Goal: Information Seeking & Learning: Understand process/instructions

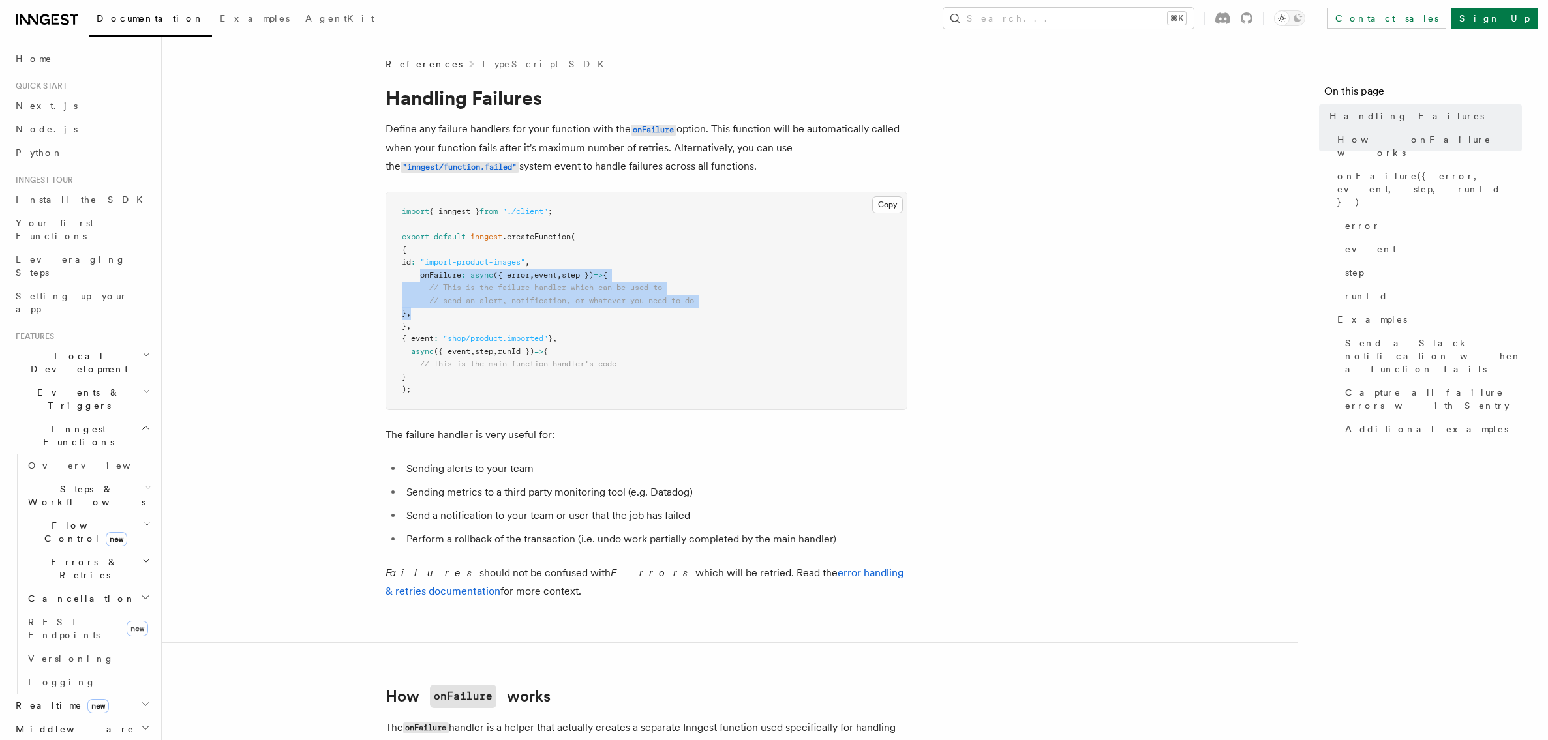
drag, startPoint x: 422, startPoint y: 276, endPoint x: 439, endPoint y: 312, distance: 40.3
click at [439, 312] on pre "import { inngest } from "./client" ; export default inngest .createFunction ( {…" at bounding box center [646, 300] width 520 height 217
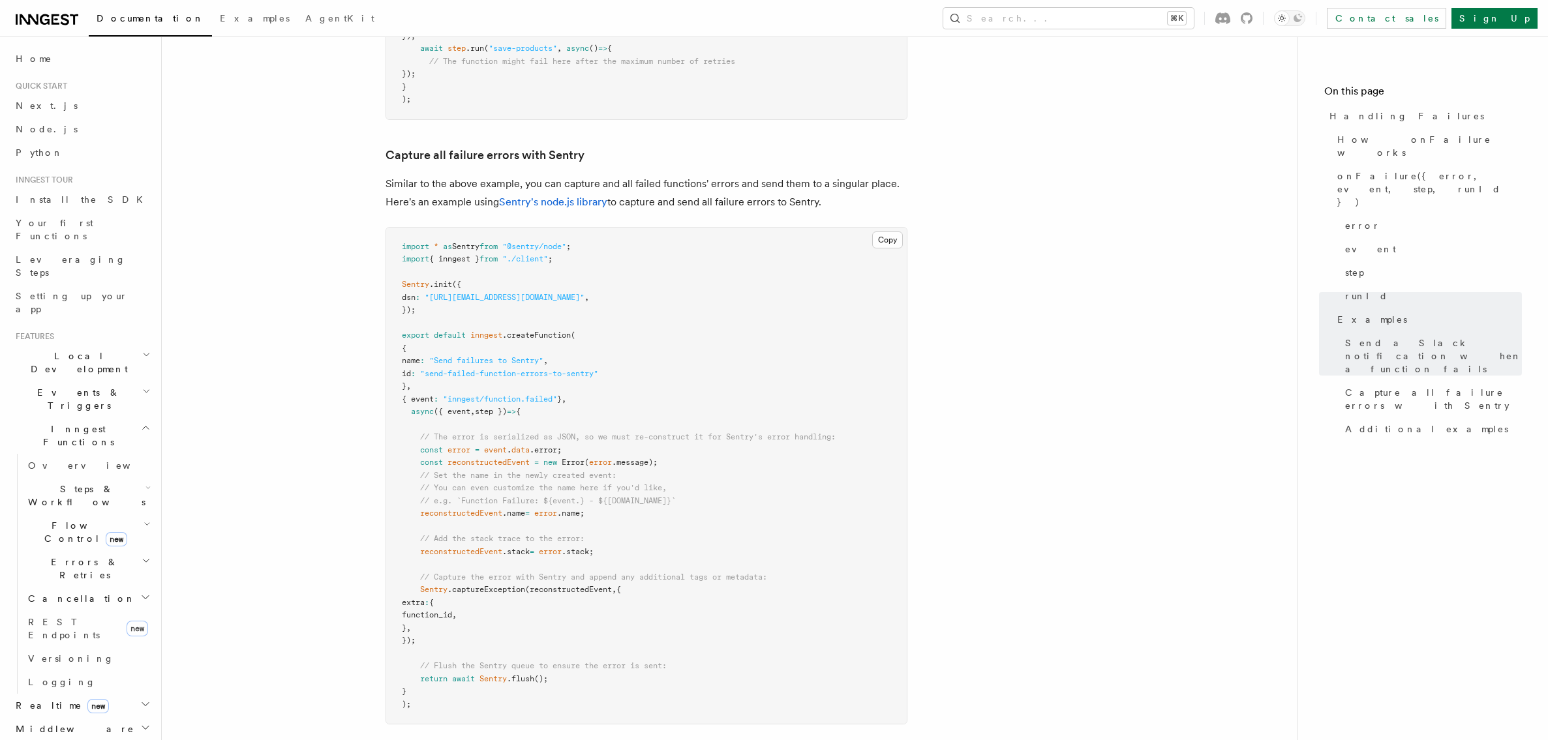
scroll to position [2049, 0]
drag, startPoint x: 438, startPoint y: 596, endPoint x: 504, endPoint y: 600, distance: 66.6
click at [504, 600] on pre "import * as Sentry from "@sentry/node" ; import { inngest } from "./client" ; S…" at bounding box center [646, 474] width 520 height 497
click at [509, 592] on pre "import * as Sentry from "@sentry/node" ; import { inngest } from "./client" ; S…" at bounding box center [646, 474] width 520 height 497
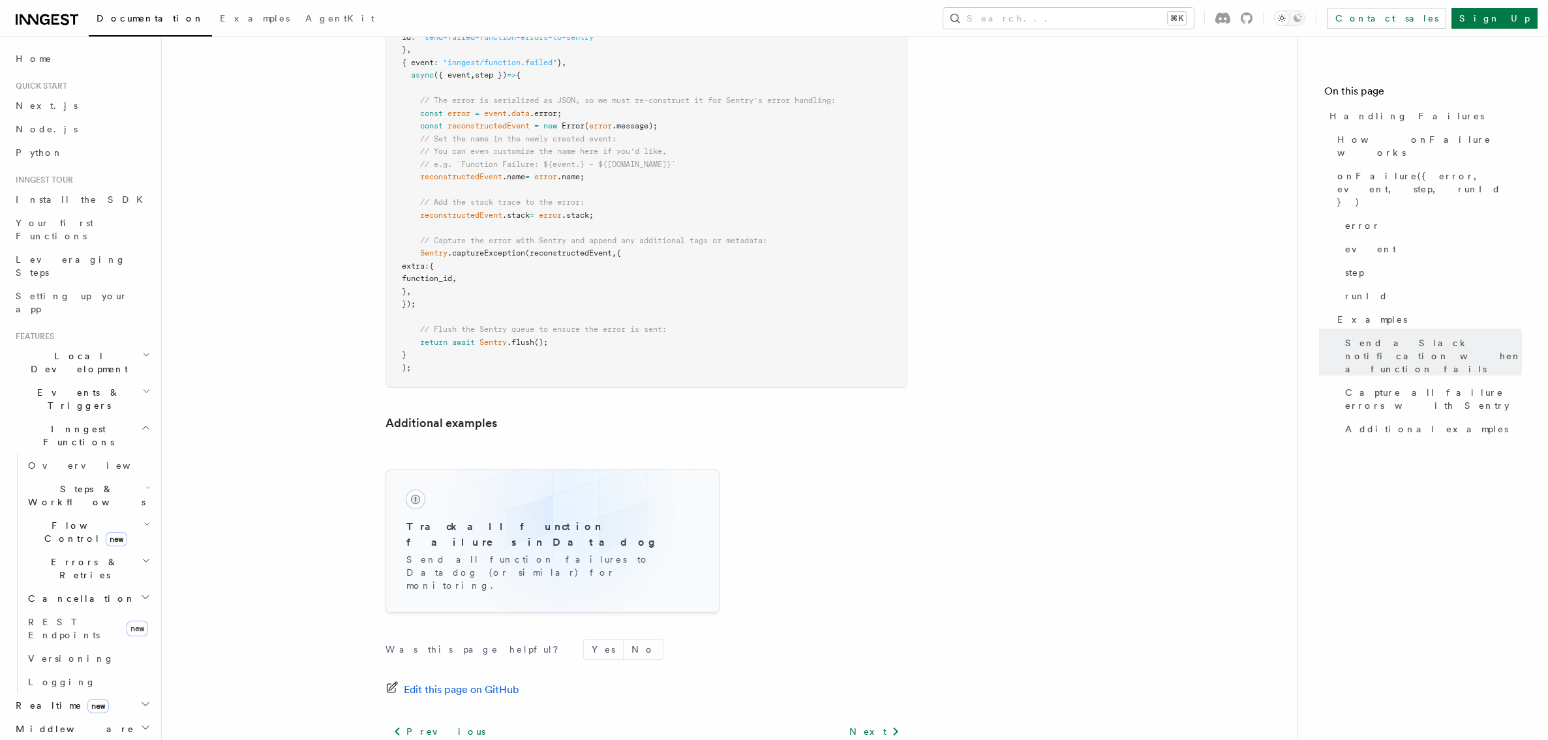
scroll to position [2385, 0]
click at [524, 518] on h3 "Track all function failures in Datadog" at bounding box center [552, 533] width 292 height 31
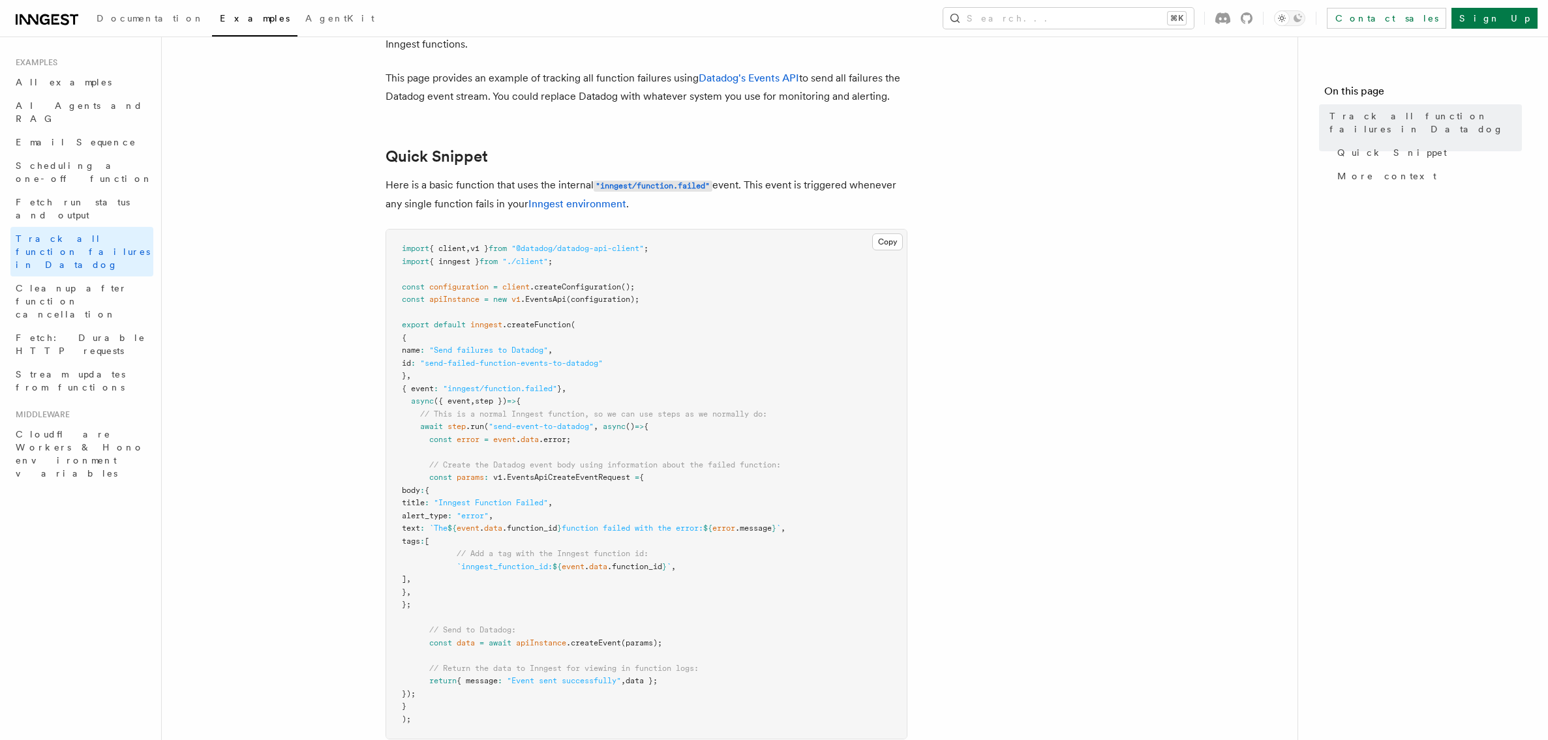
scroll to position [138, 0]
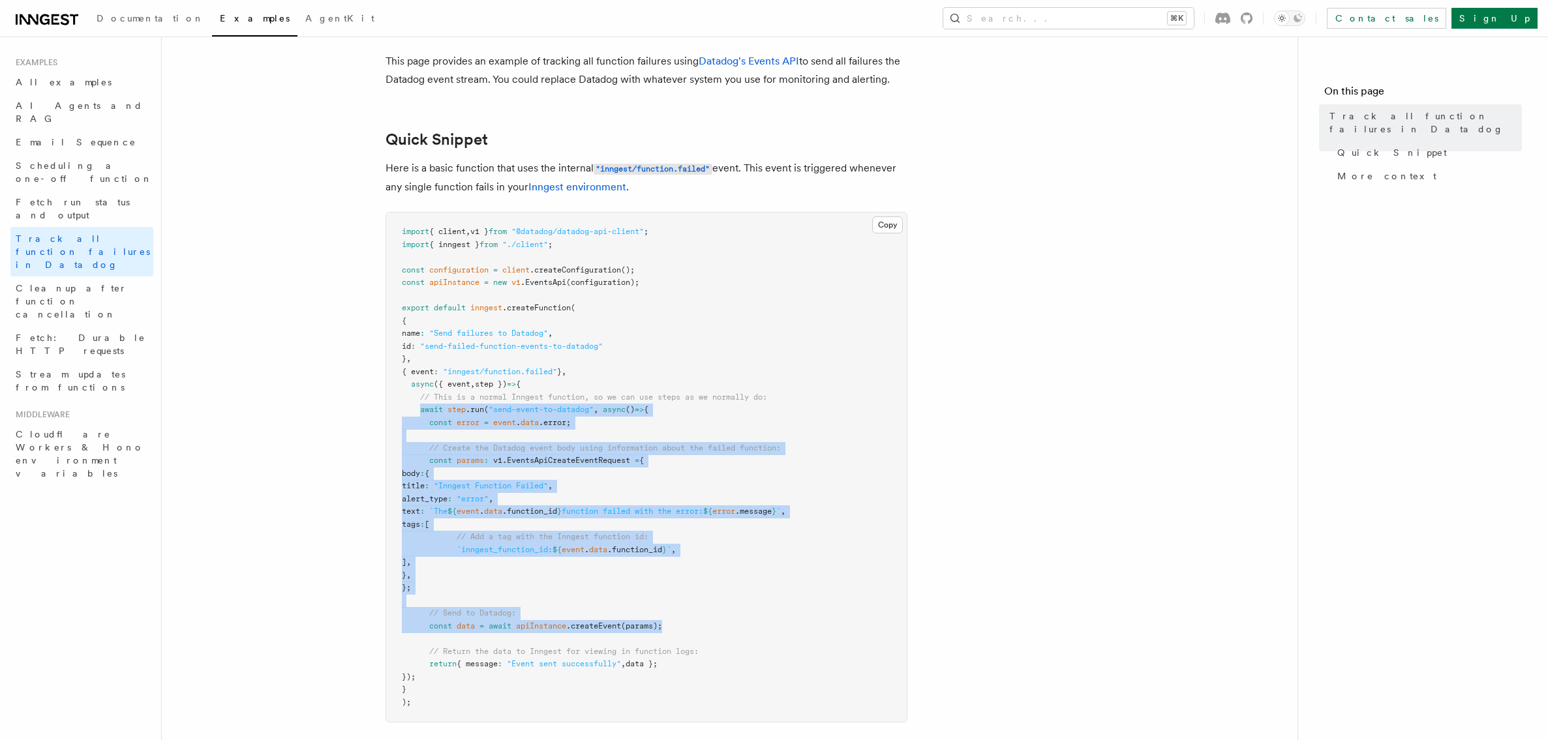
drag, startPoint x: 419, startPoint y: 411, endPoint x: 673, endPoint y: 624, distance: 331.5
click at [673, 624] on pre "import { client , v1 } from "@datadog/datadog-api-client" ; import { inngest } …" at bounding box center [646, 467] width 520 height 509
click at [663, 592] on pre "import { client , v1 } from "@datadog/datadog-api-client" ; import { inngest } …" at bounding box center [646, 467] width 520 height 509
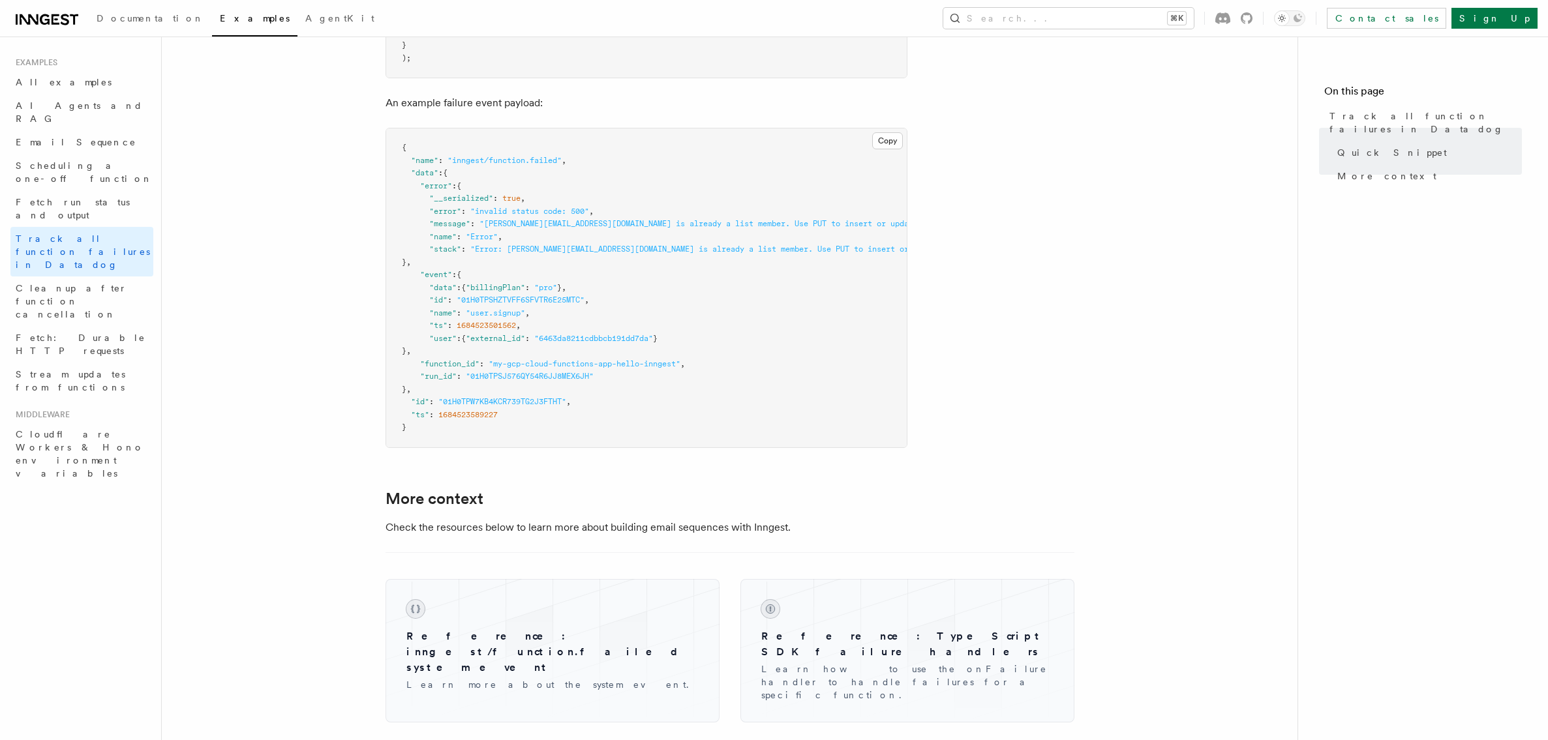
scroll to position [526, 0]
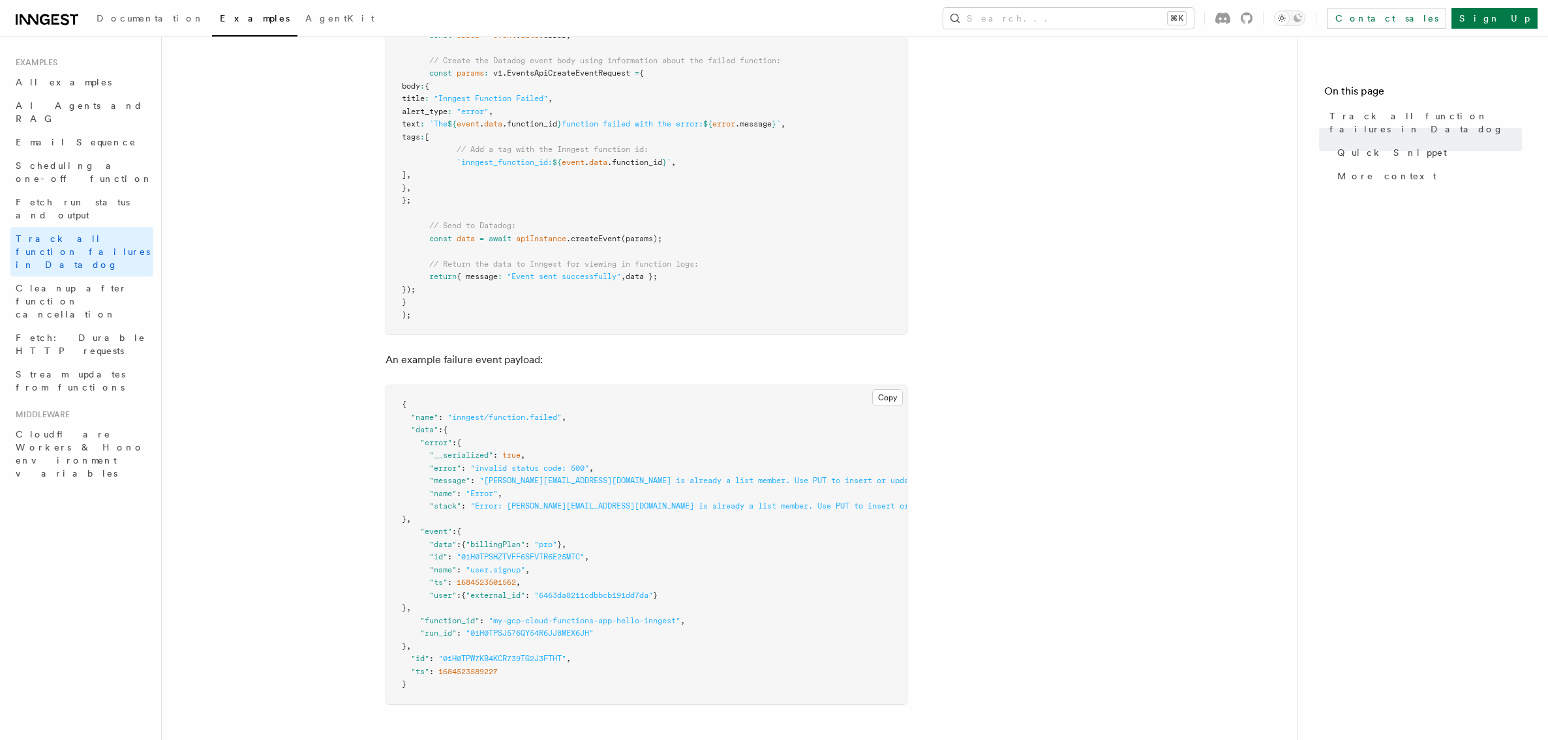
scroll to position [2385, 0]
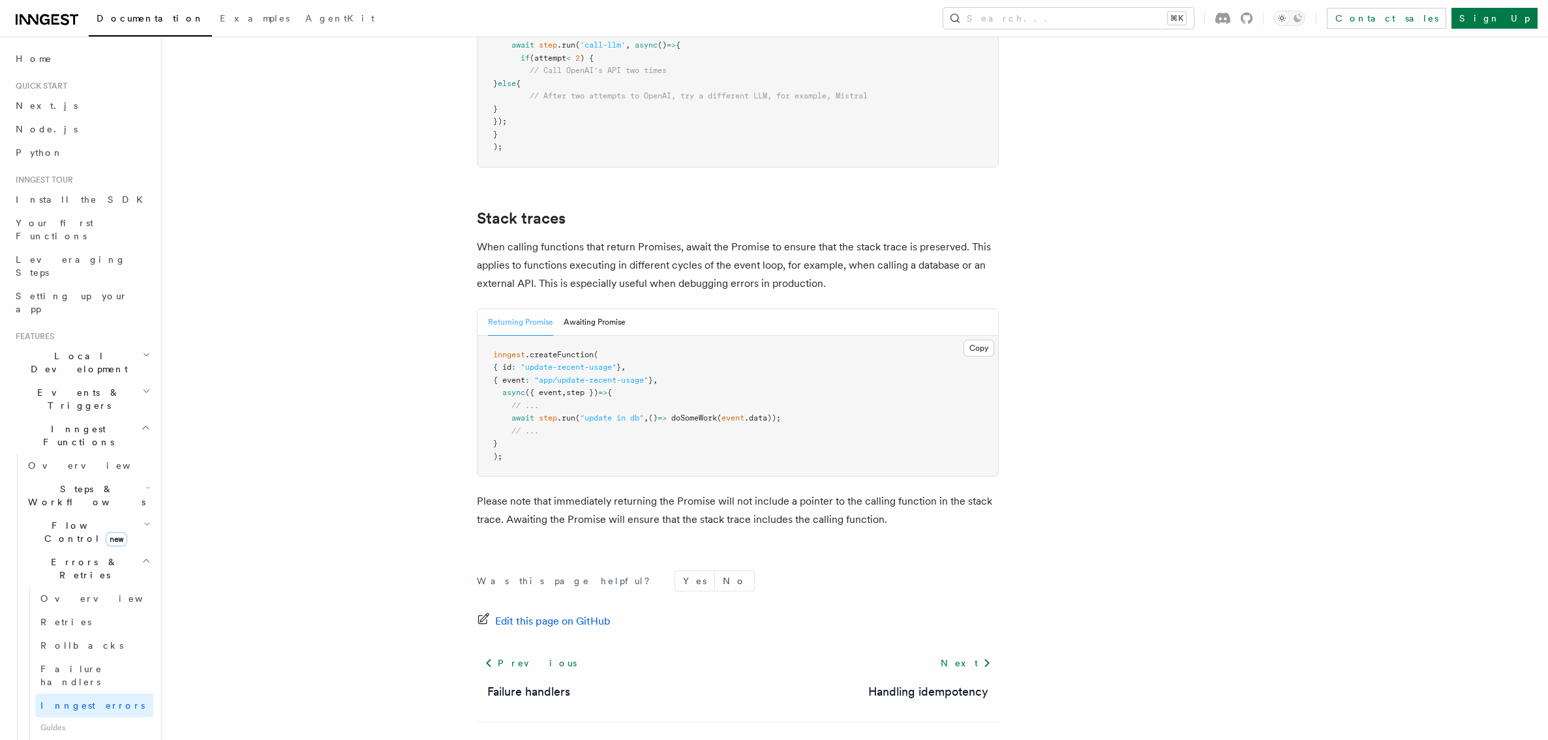
scroll to position [2794, 0]
click at [520, 680] on link "Failure handlers" at bounding box center [528, 689] width 83 height 18
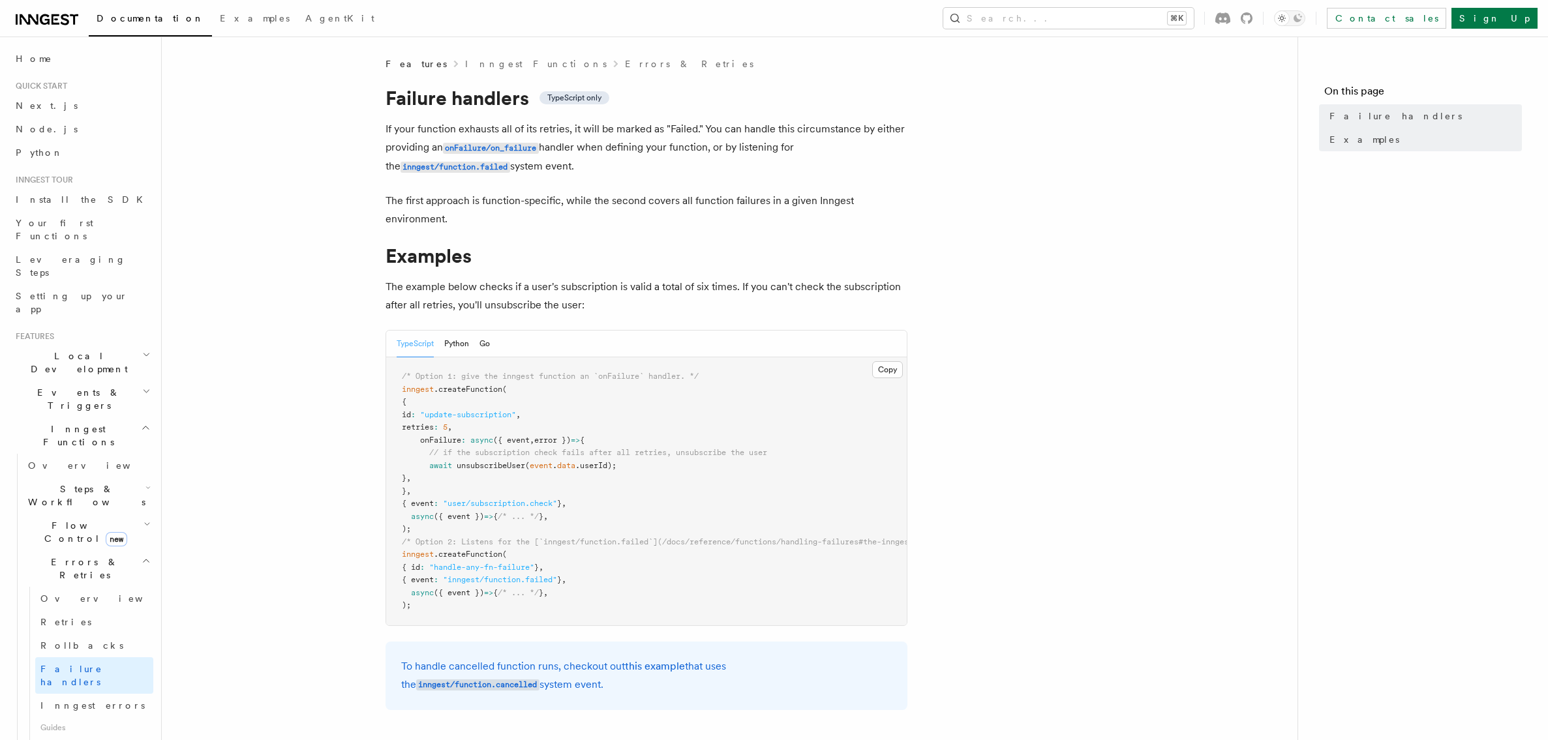
scroll to position [239, 0]
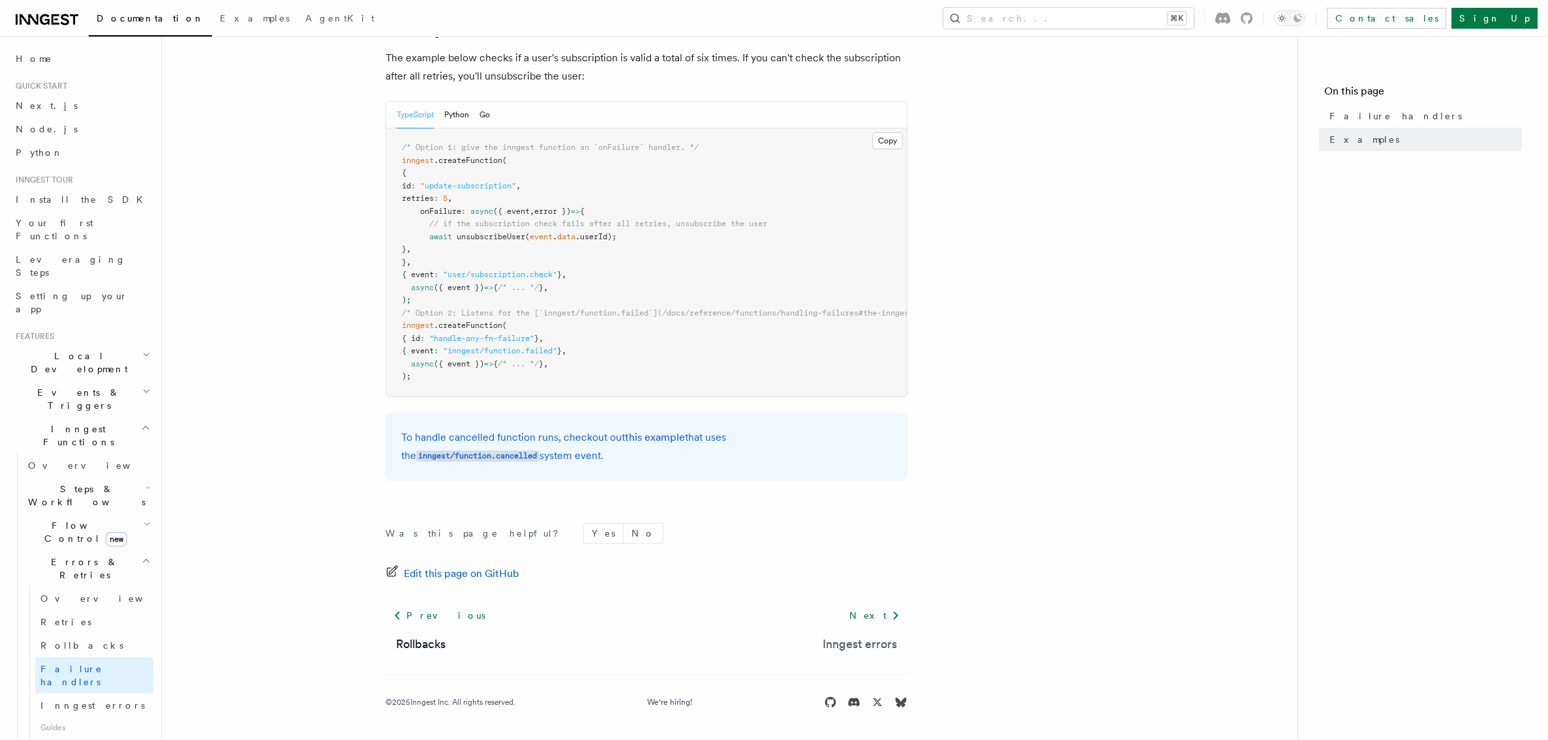
click at [869, 641] on link "Inngest errors" at bounding box center [859, 644] width 74 height 18
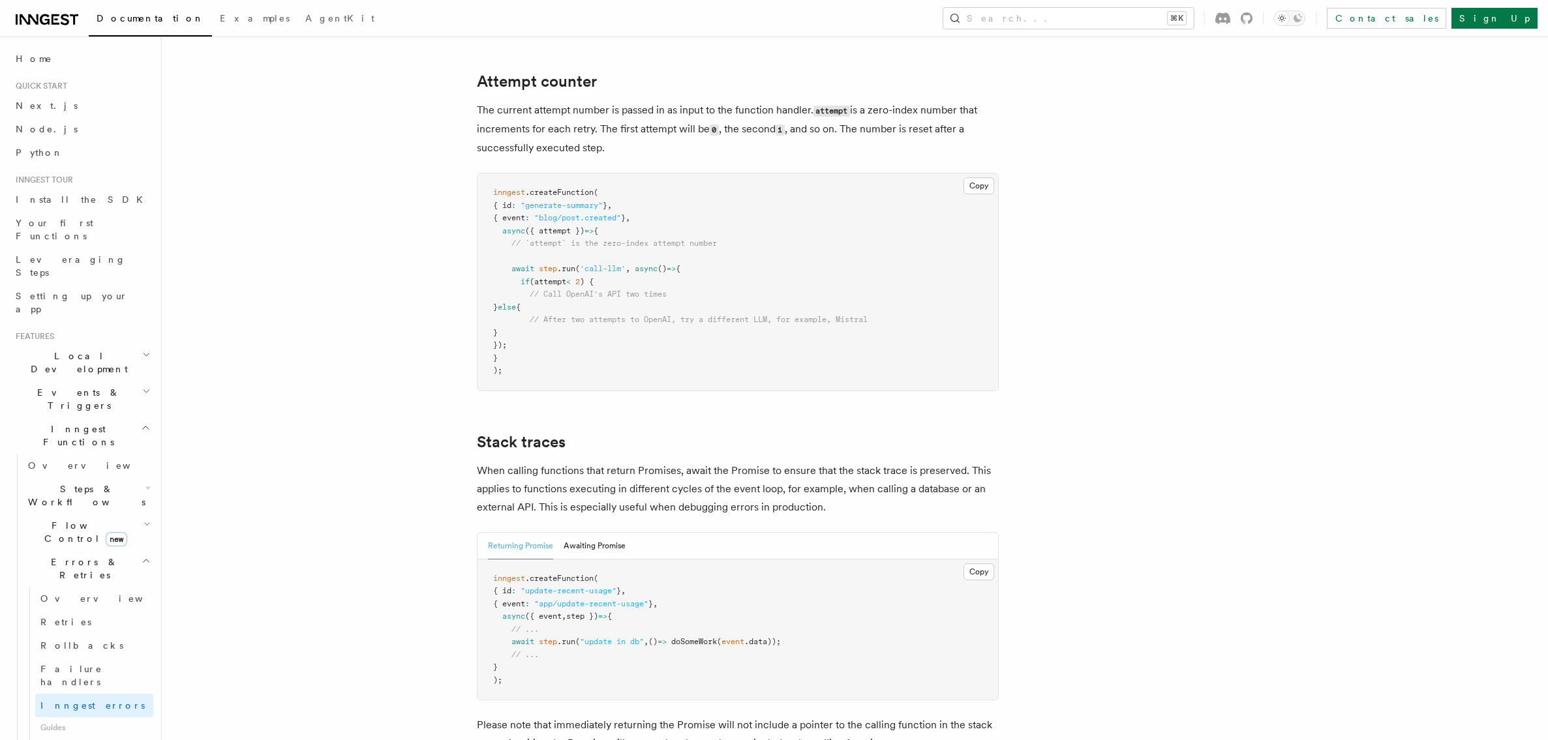
scroll to position [2794, 0]
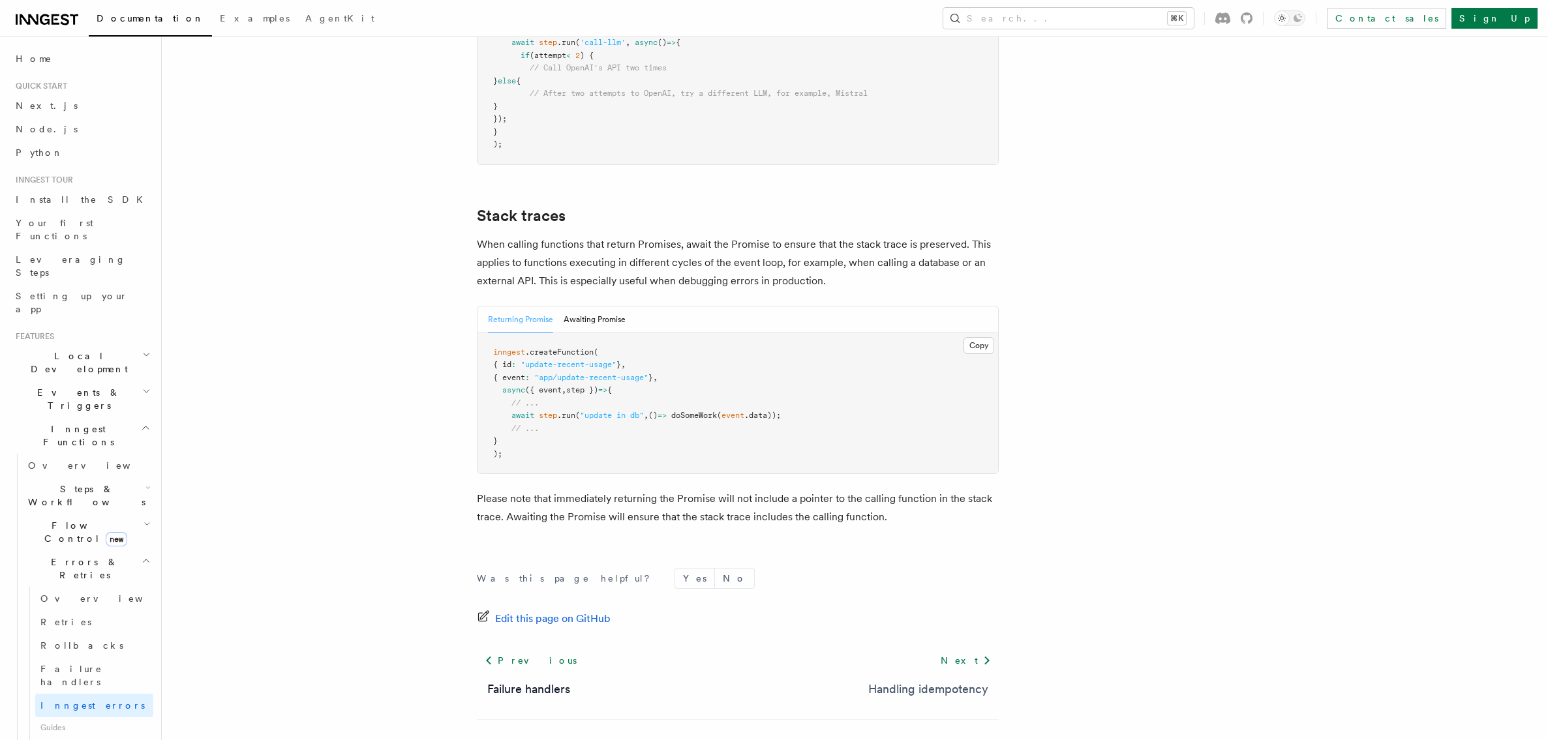
click at [901, 680] on link "Handling idempotency" at bounding box center [928, 689] width 120 height 18
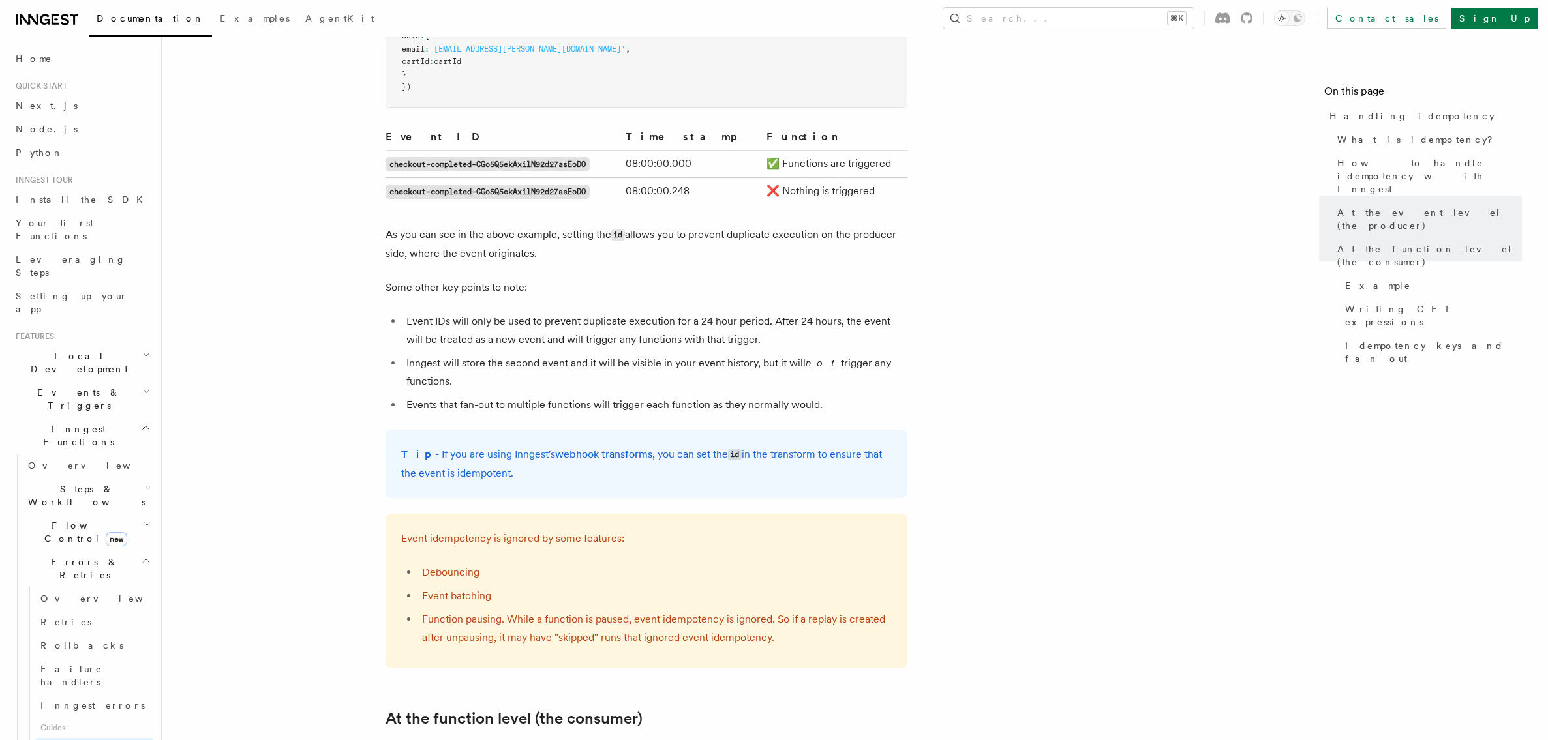
scroll to position [840, 0]
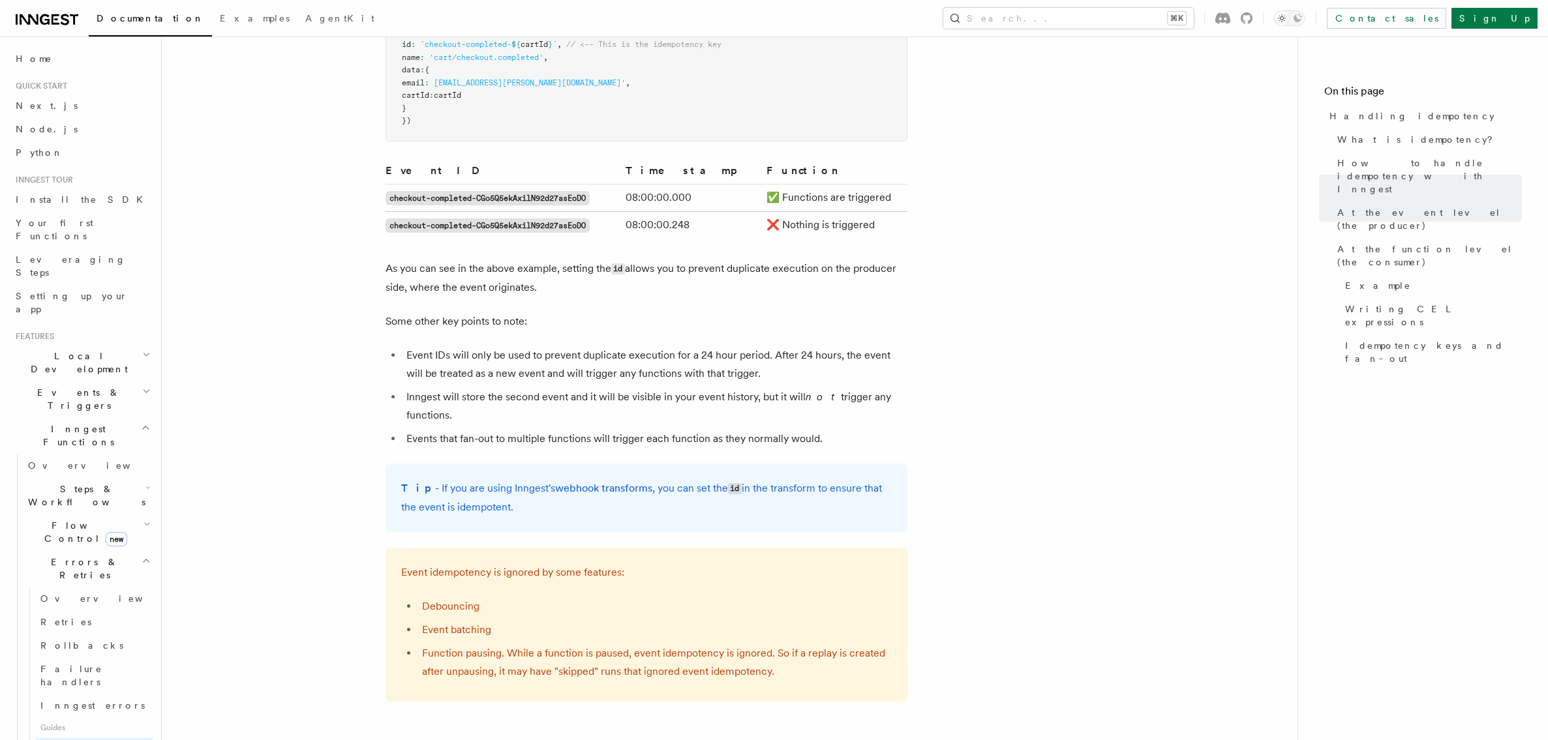
click at [67, 648] on span "Cancellation" at bounding box center [79, 654] width 113 height 13
click at [58, 351] on span "Steps & Workflows" at bounding box center [84, 364] width 123 height 26
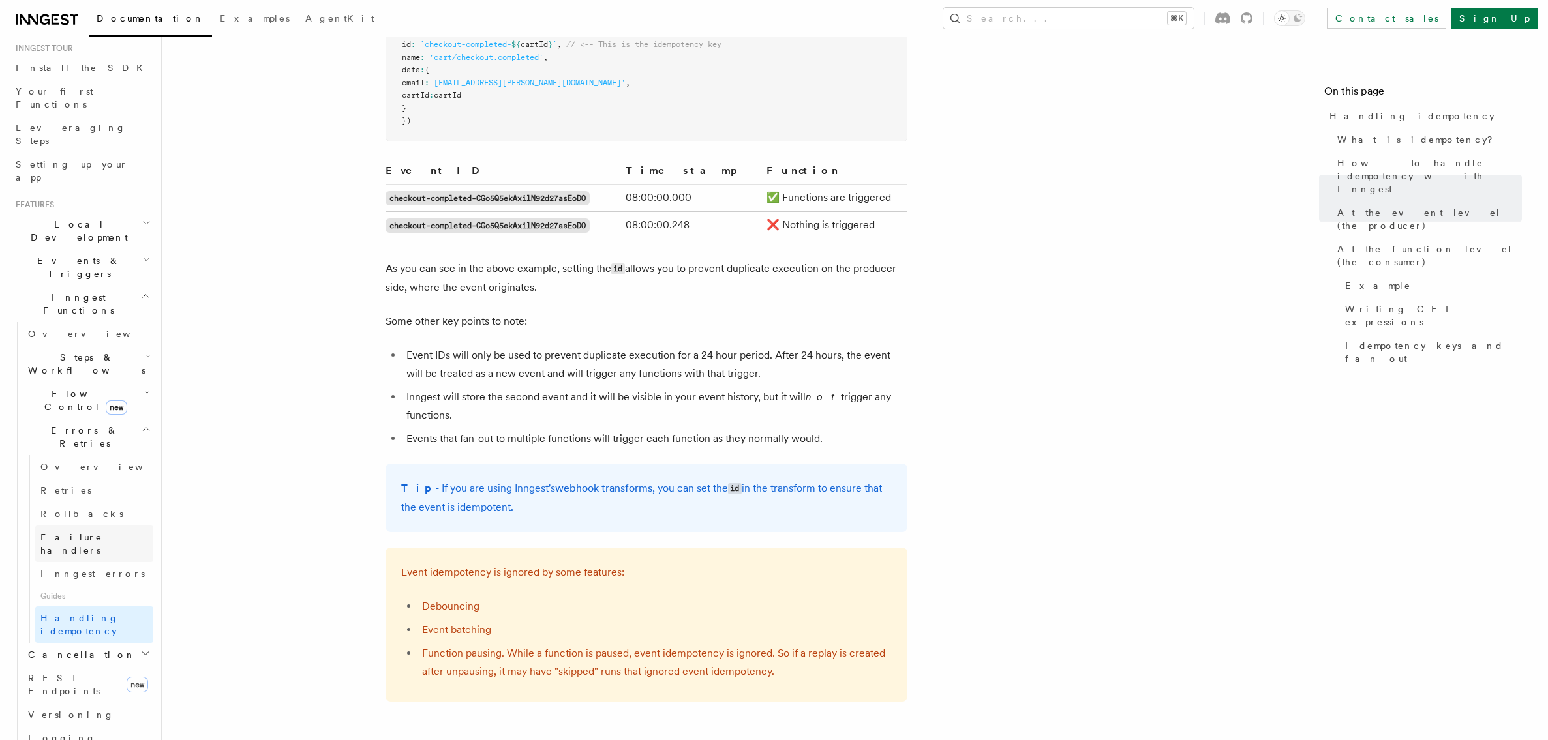
click at [61, 532] on span "Failure handlers" at bounding box center [71, 543] width 62 height 23
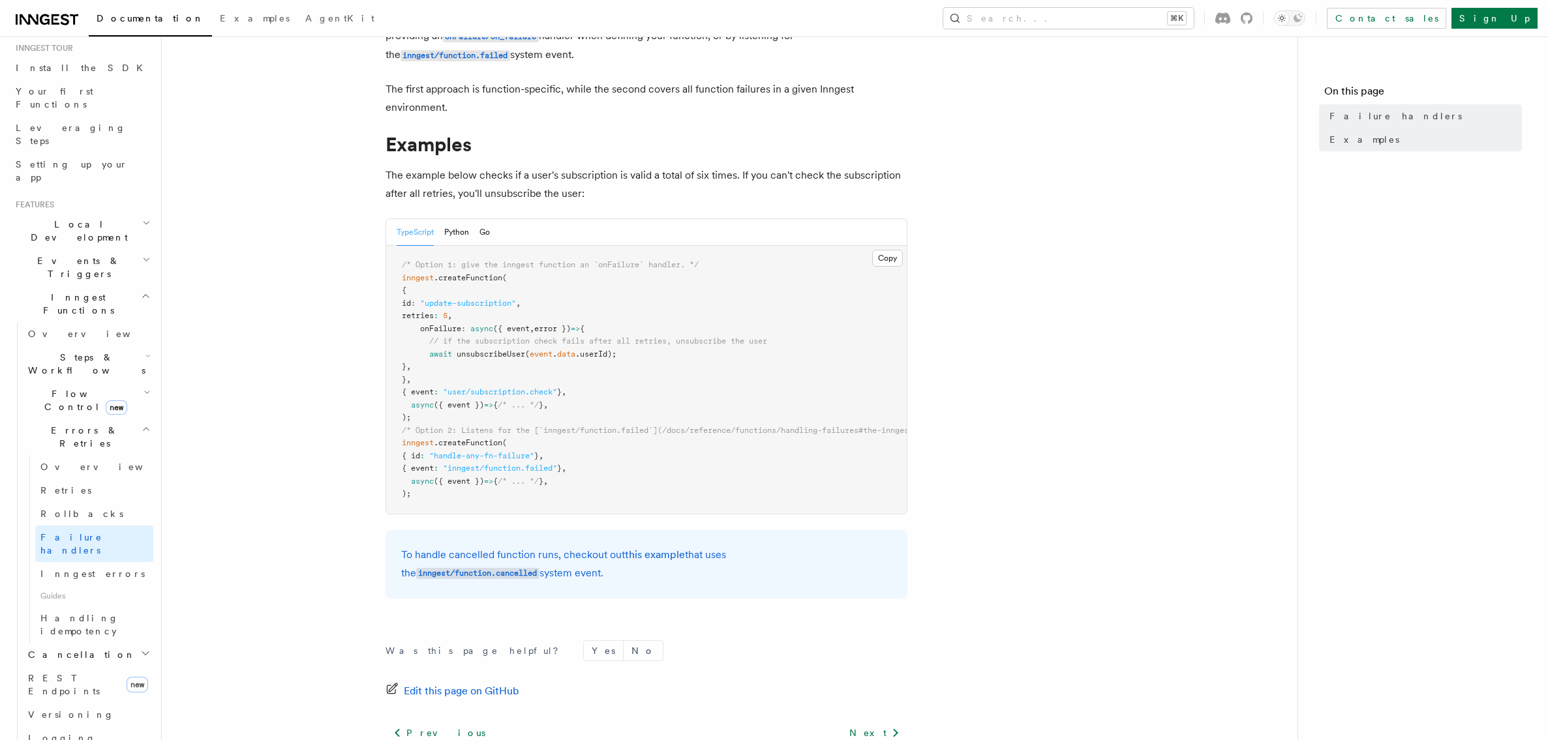
scroll to position [188, 0]
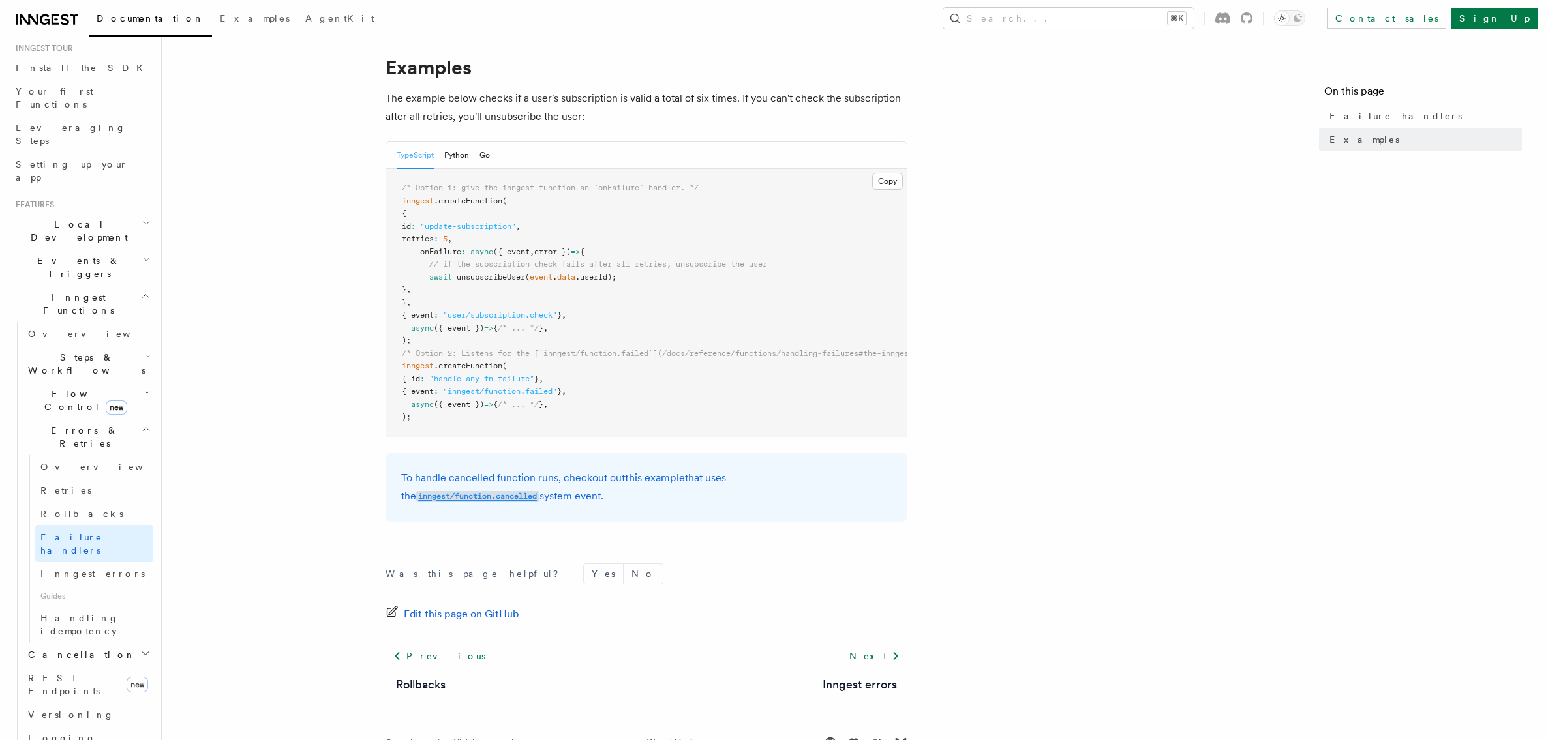
click at [539, 491] on code "inngest/function.cancelled" at bounding box center [477, 496] width 123 height 11
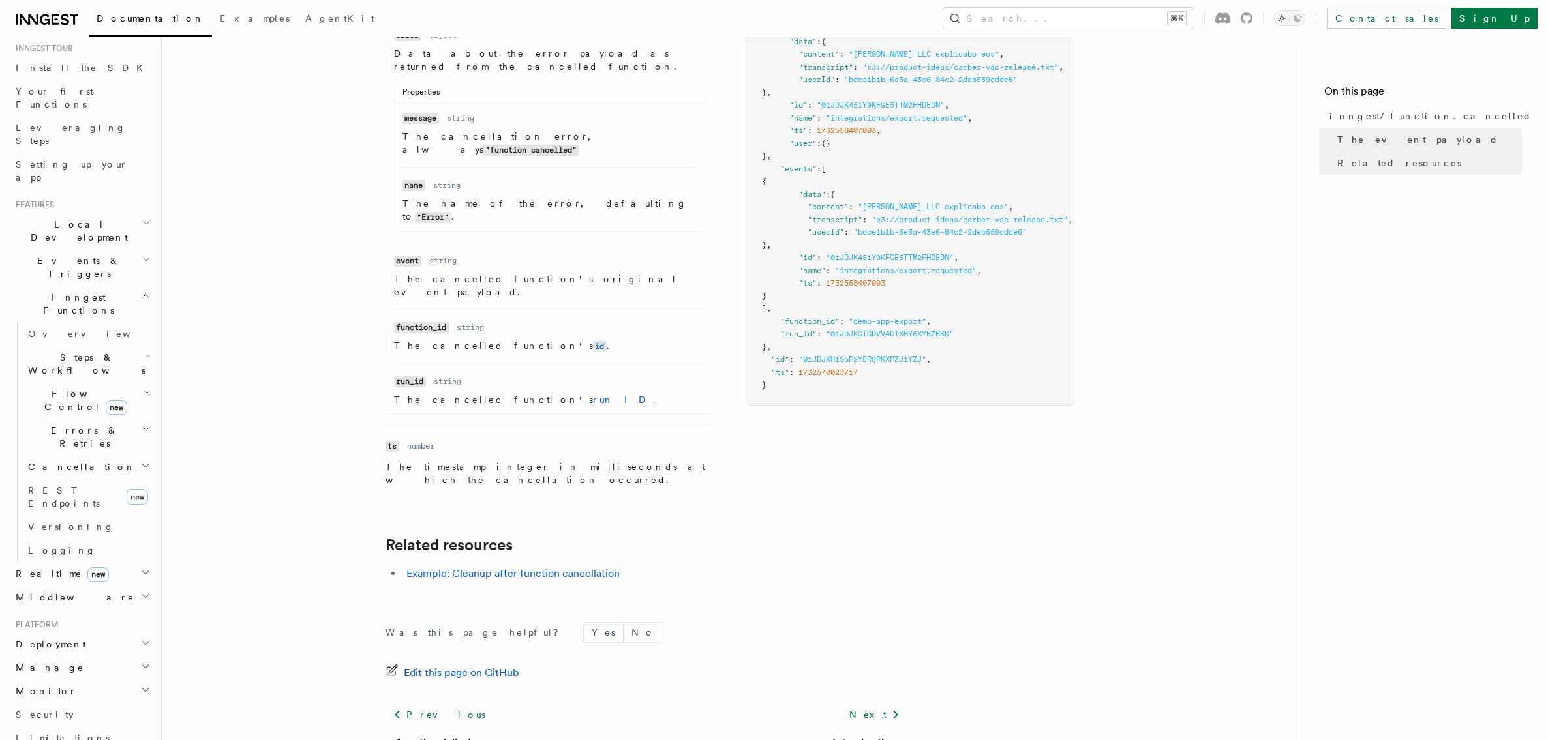
scroll to position [529, 0]
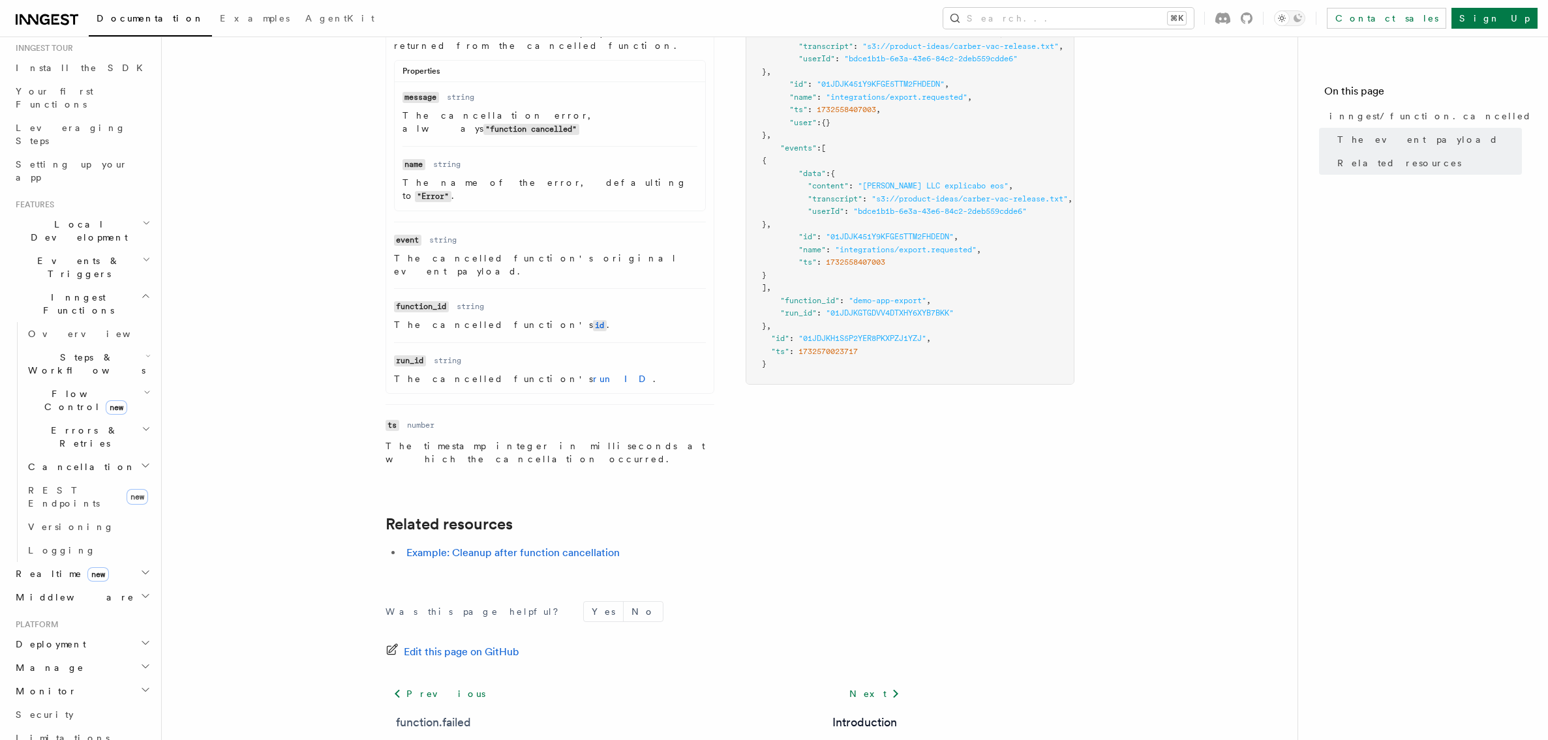
click at [444, 714] on link "function.failed" at bounding box center [433, 723] width 75 height 18
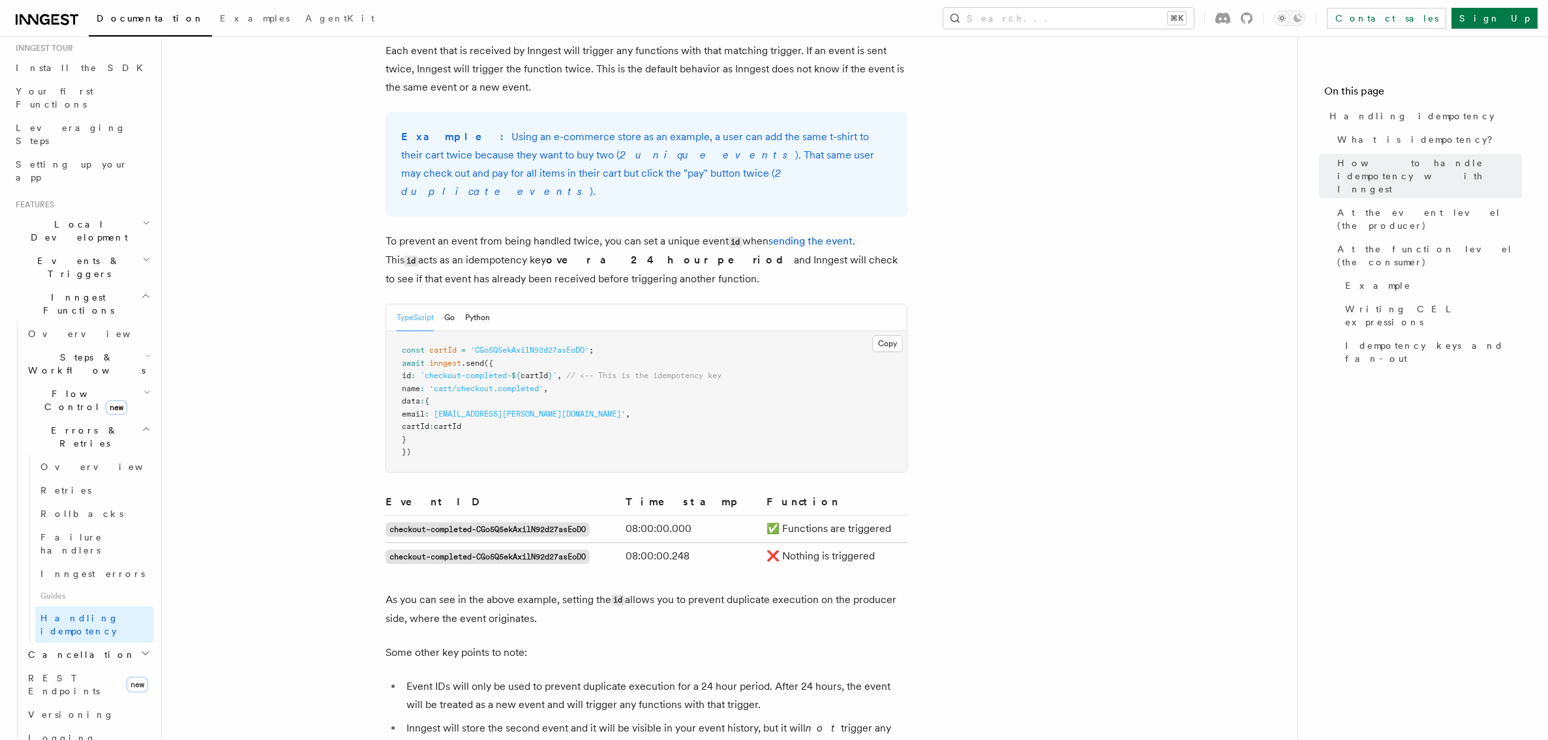
scroll to position [513, 0]
click at [91, 532] on span "Failure handlers" at bounding box center [71, 543] width 62 height 23
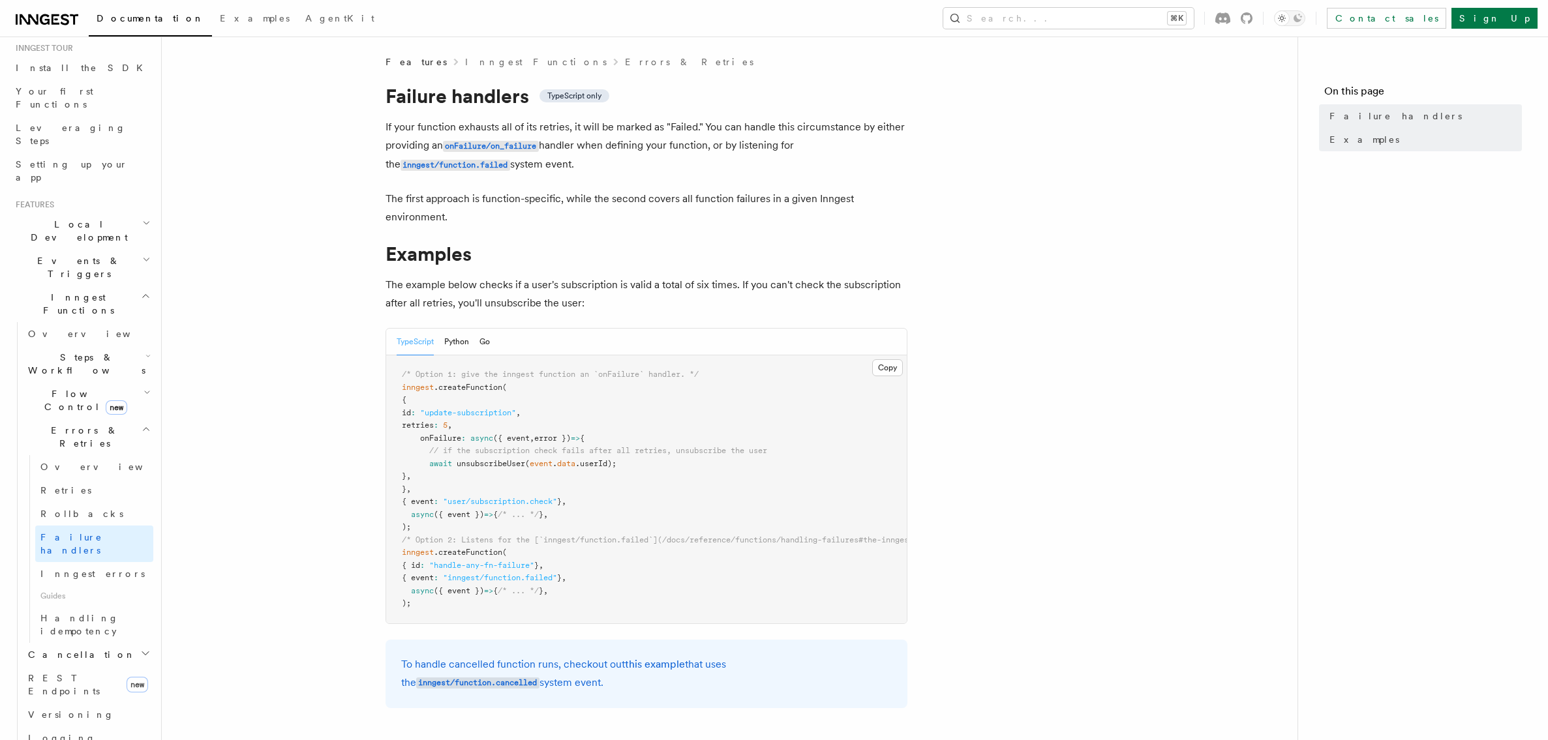
scroll to position [3, 0]
drag, startPoint x: 558, startPoint y: 162, endPoint x: 356, endPoint y: 165, distance: 202.2
click at [356, 165] on article "Features Inngest Functions Errors & Retries Failure handlers TypeScript only If…" at bounding box center [730, 511] width 1094 height 912
copy p "inngest/function.failed system event."
drag, startPoint x: 417, startPoint y: 423, endPoint x: 442, endPoint y: 469, distance: 51.6
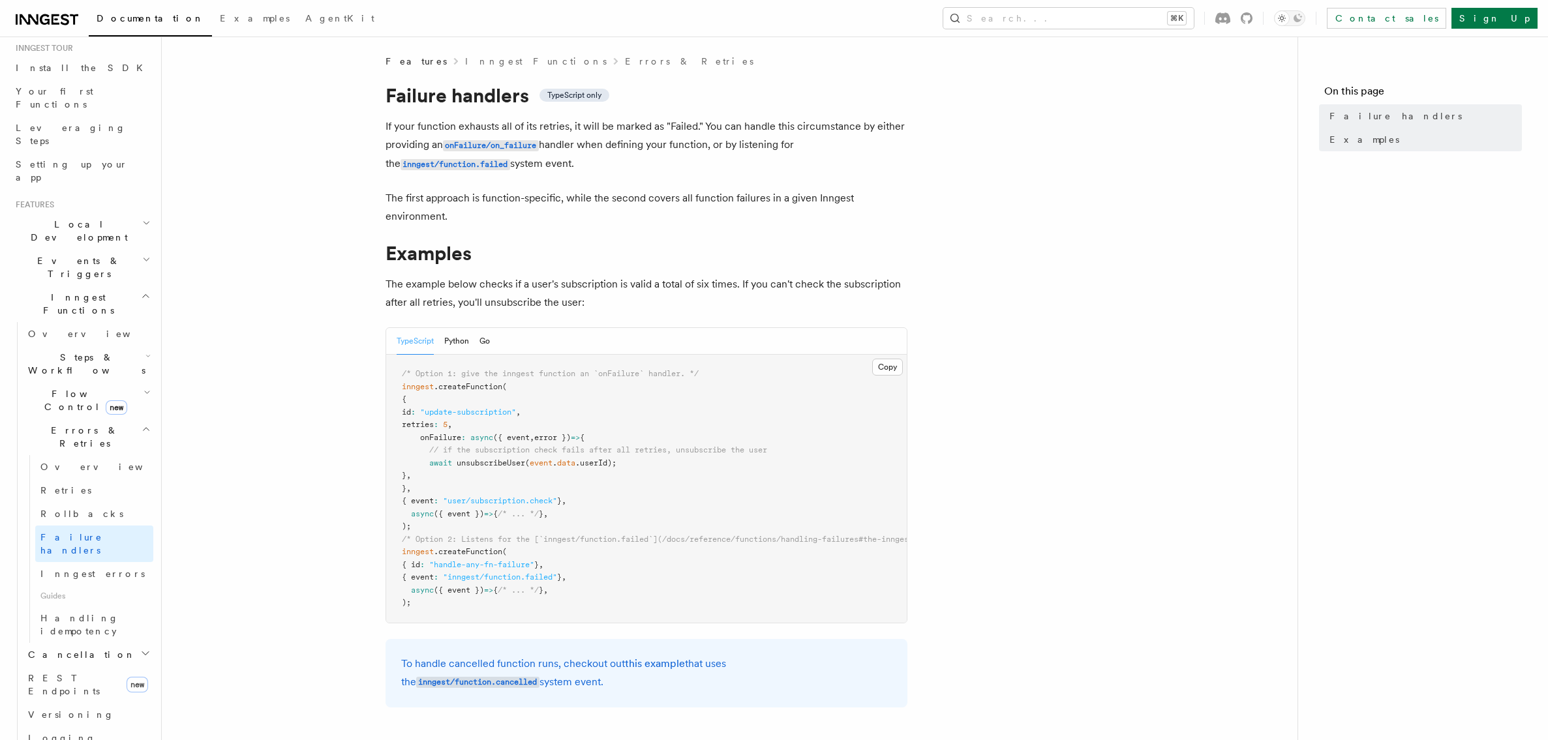
click at [442, 469] on pre "/* Option 1: give the inngest function an `onFailure` handler. */ inngest .crea…" at bounding box center [646, 489] width 520 height 268
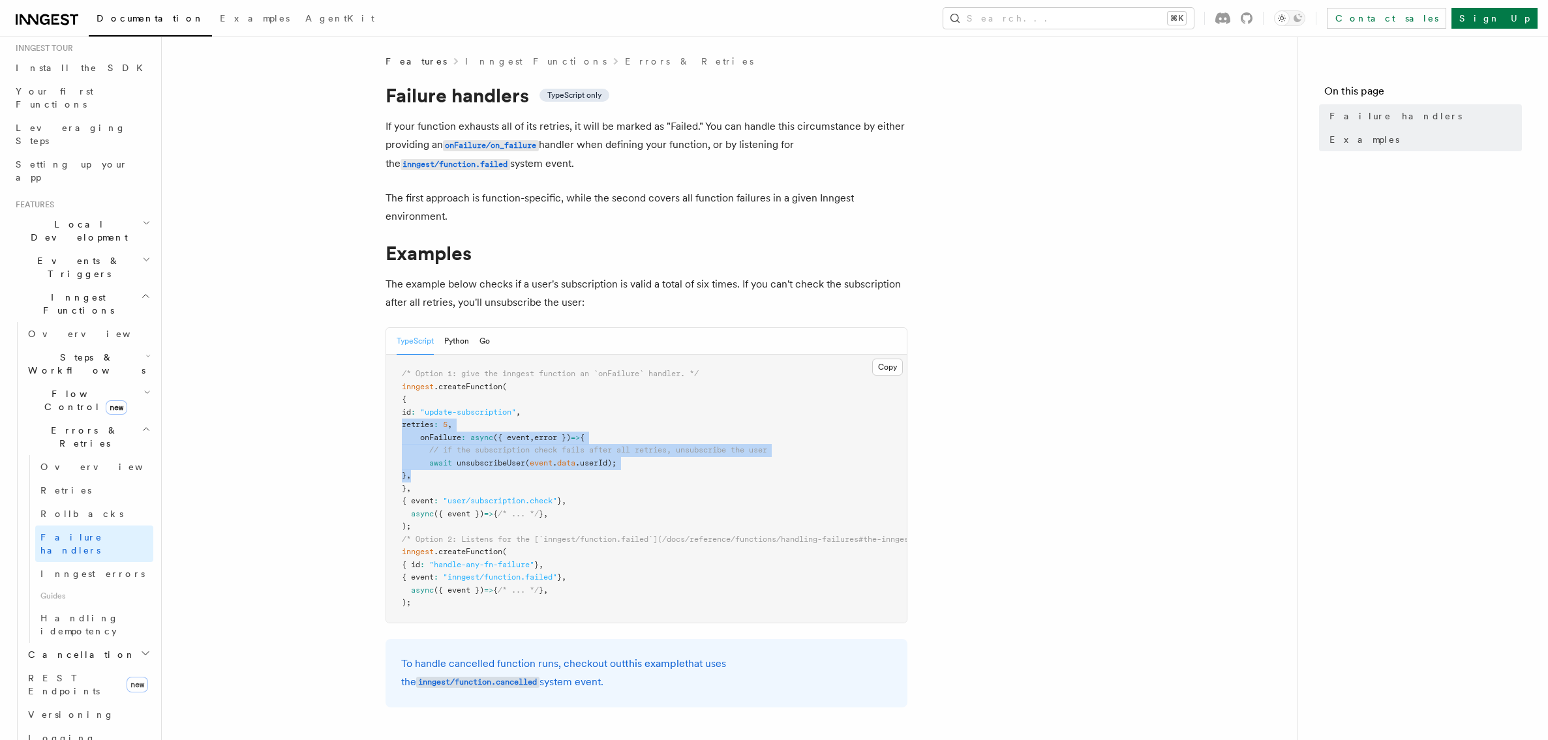
drag, startPoint x: 438, startPoint y: 475, endPoint x: 385, endPoint y: 429, distance: 70.2
click at [386, 429] on pre "/* Option 1: give the inngest function an `onFailure` handler. */ inngest .crea…" at bounding box center [646, 489] width 520 height 268
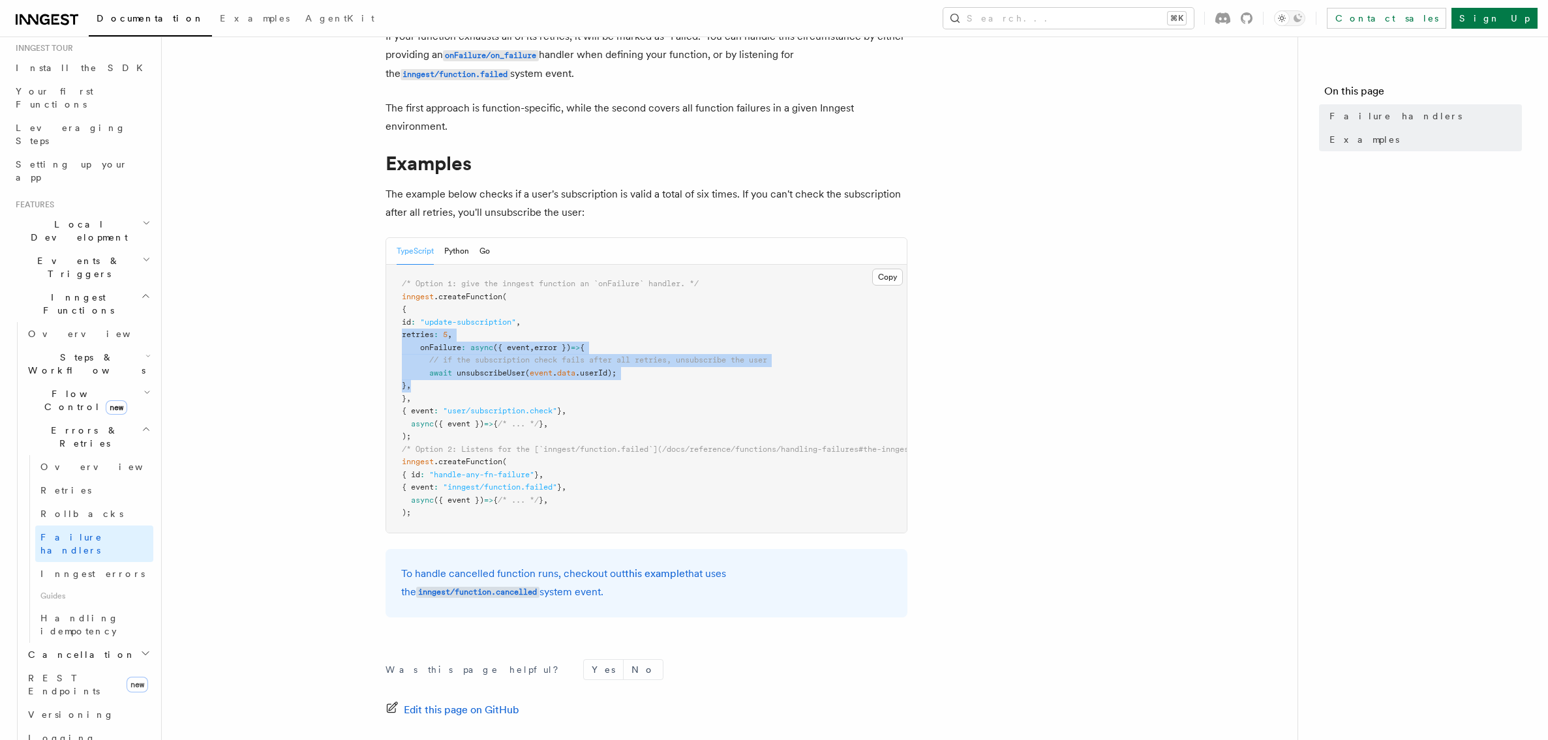
scroll to position [100, 0]
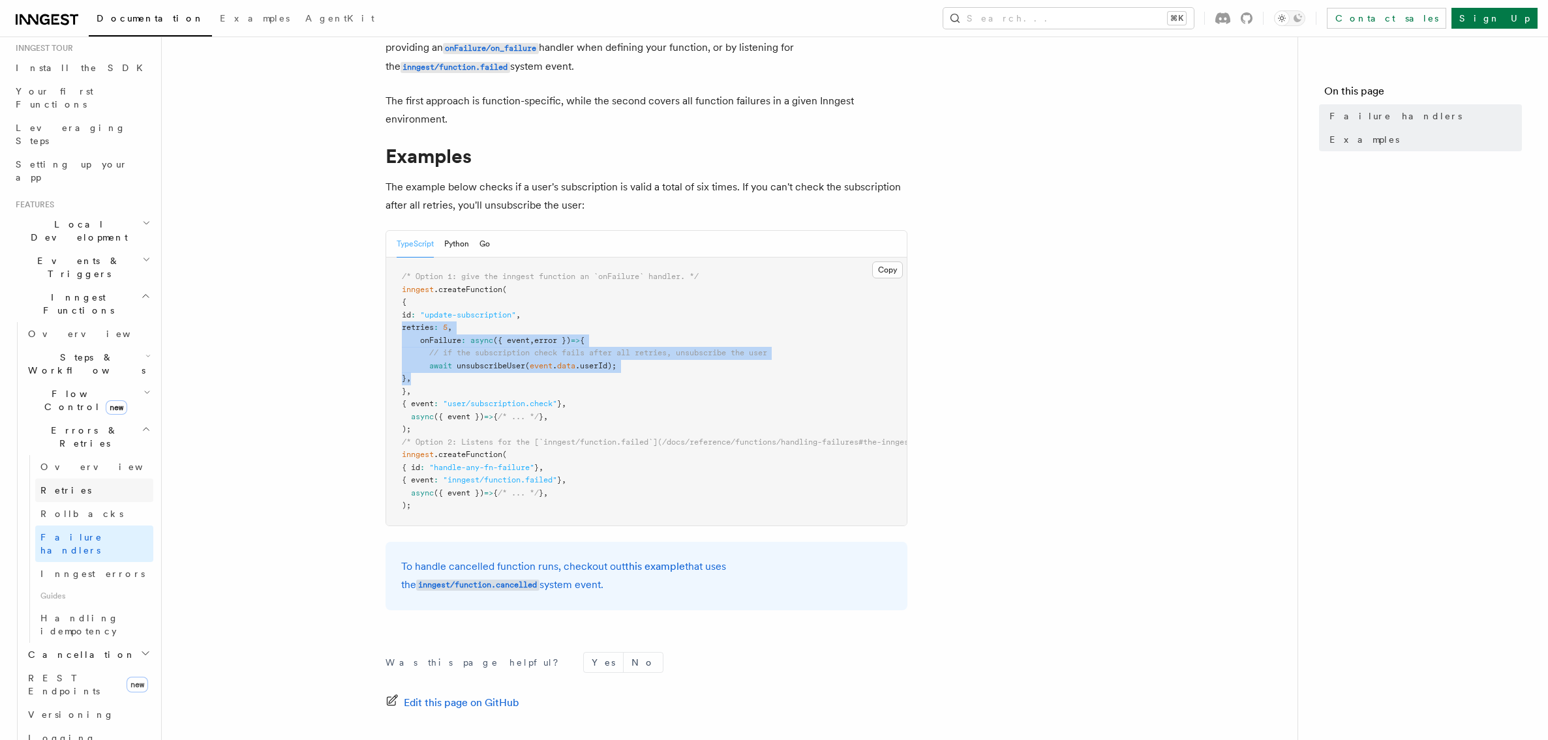
click at [73, 479] on link "Retries" at bounding box center [94, 490] width 118 height 23
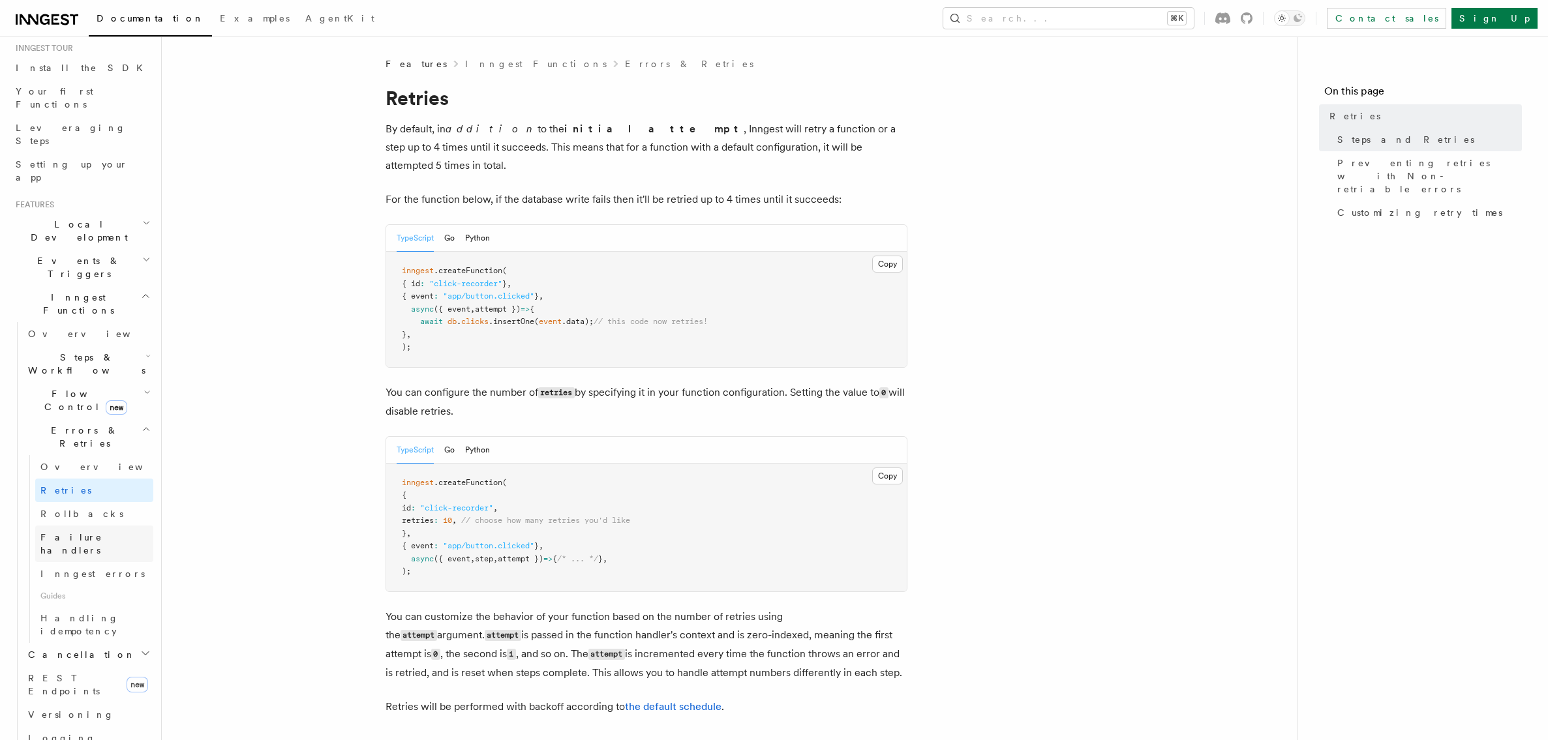
click at [83, 532] on span "Failure handlers" at bounding box center [71, 543] width 62 height 23
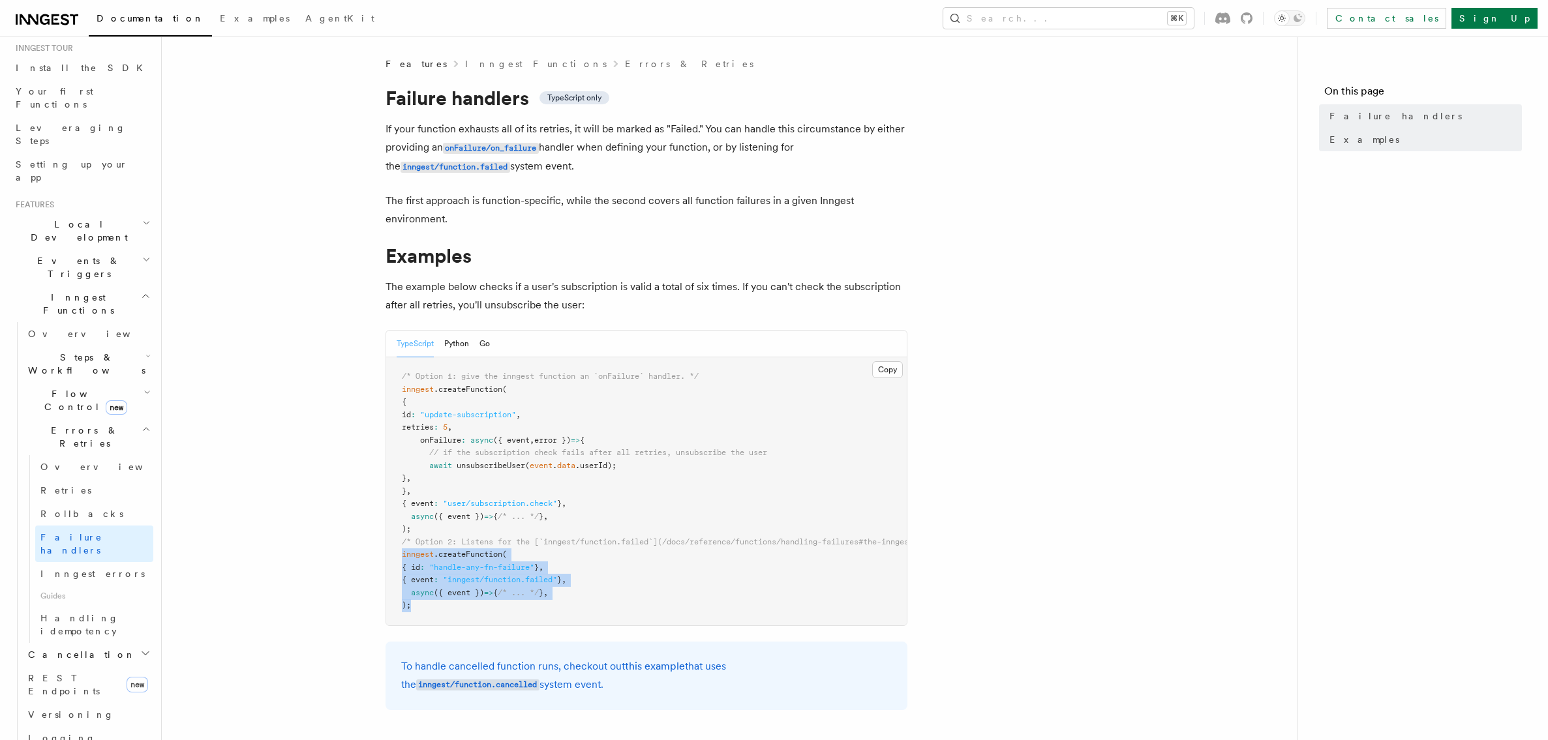
drag, startPoint x: 417, startPoint y: 607, endPoint x: 383, endPoint y: 552, distance: 63.9
click at [383, 552] on article "Features Inngest Functions Errors & Retries Failure handlers TypeScript only If…" at bounding box center [730, 513] width 1094 height 912
copy code "inngest .createFunction ( { id : "handle-any-fn-failure" } , { event : "inngest…"
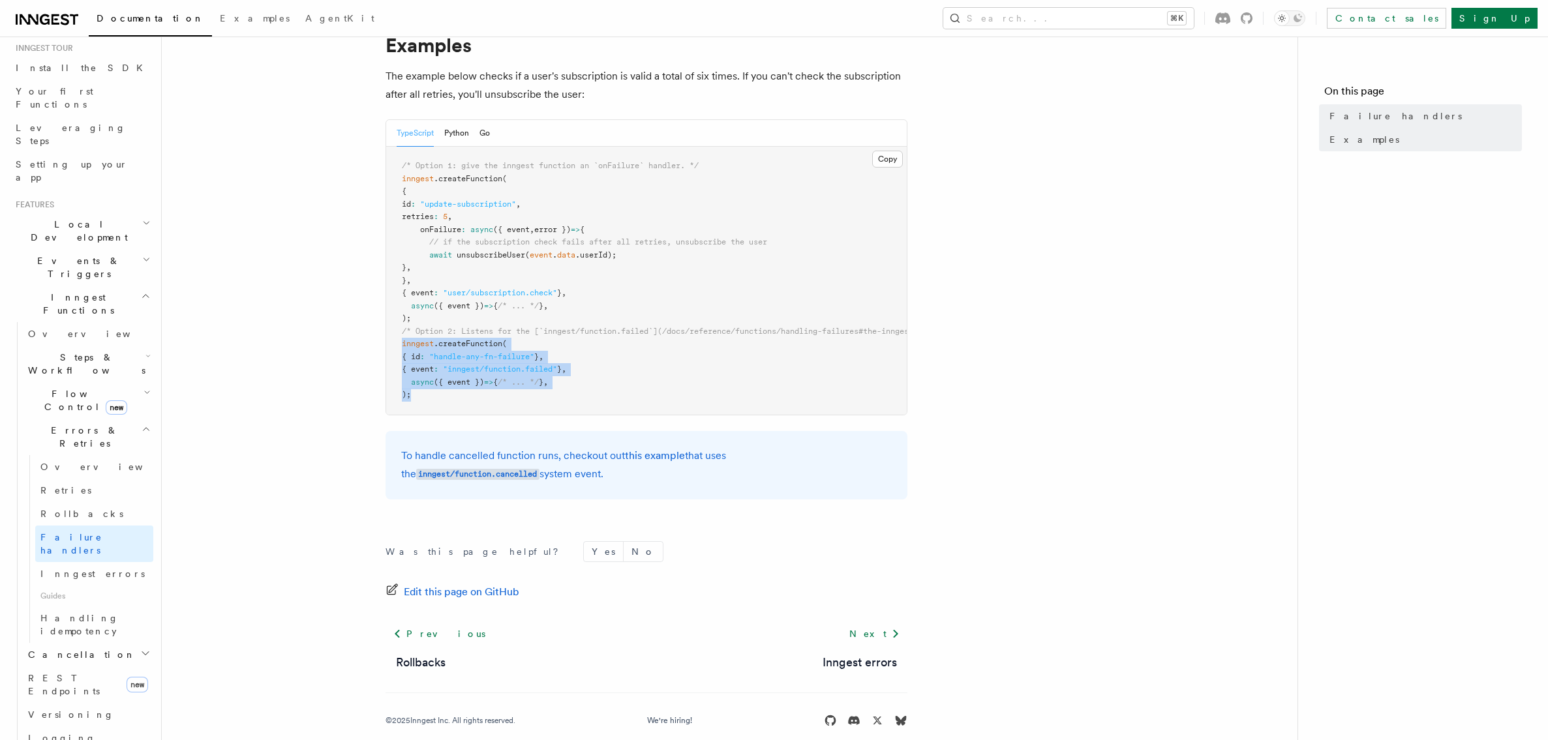
scroll to position [239, 0]
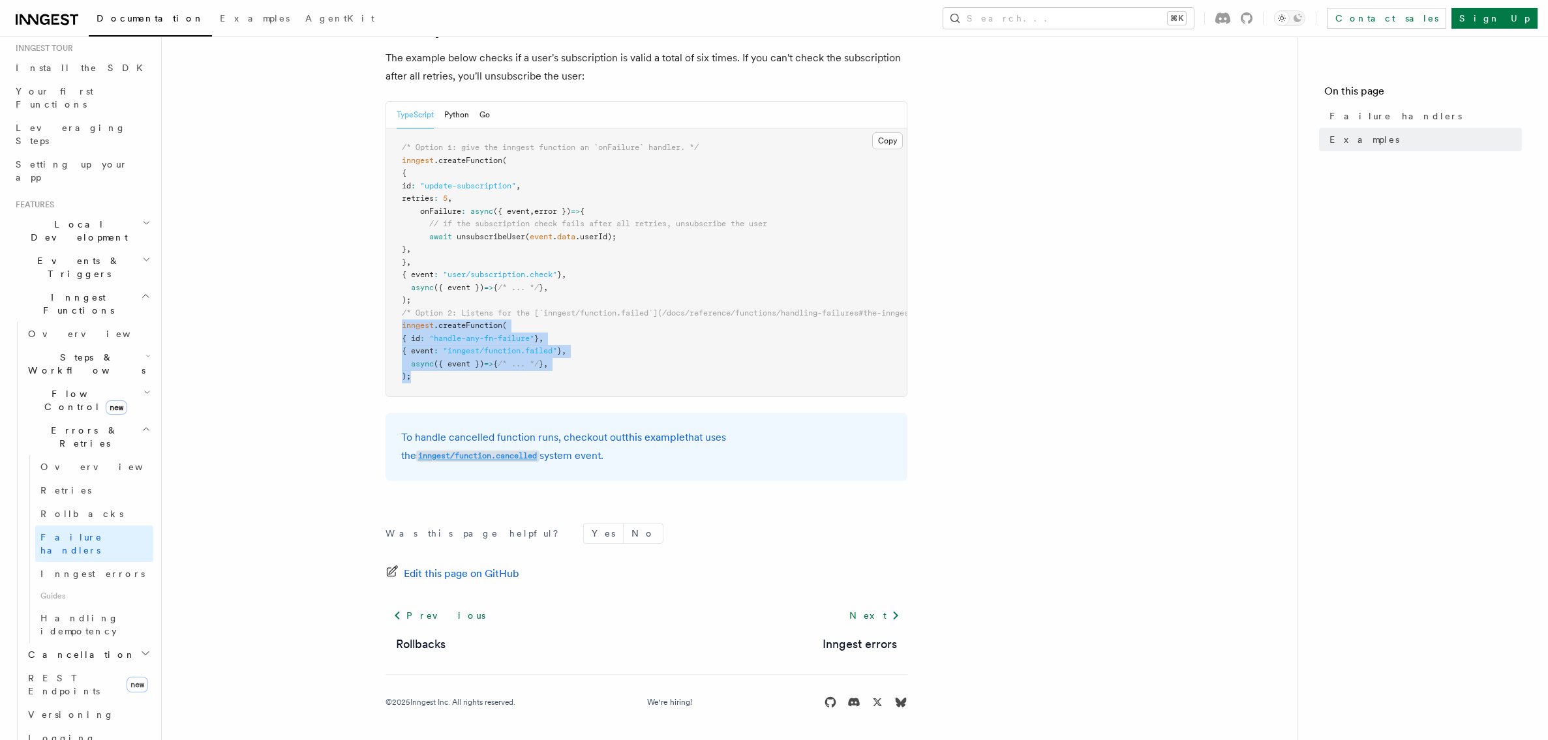
click at [539, 451] on code "inngest/function.cancelled" at bounding box center [477, 456] width 123 height 11
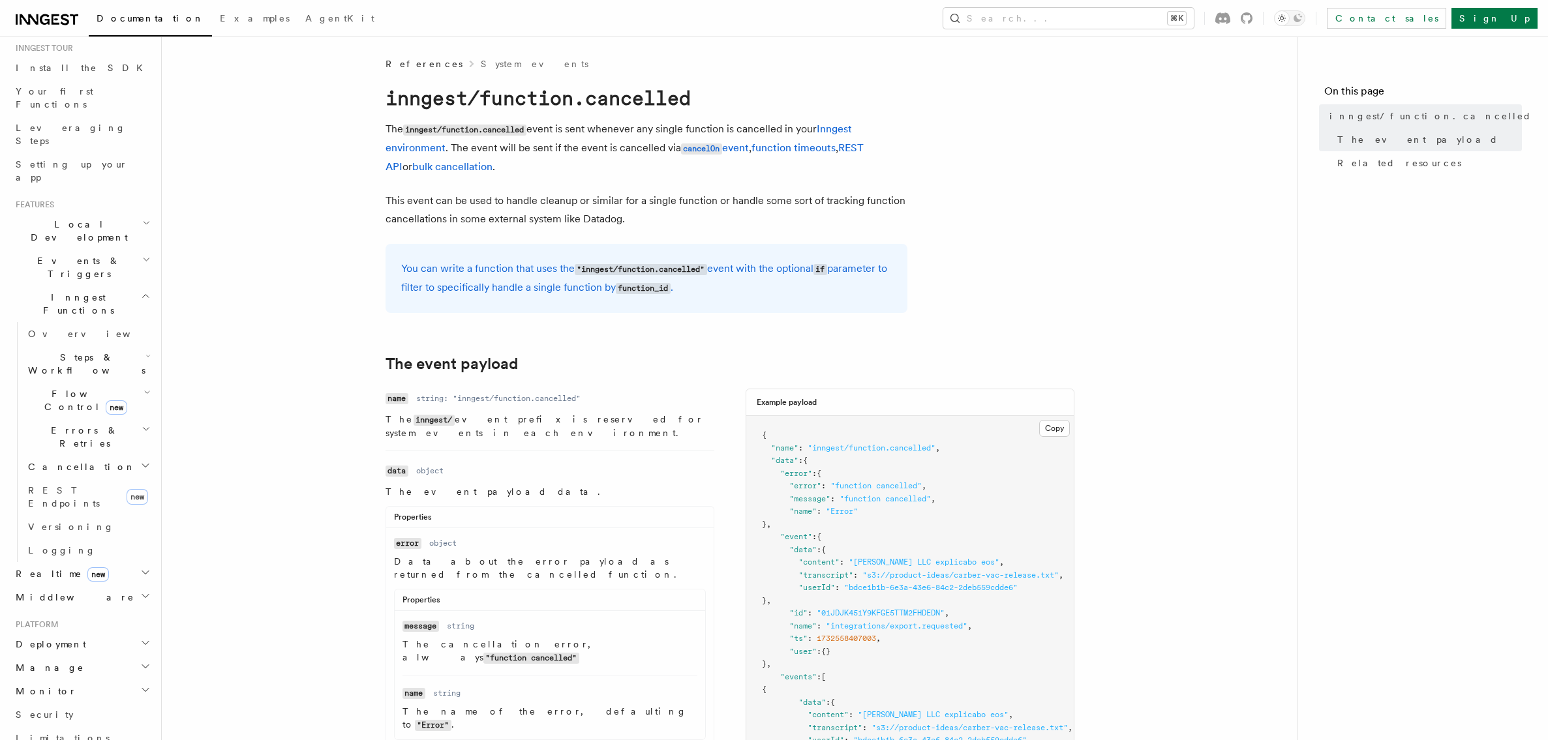
scroll to position [239, 0]
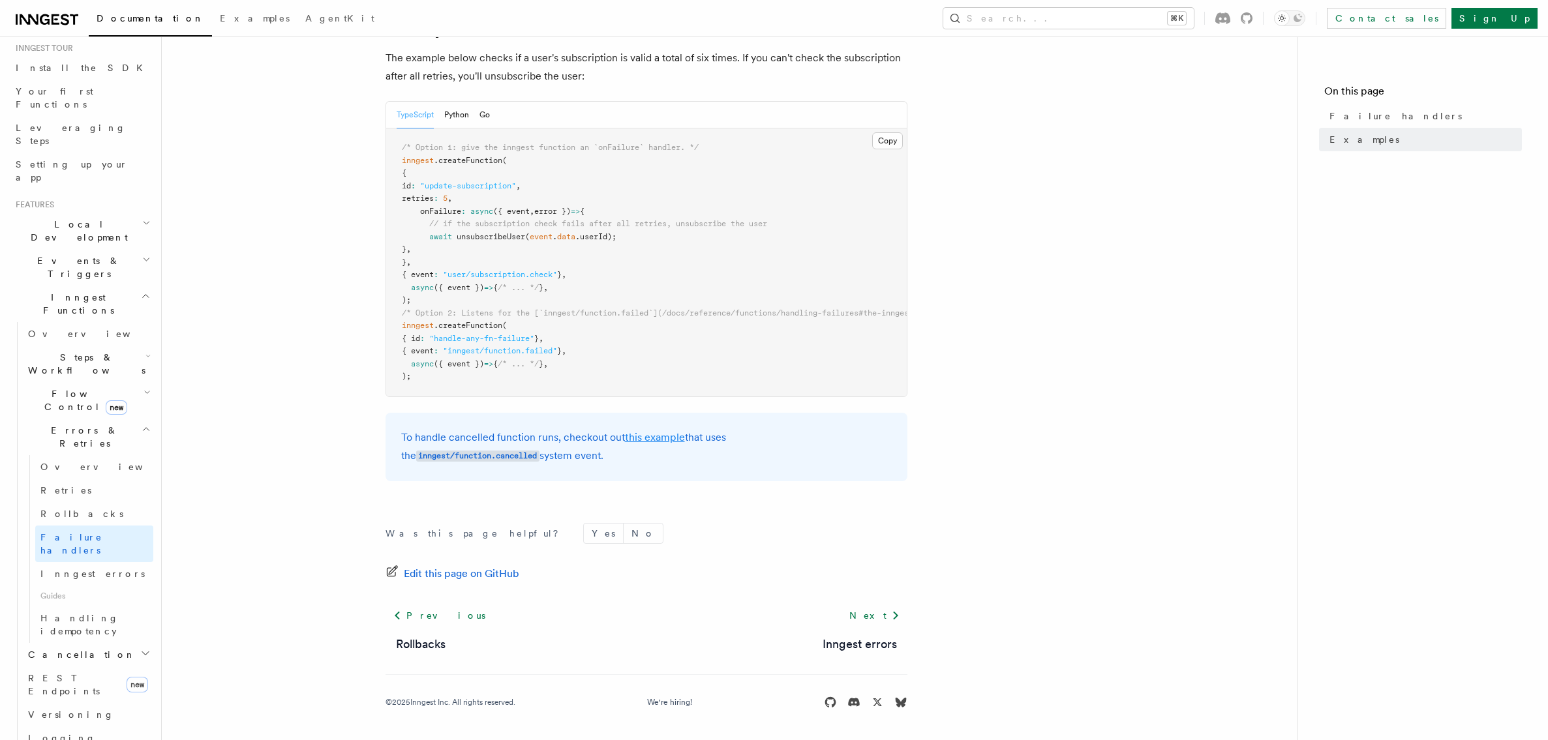
click at [646, 436] on link "this example" at bounding box center [655, 437] width 60 height 12
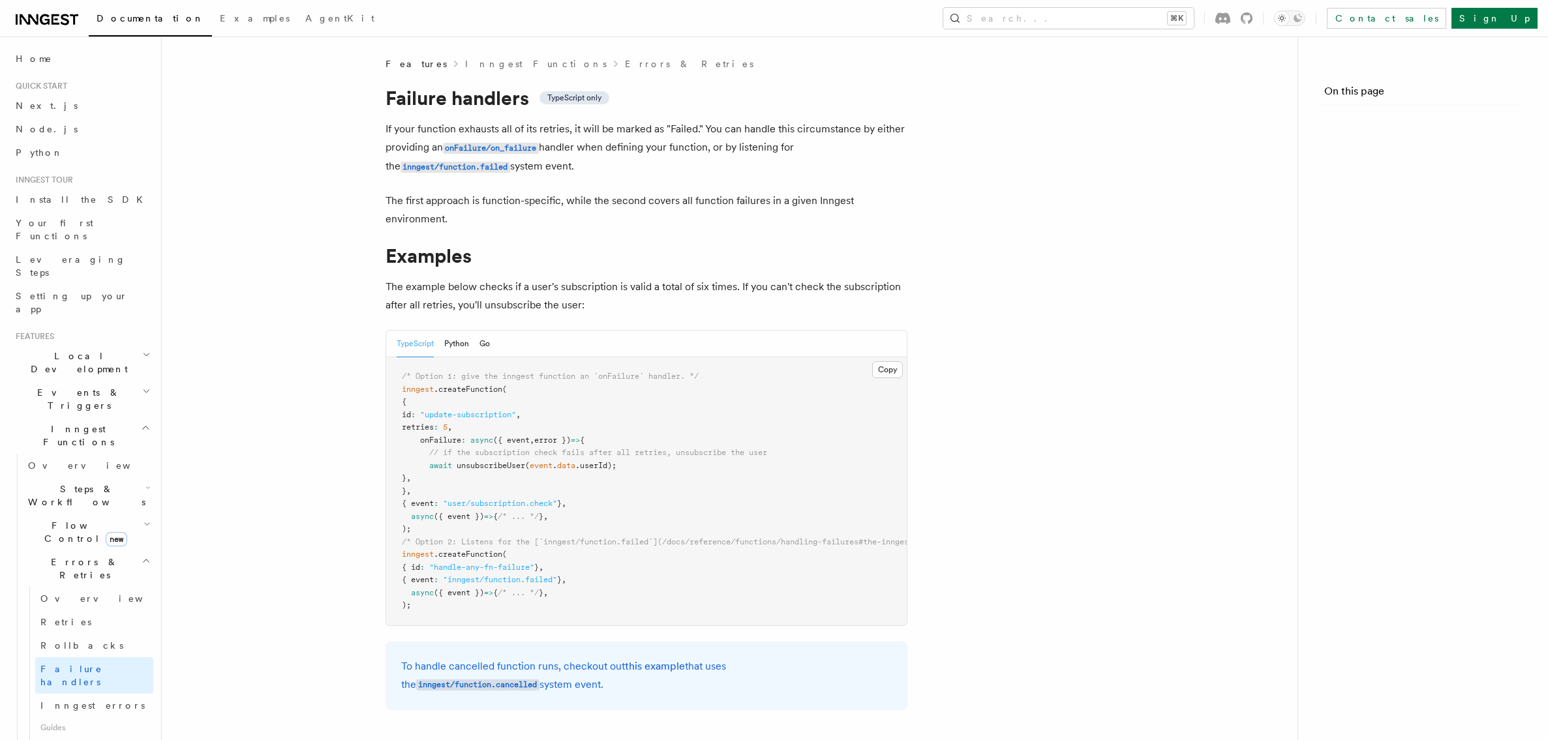
scroll to position [239, 0]
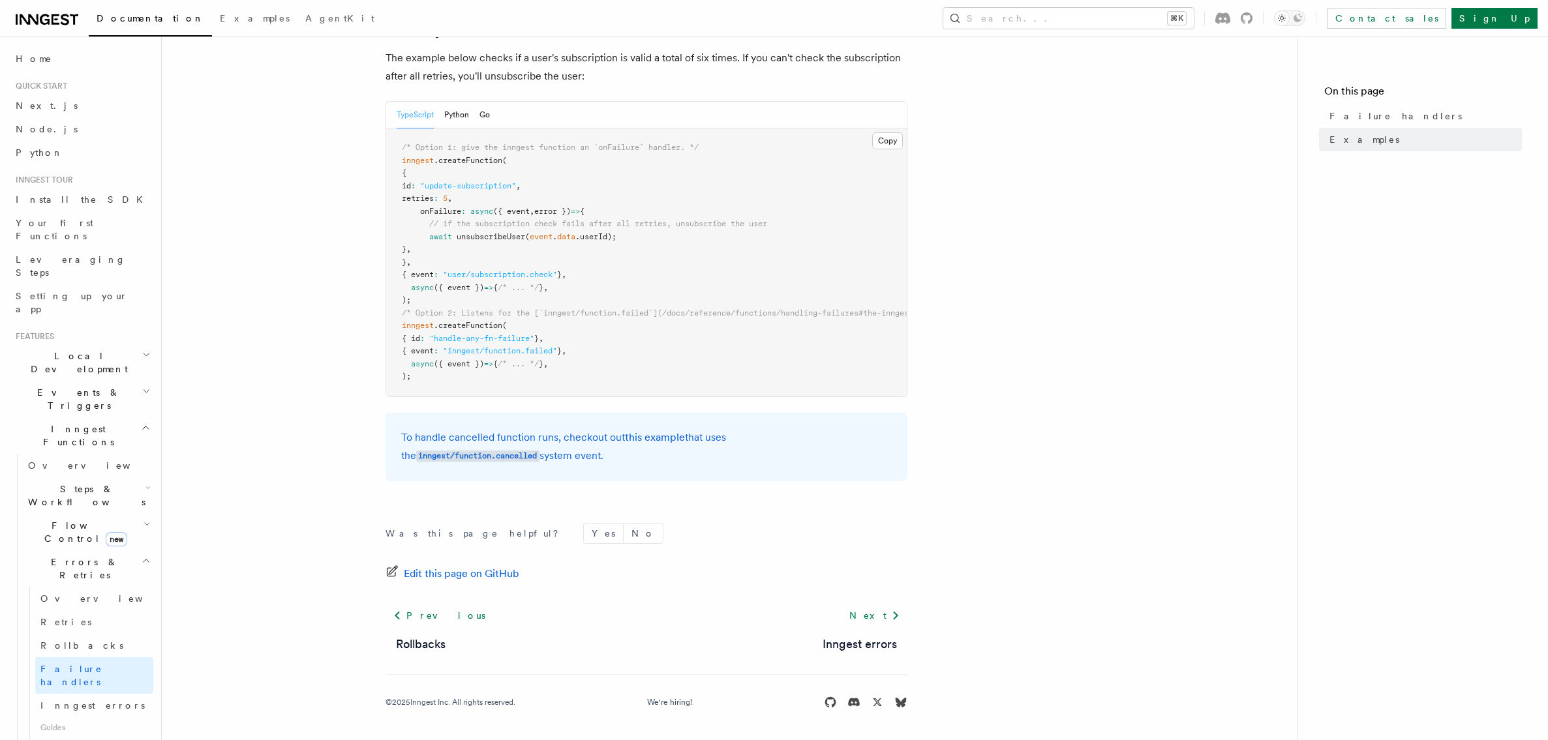
click at [847, 633] on div "Next Inngest errors" at bounding box center [859, 629] width 95 height 50
click at [851, 638] on link "Inngest errors" at bounding box center [859, 644] width 74 height 18
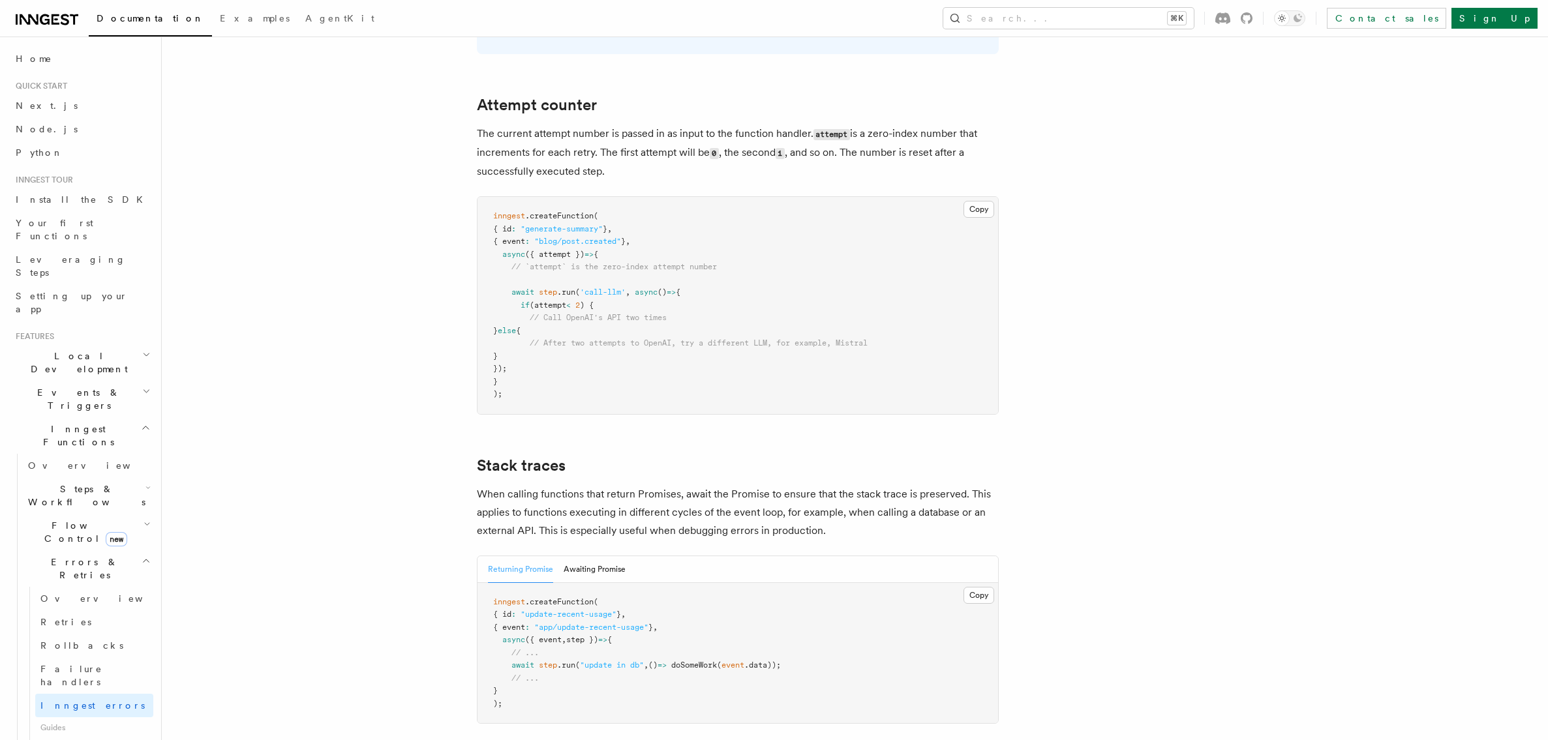
scroll to position [2794, 0]
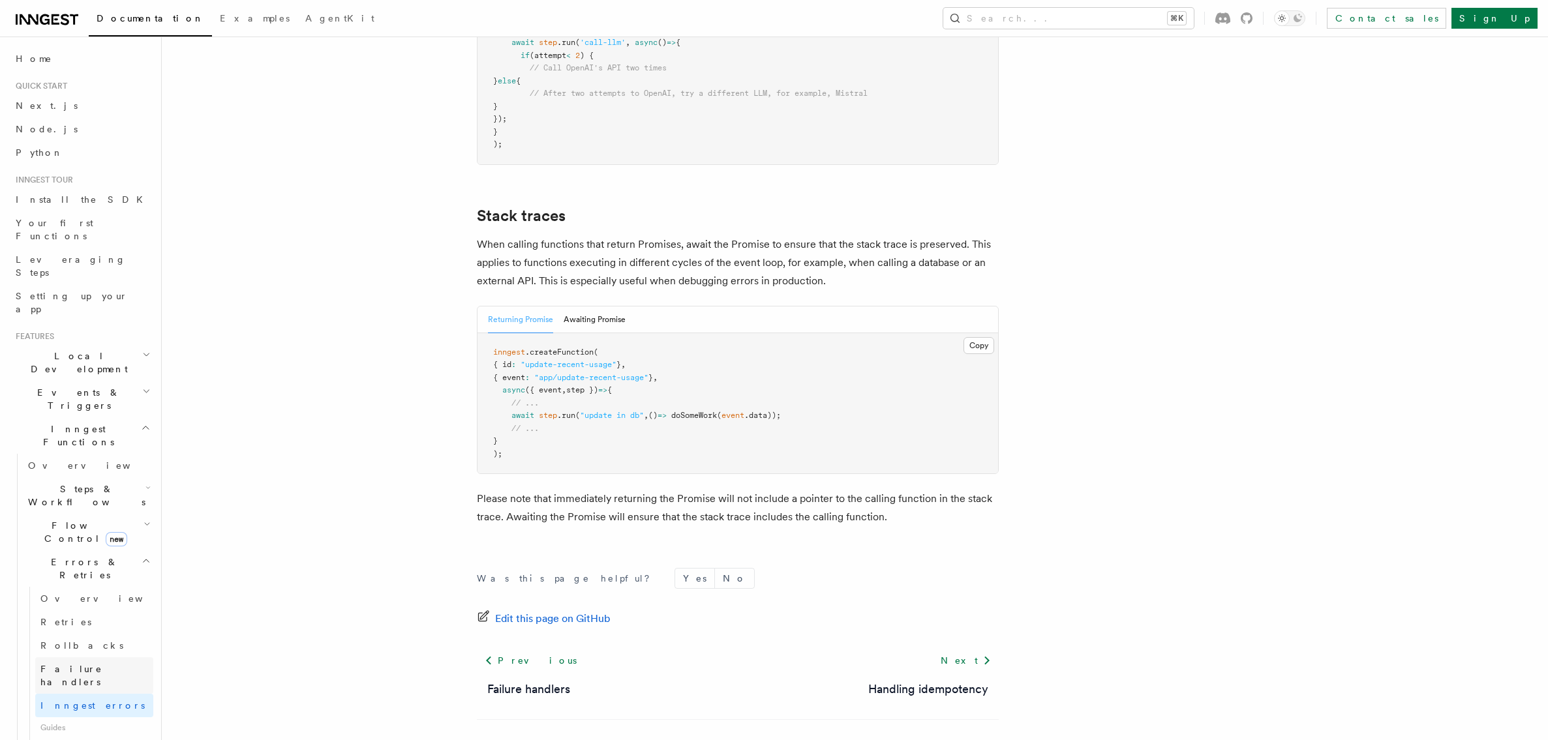
click at [81, 664] on span "Failure handlers" at bounding box center [71, 675] width 62 height 23
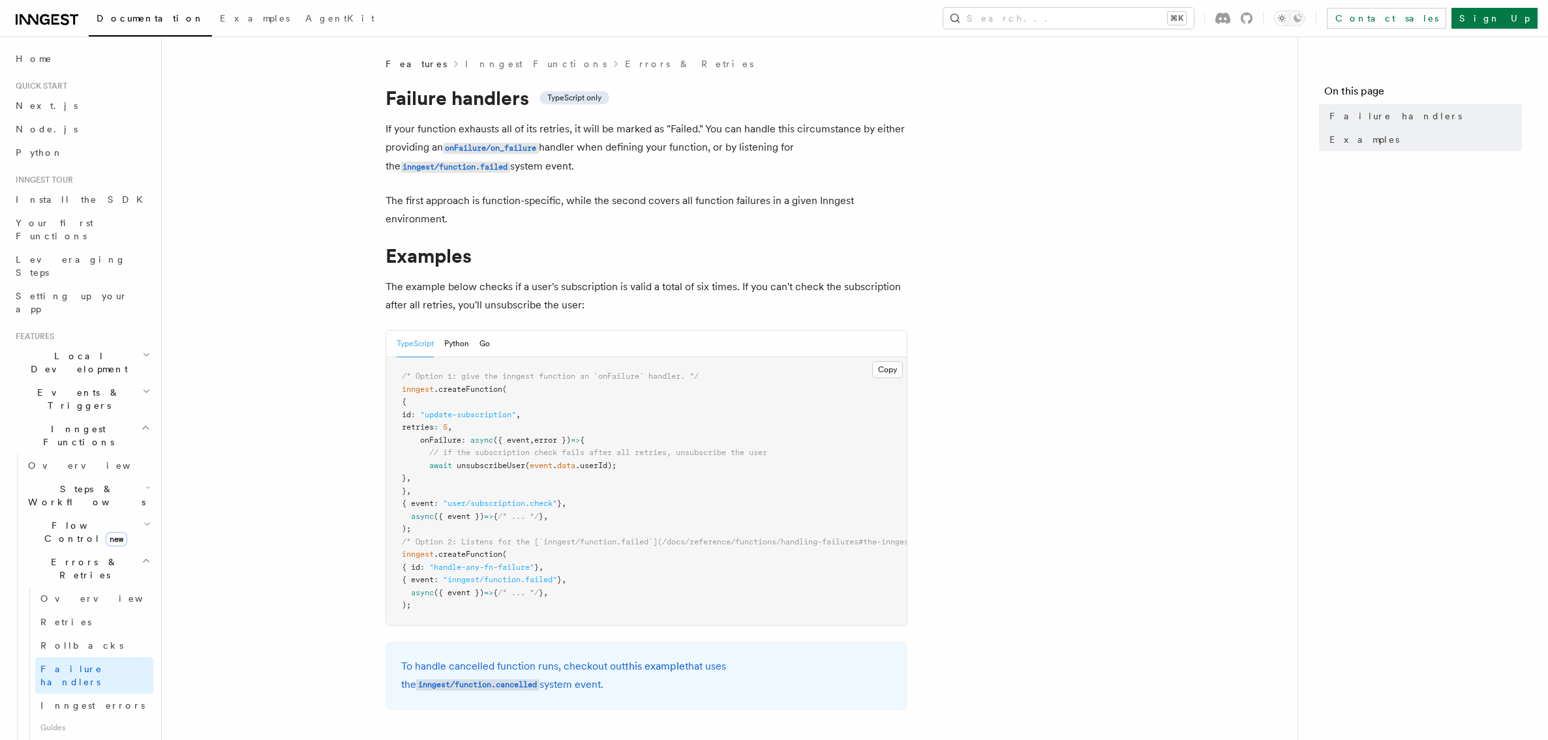
click at [61, 519] on span "Flow Control new" at bounding box center [83, 532] width 121 height 26
click at [70, 664] on span "Failure handlers" at bounding box center [71, 675] width 62 height 23
click at [451, 165] on code "inngest/function.failed" at bounding box center [455, 167] width 110 height 11
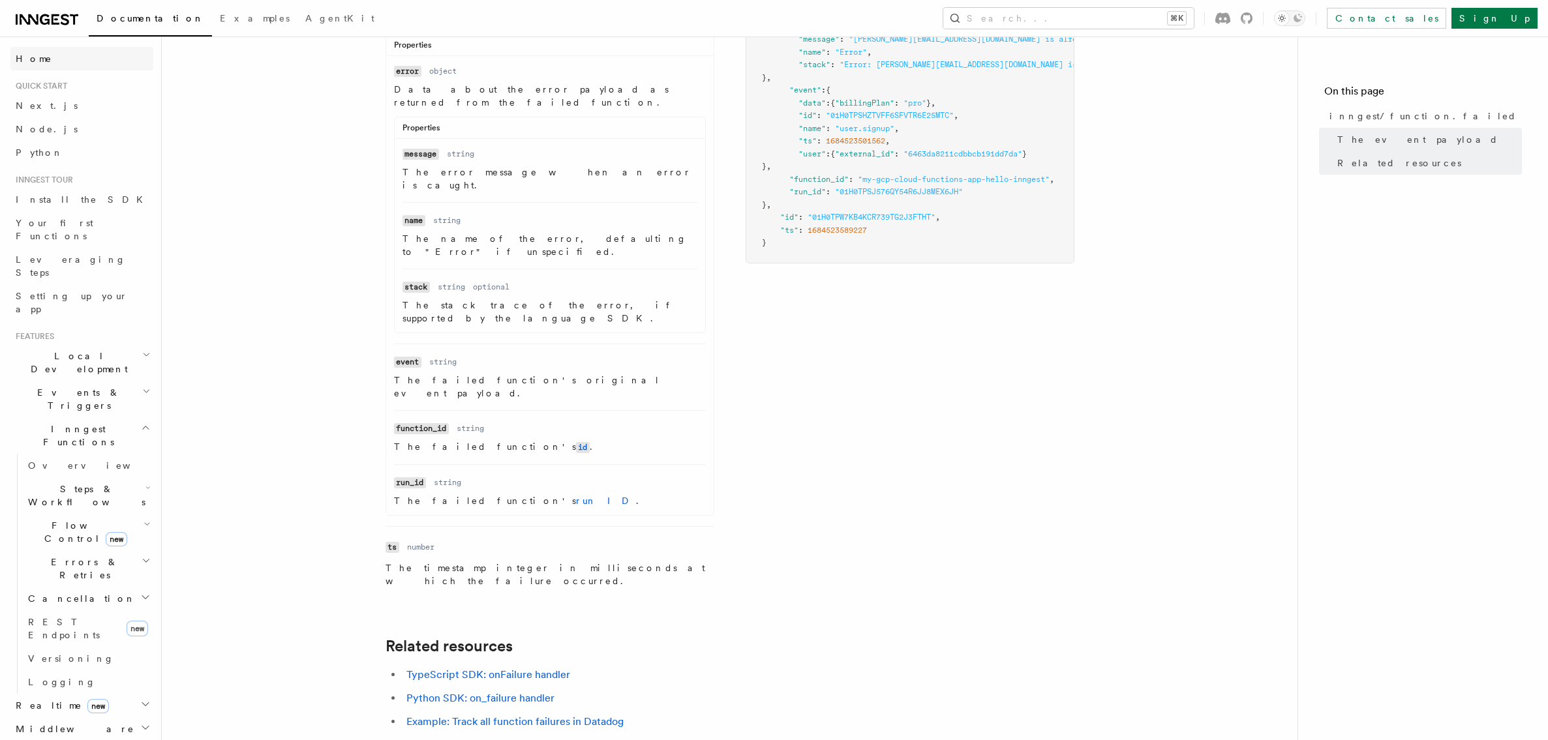
scroll to position [98, 0]
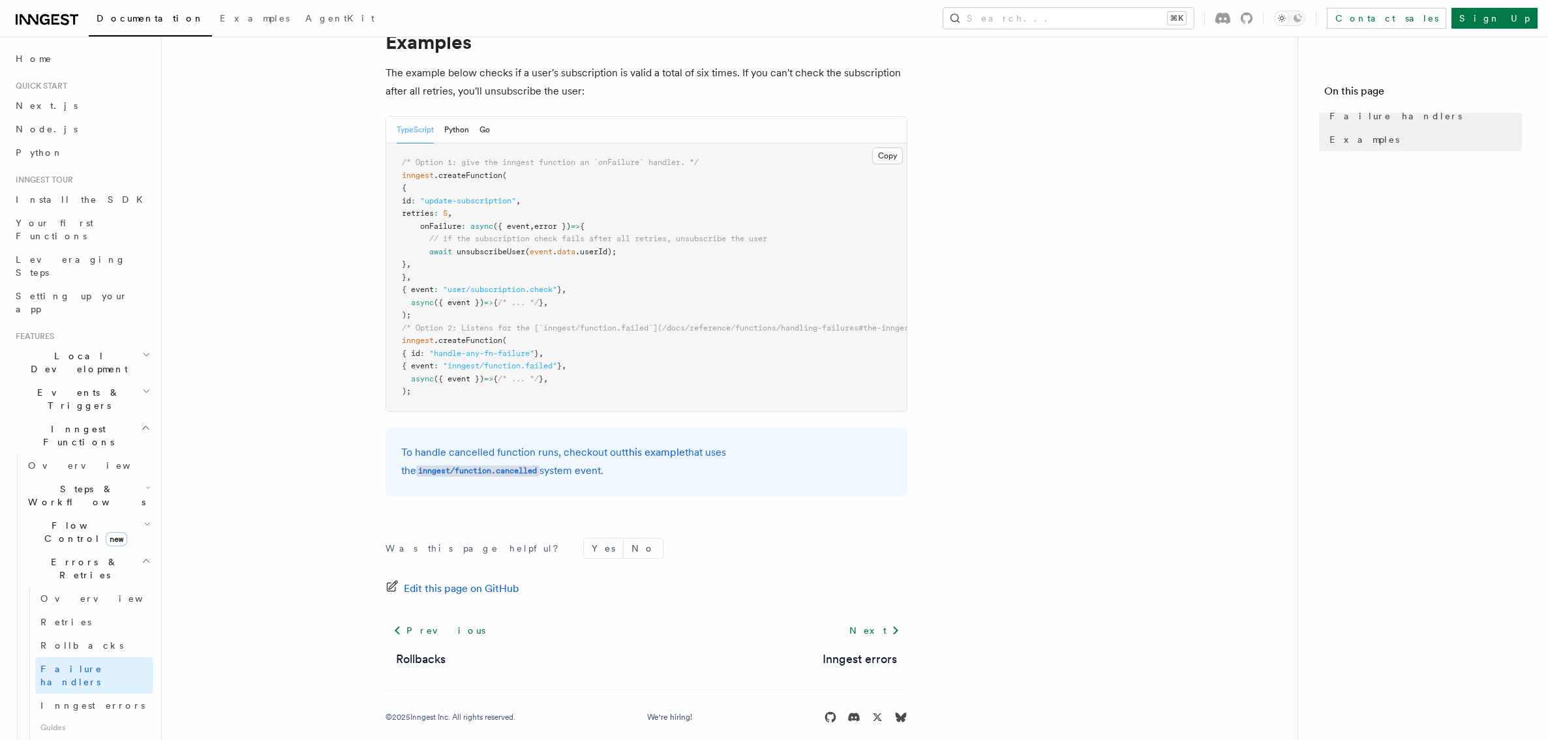
scroll to position [239, 0]
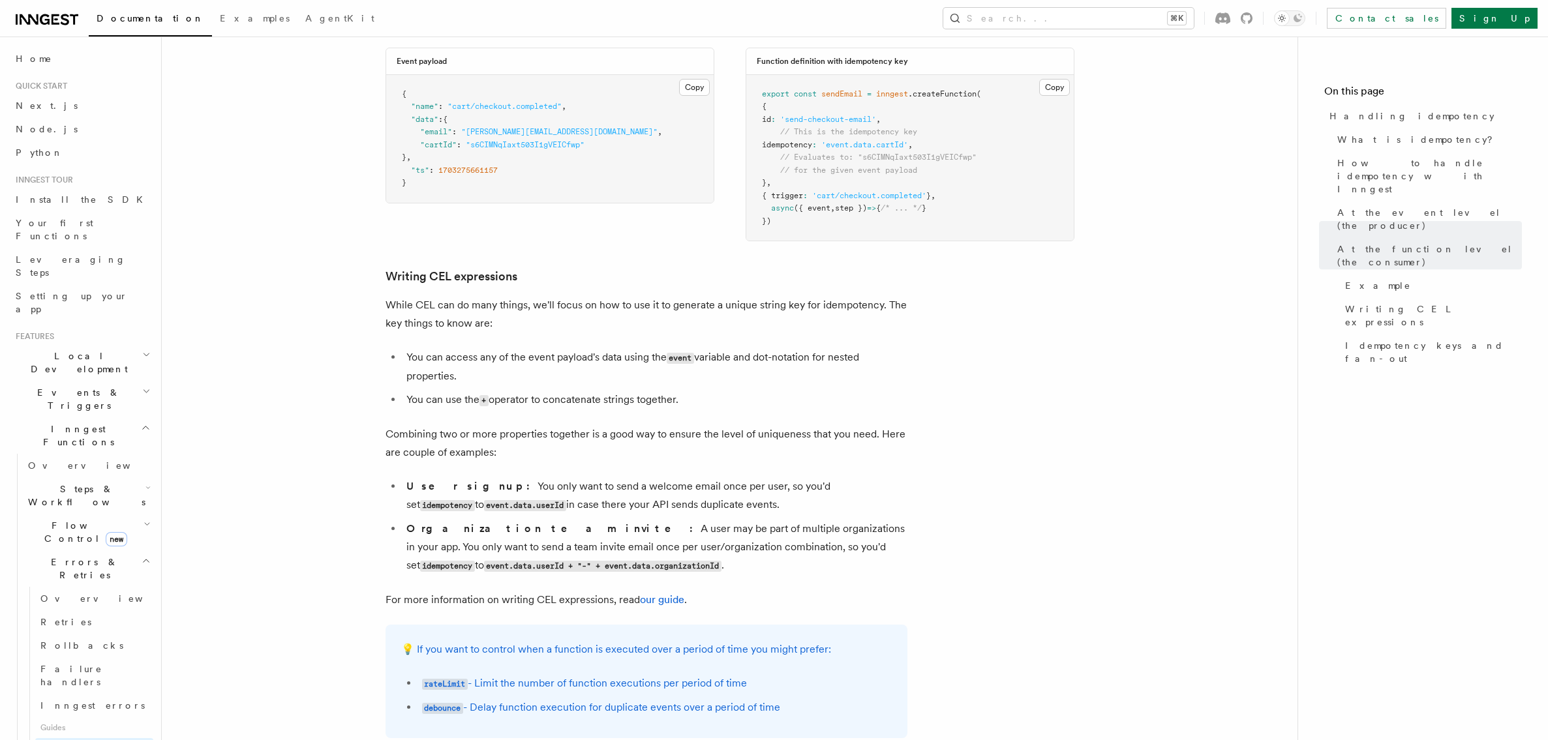
scroll to position [2412, 0]
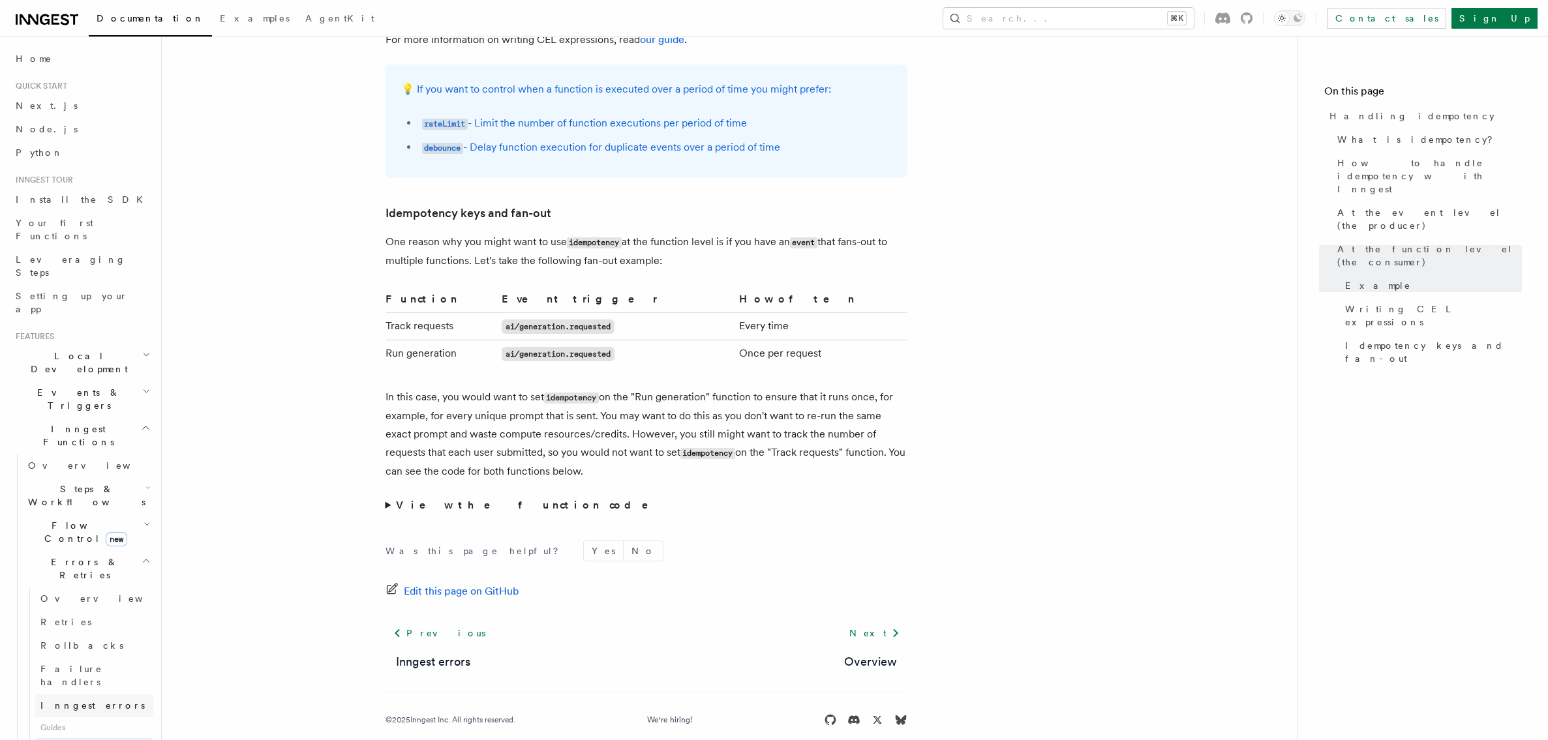
click at [91, 700] on span "Inngest errors" at bounding box center [92, 705] width 104 height 10
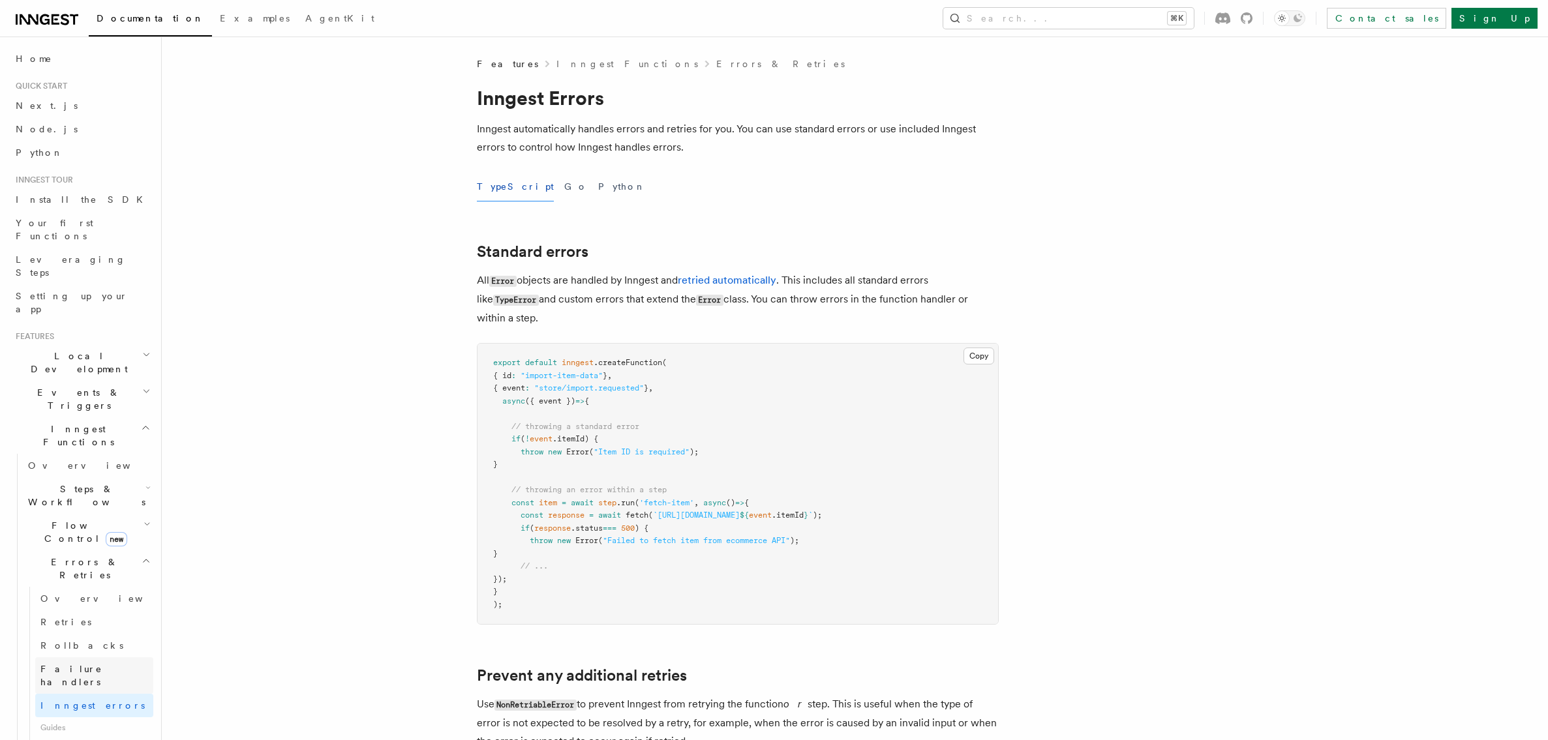
click at [87, 664] on span "Failure handlers" at bounding box center [71, 675] width 62 height 23
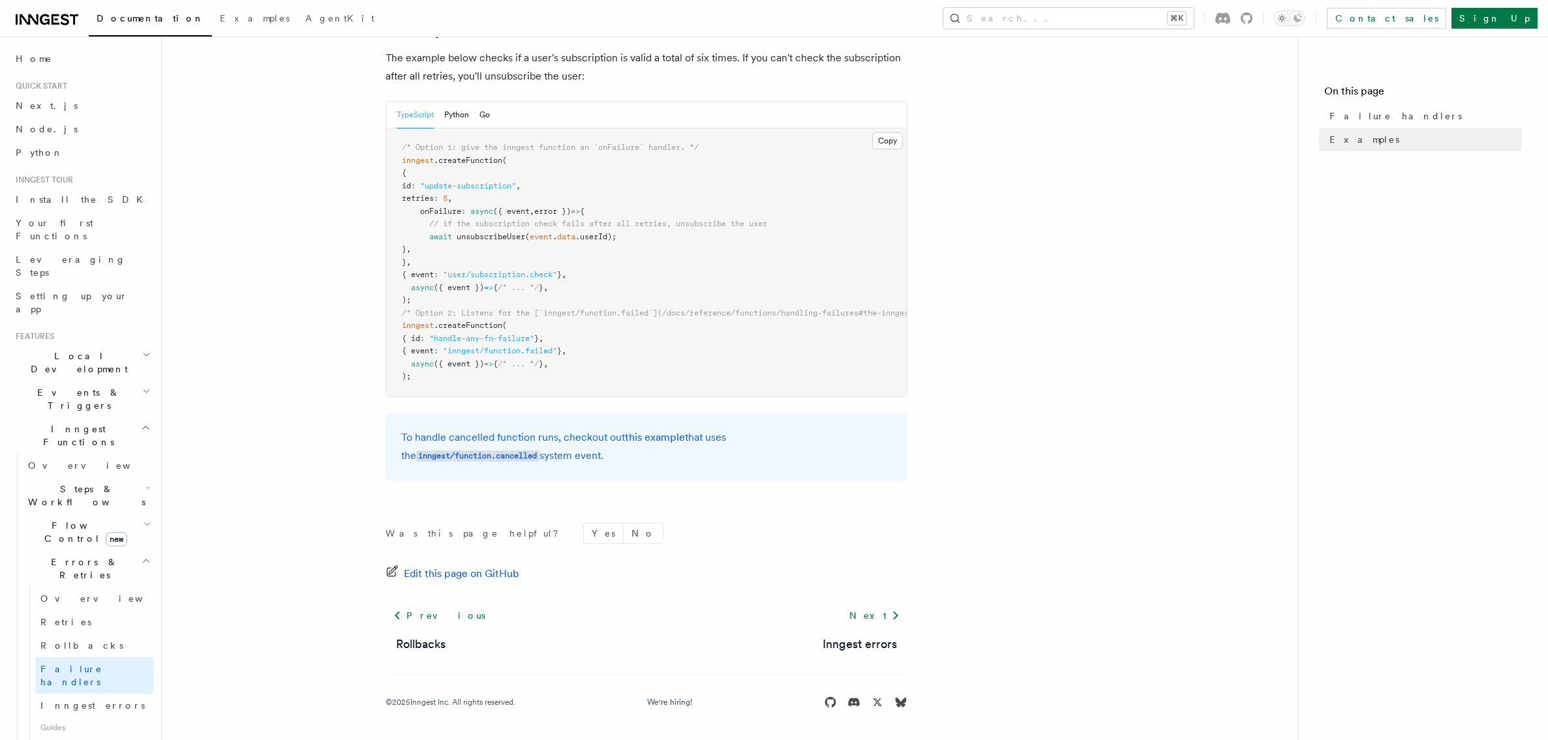
scroll to position [239, 0]
click at [879, 648] on link "Inngest errors" at bounding box center [859, 644] width 74 height 18
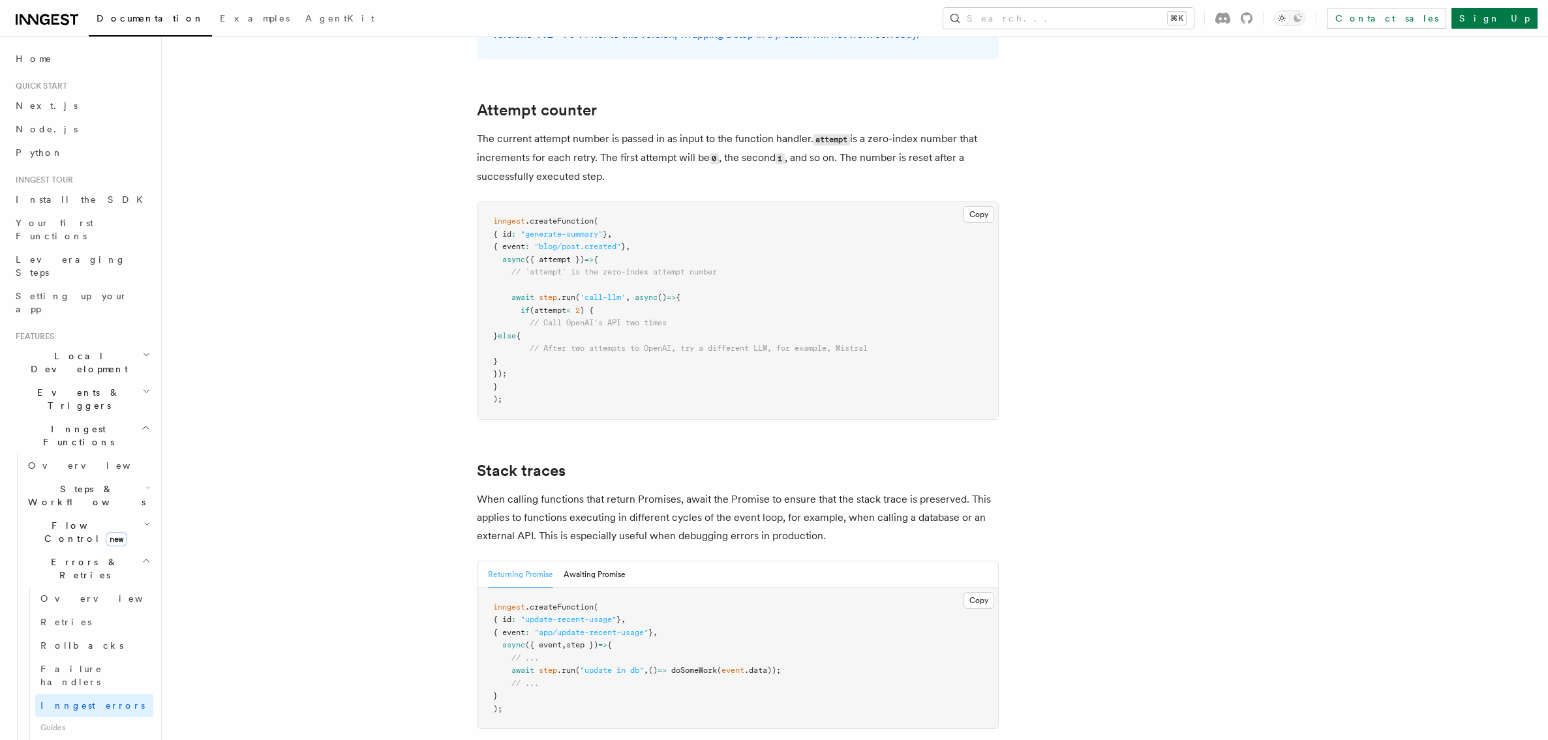
scroll to position [2794, 0]
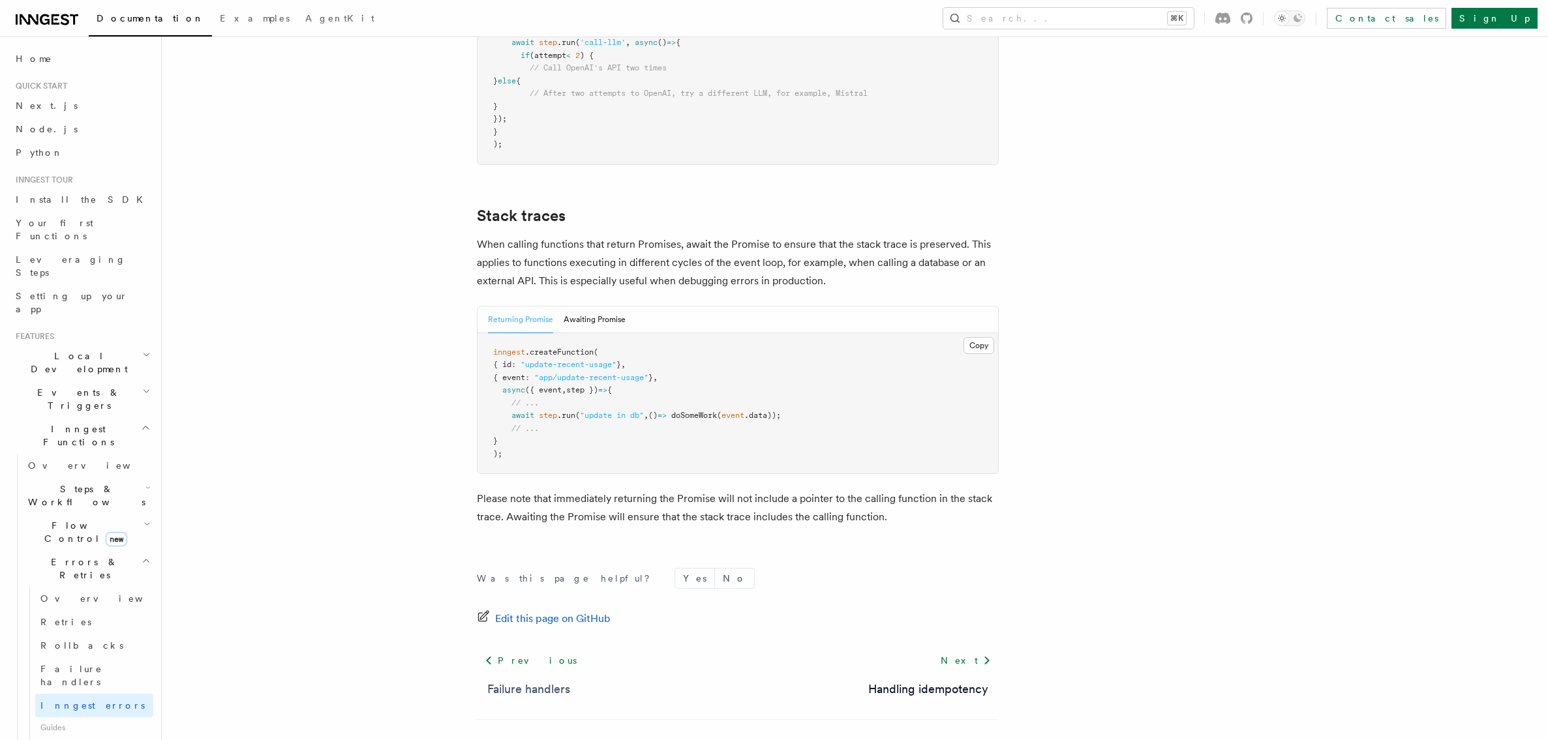
click at [560, 680] on link "Failure handlers" at bounding box center [528, 689] width 83 height 18
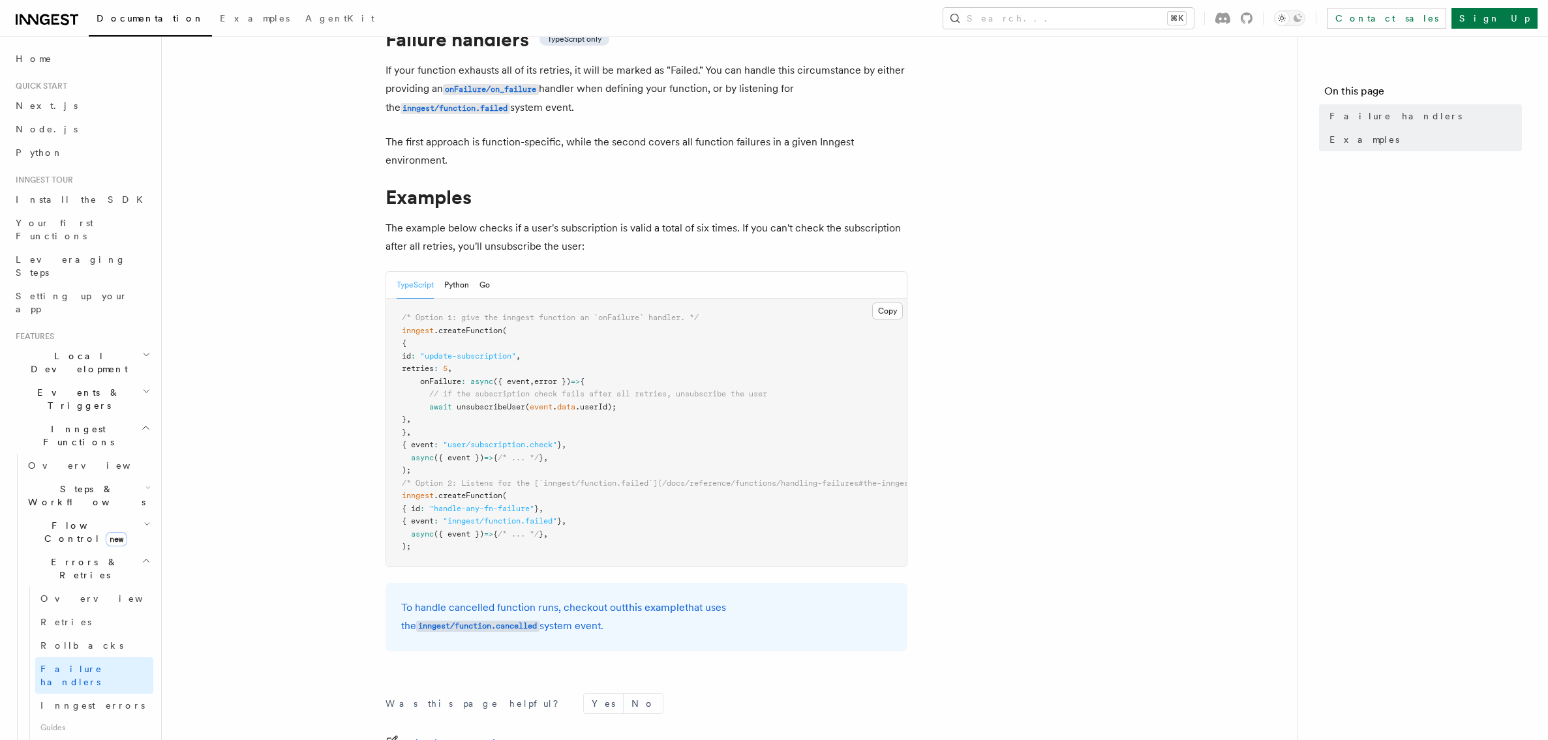
scroll to position [239, 0]
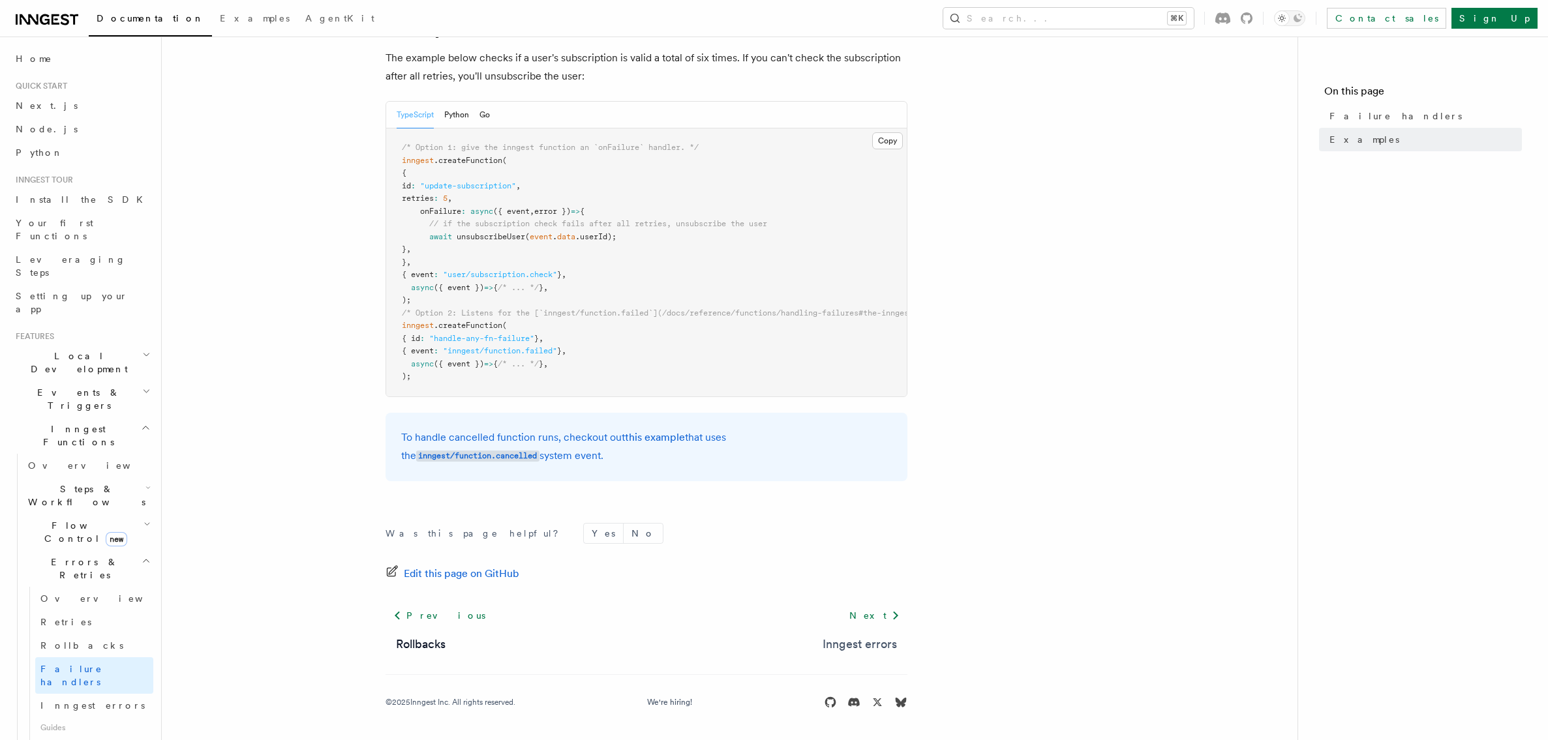
click at [845, 648] on link "Inngest errors" at bounding box center [859, 644] width 74 height 18
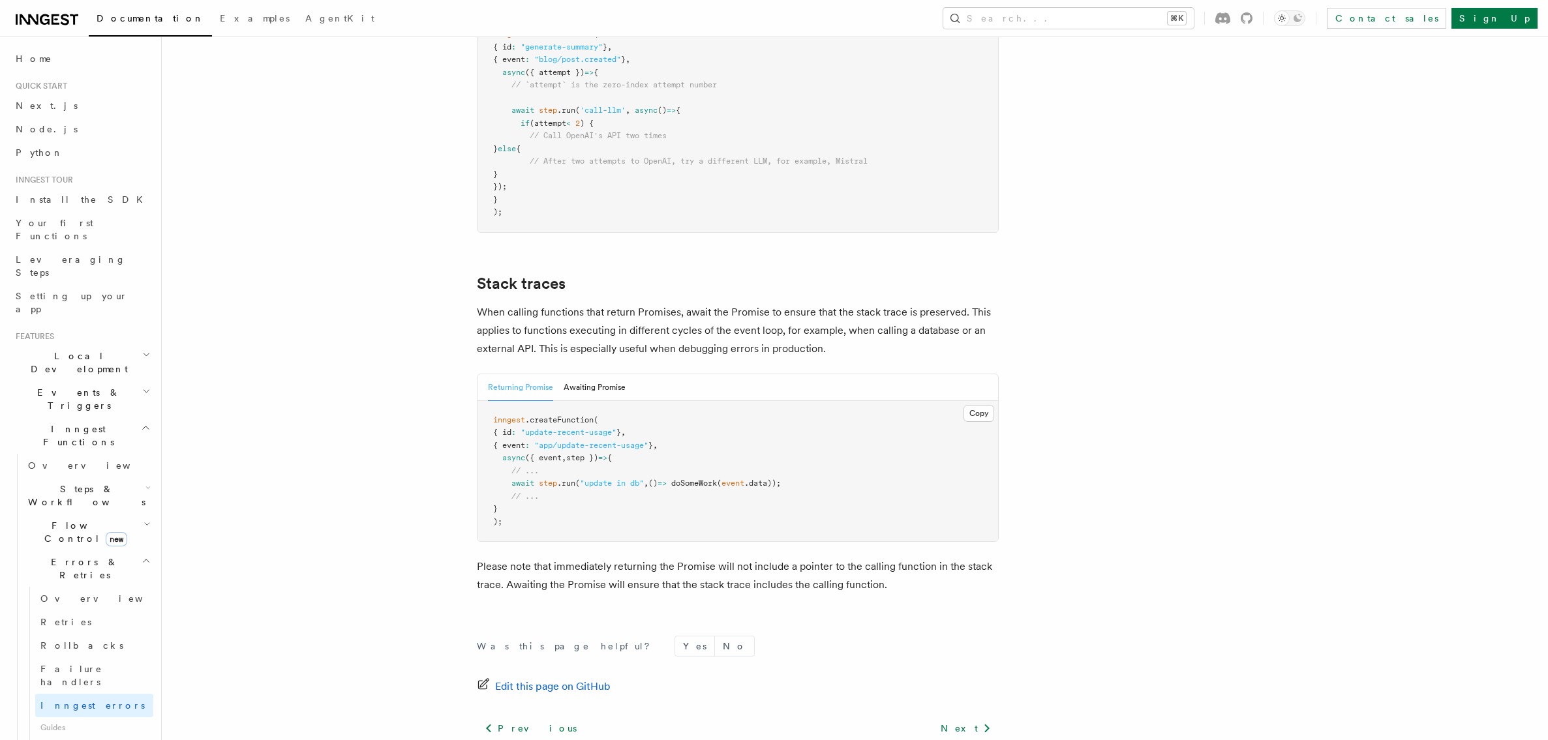
scroll to position [2794, 0]
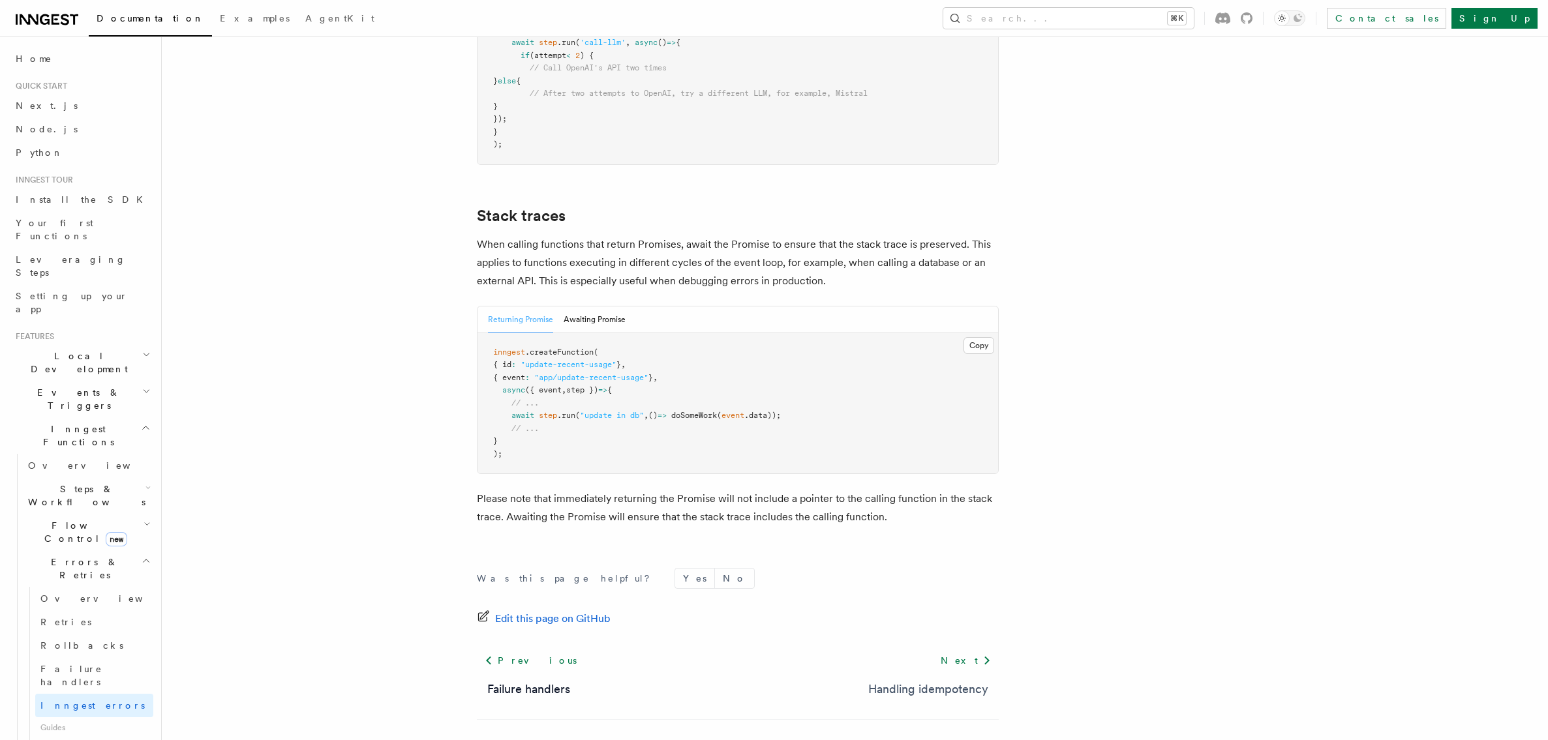
click at [888, 680] on link "Handling idempotency" at bounding box center [928, 689] width 120 height 18
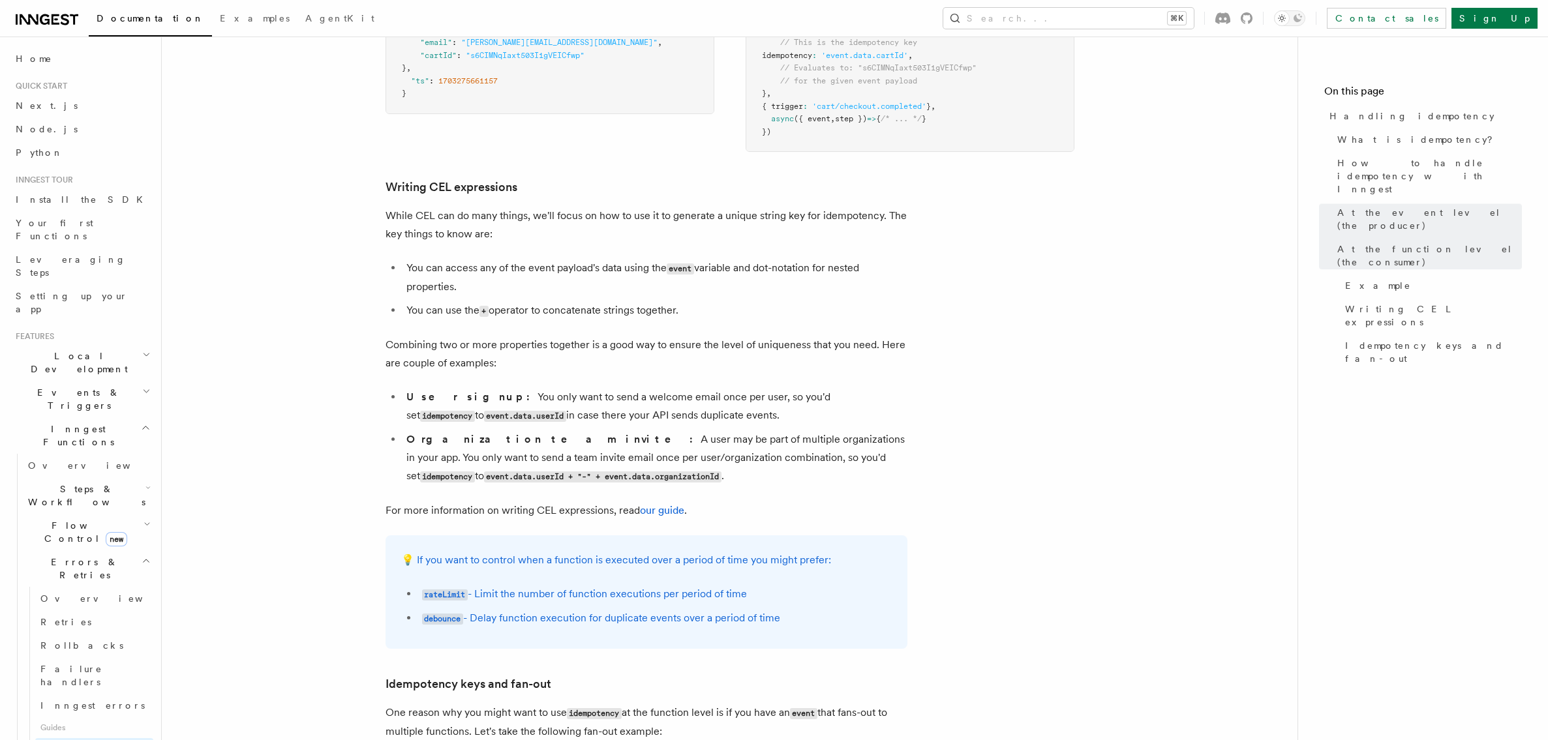
scroll to position [2412, 0]
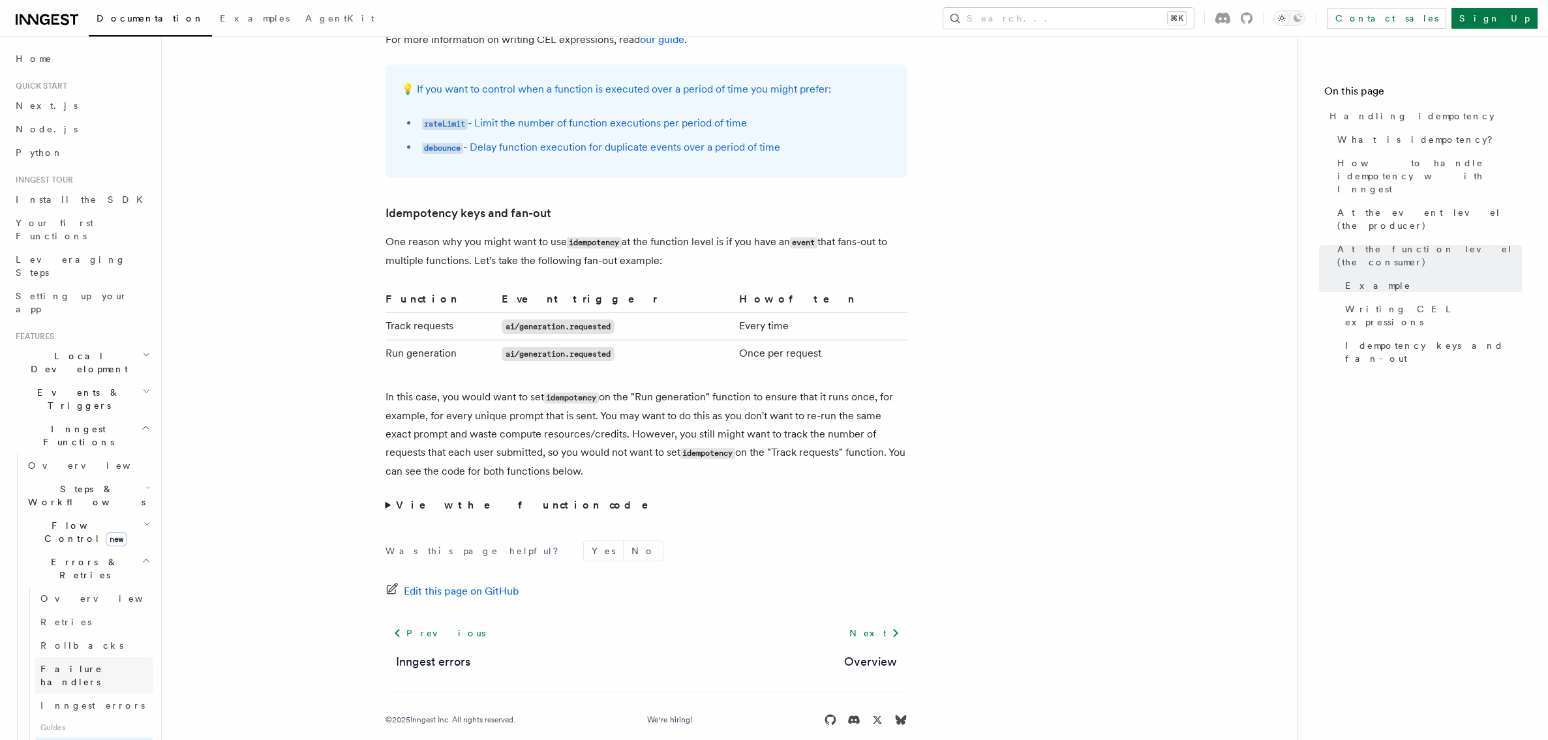
click at [100, 664] on span "Failure handlers" at bounding box center [71, 675] width 62 height 23
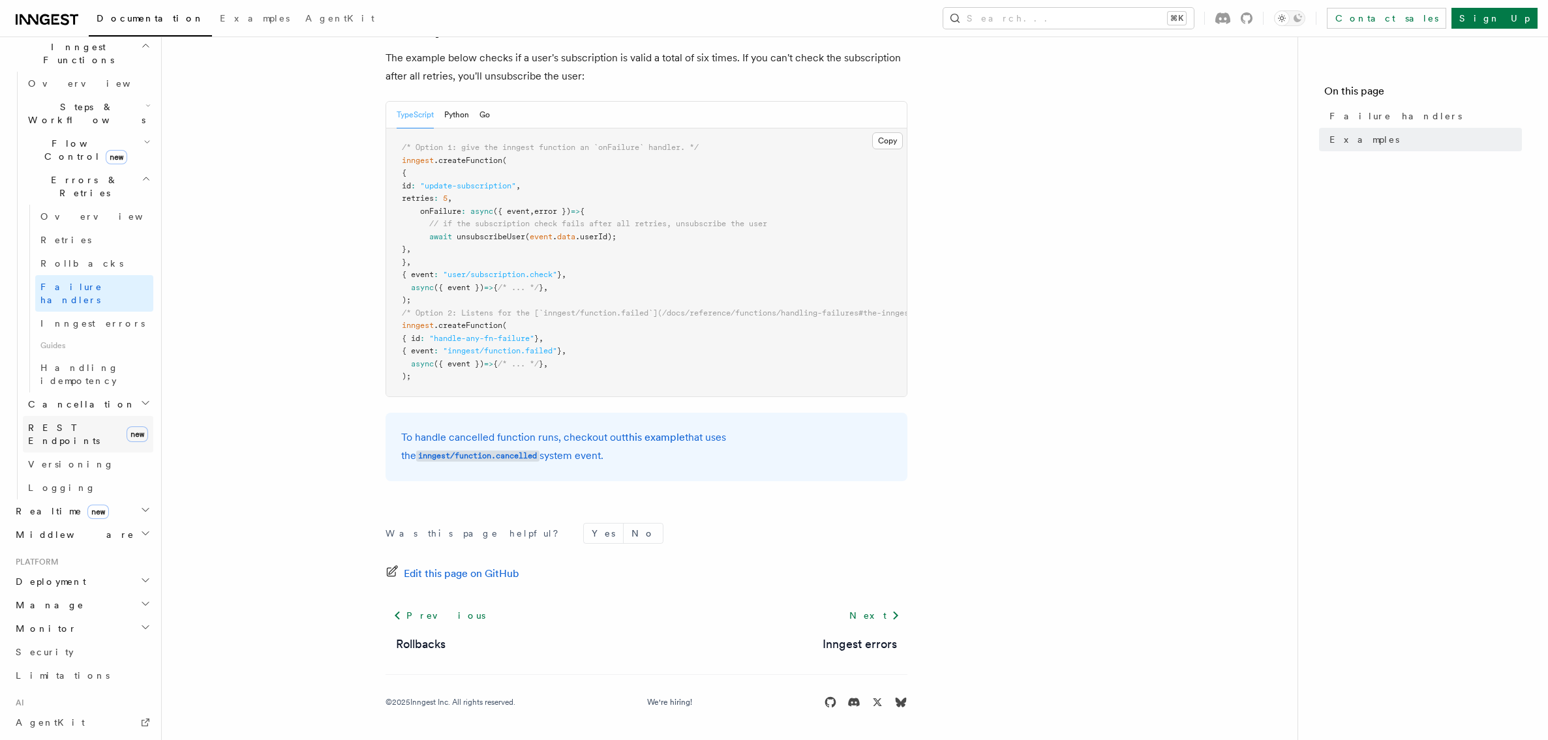
scroll to position [37, 0]
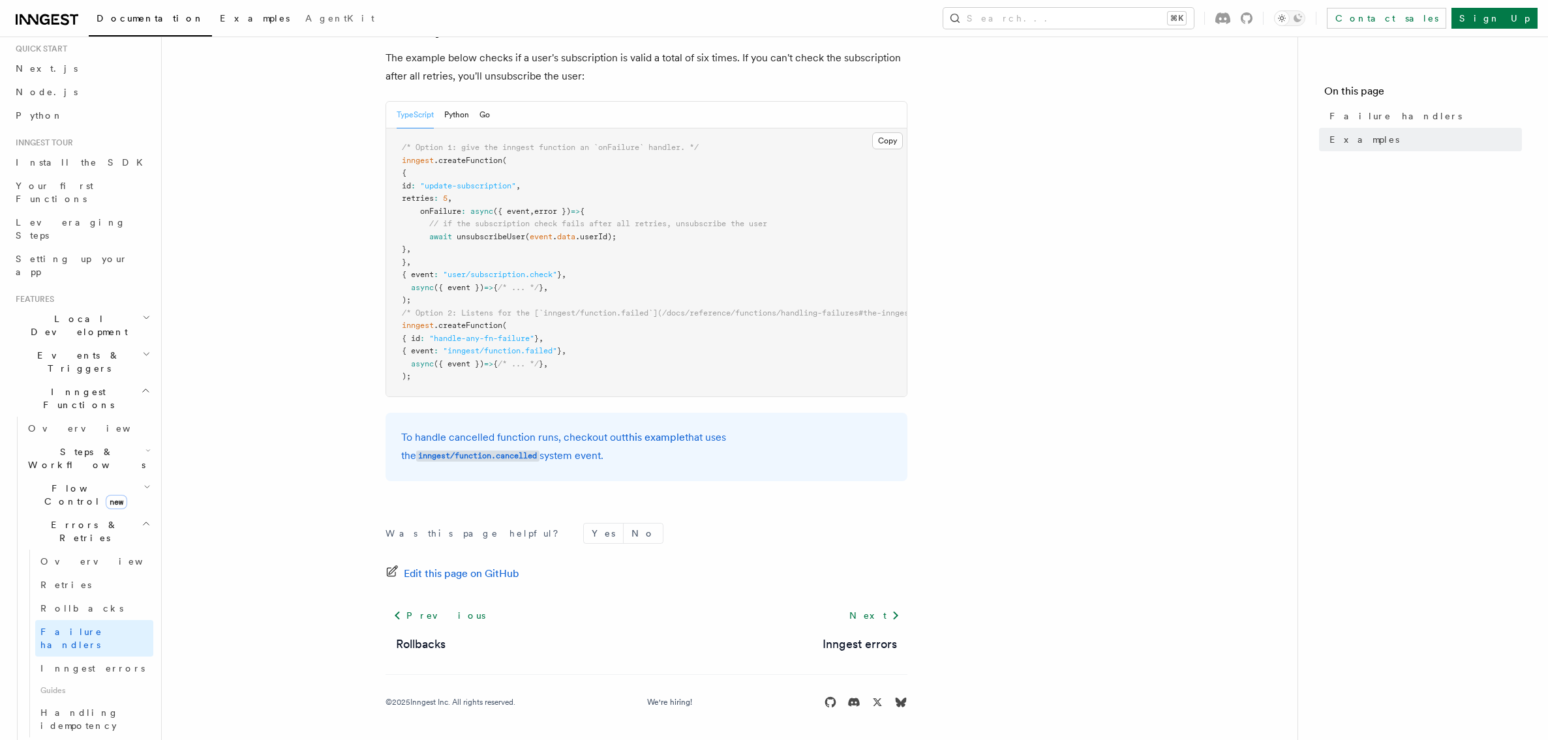
click at [220, 19] on span "Examples" at bounding box center [255, 18] width 70 height 10
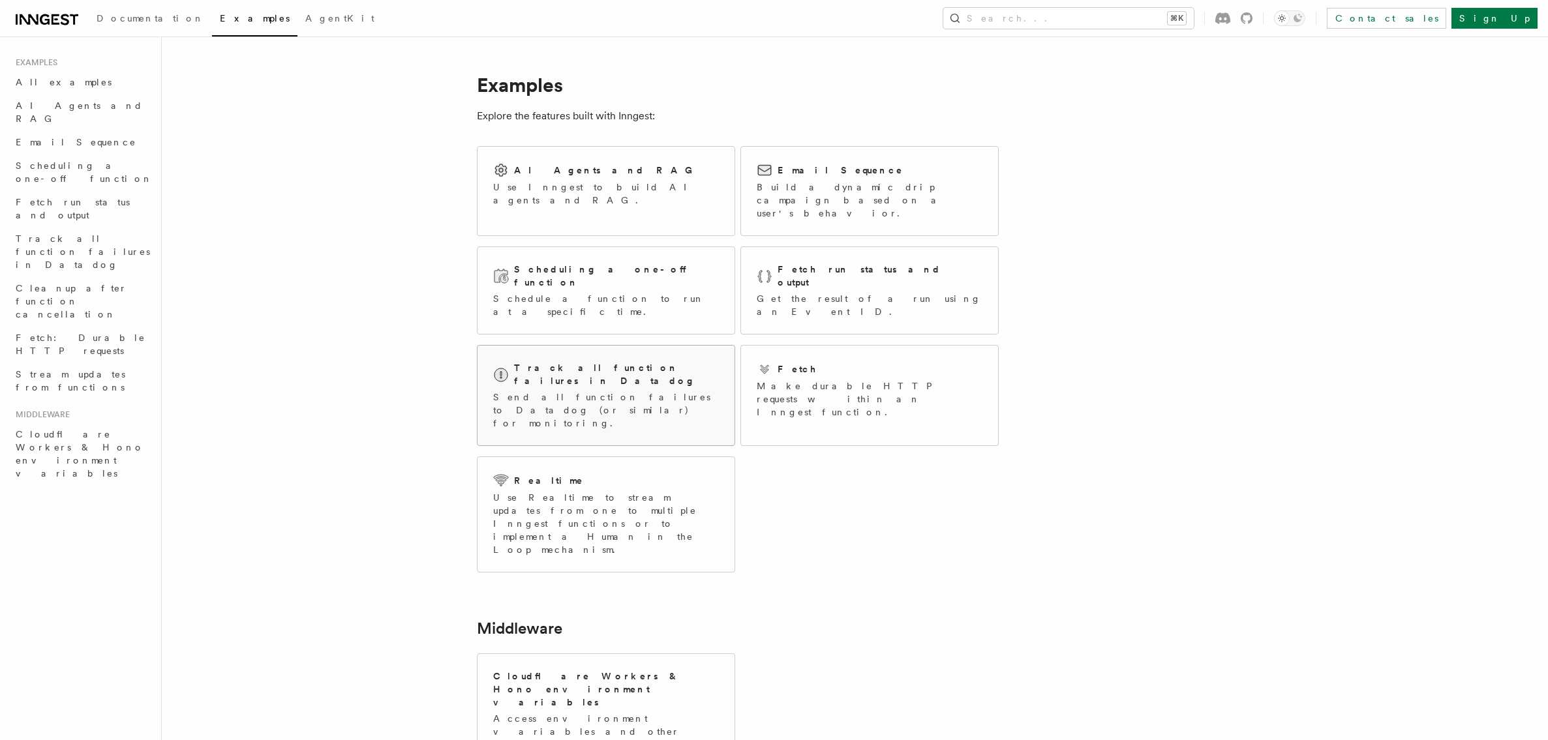
click at [617, 361] on h2 "Track all function failures in Datadog" at bounding box center [616, 374] width 205 height 26
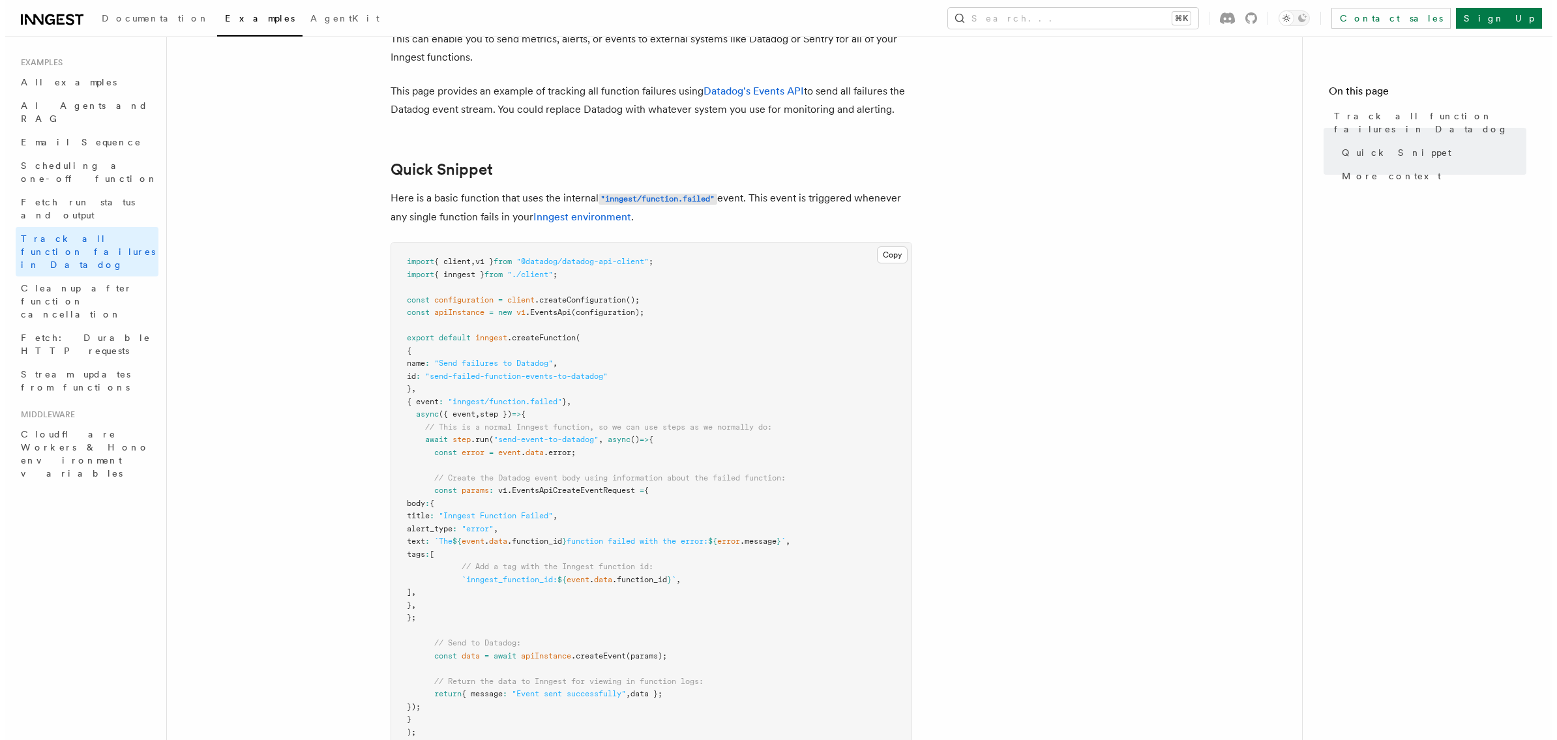
scroll to position [36, 0]
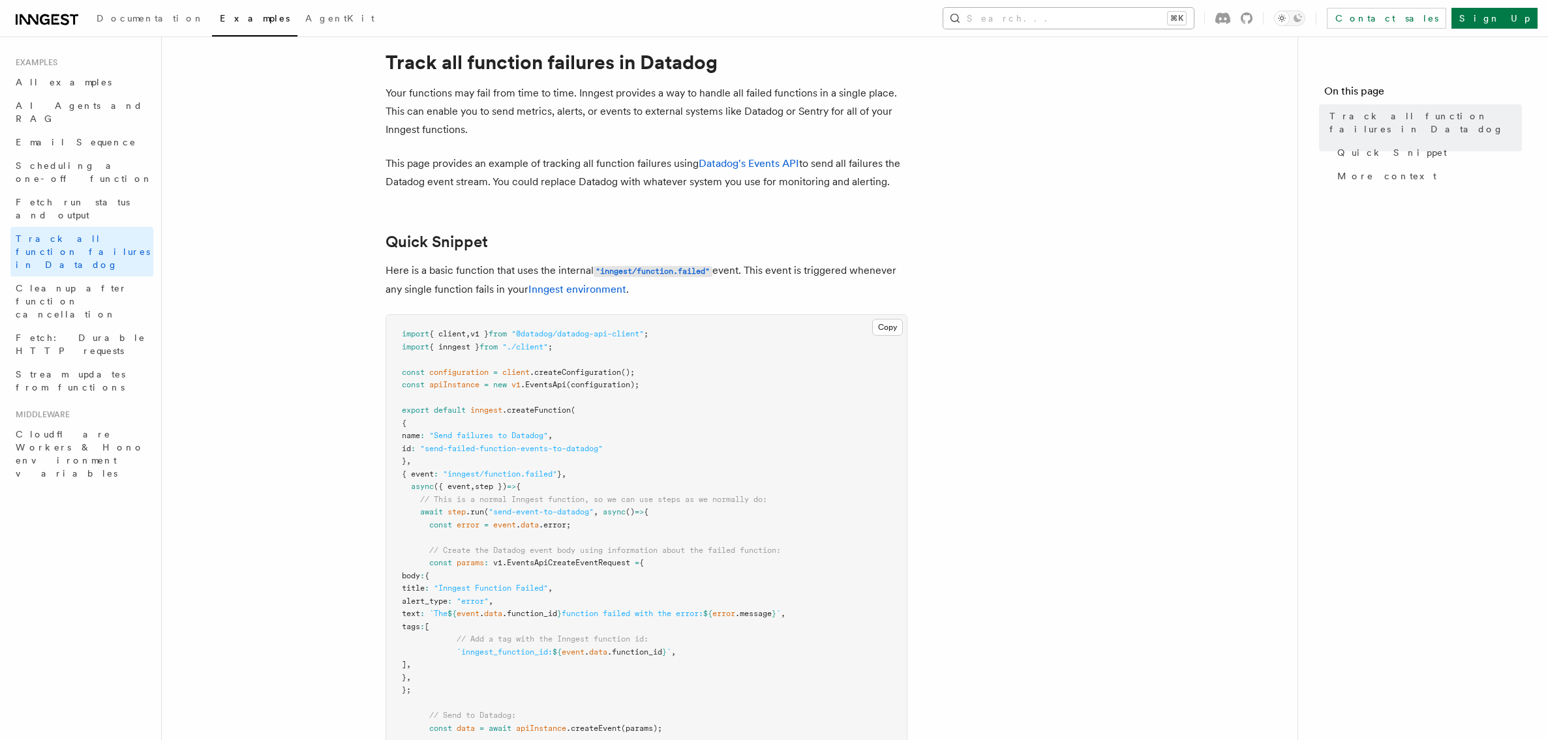
click at [1119, 16] on button "Search... ⌘K" at bounding box center [1068, 18] width 250 height 21
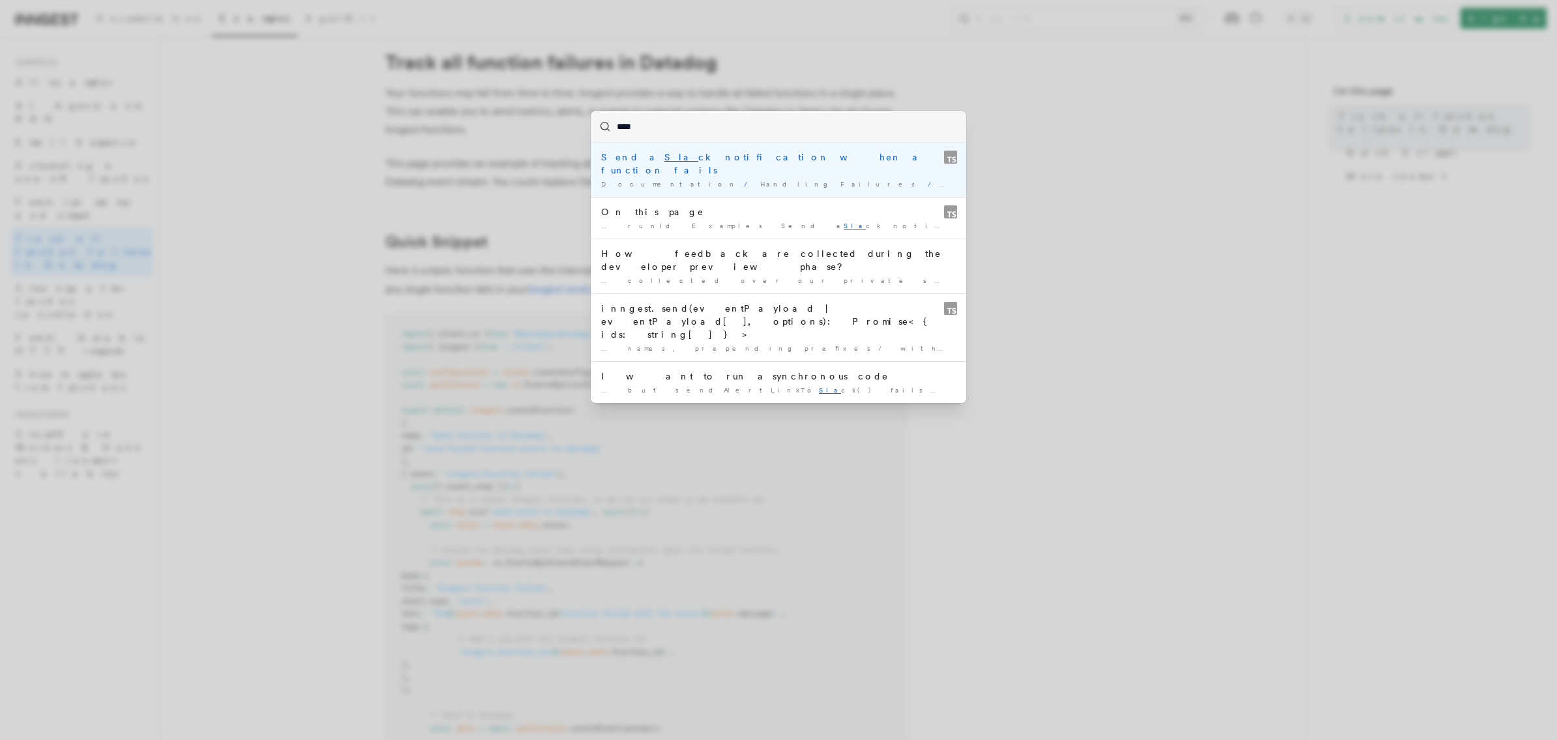
type input "*****"
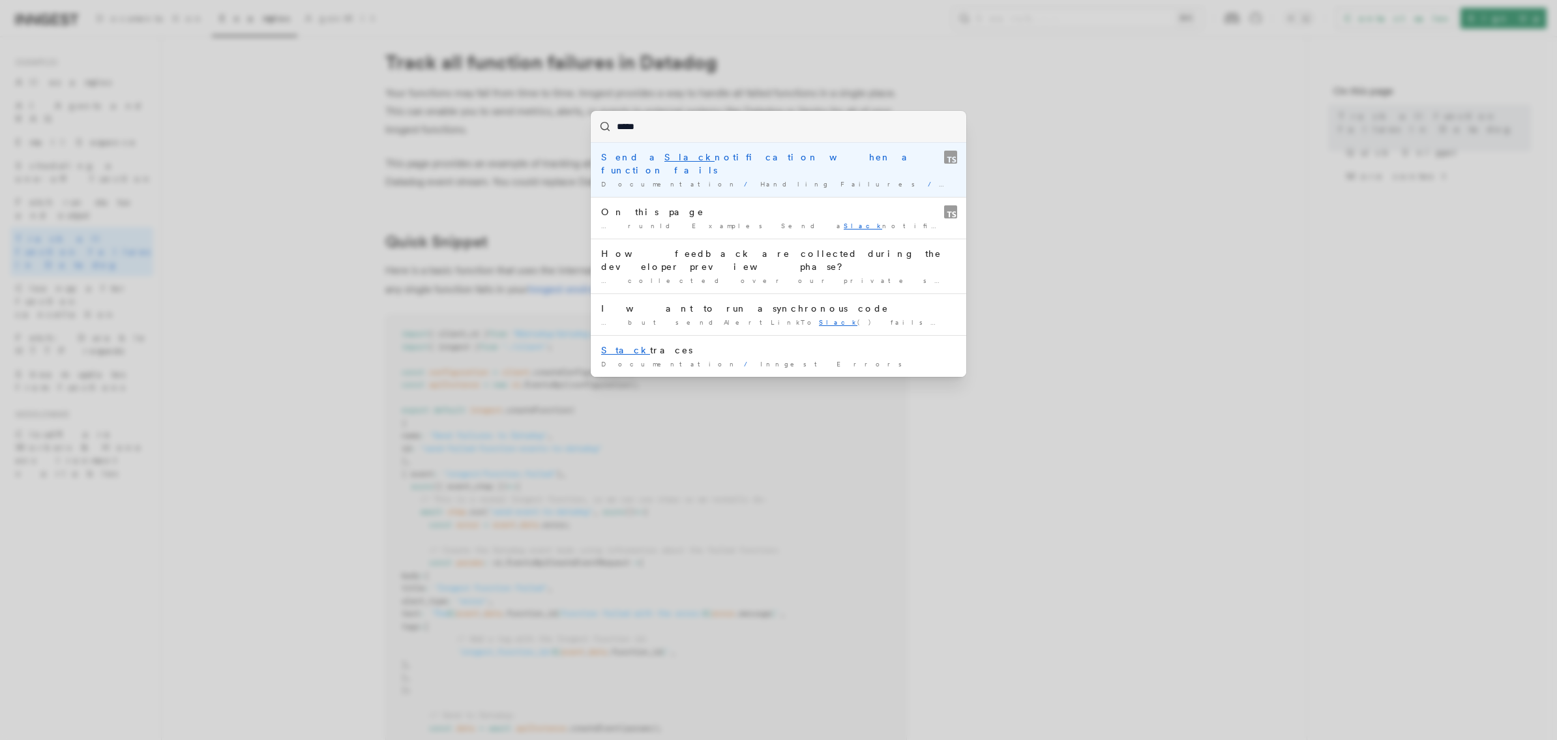
click at [716, 158] on div "Send a Slack notification when a function fails" at bounding box center [778, 164] width 355 height 26
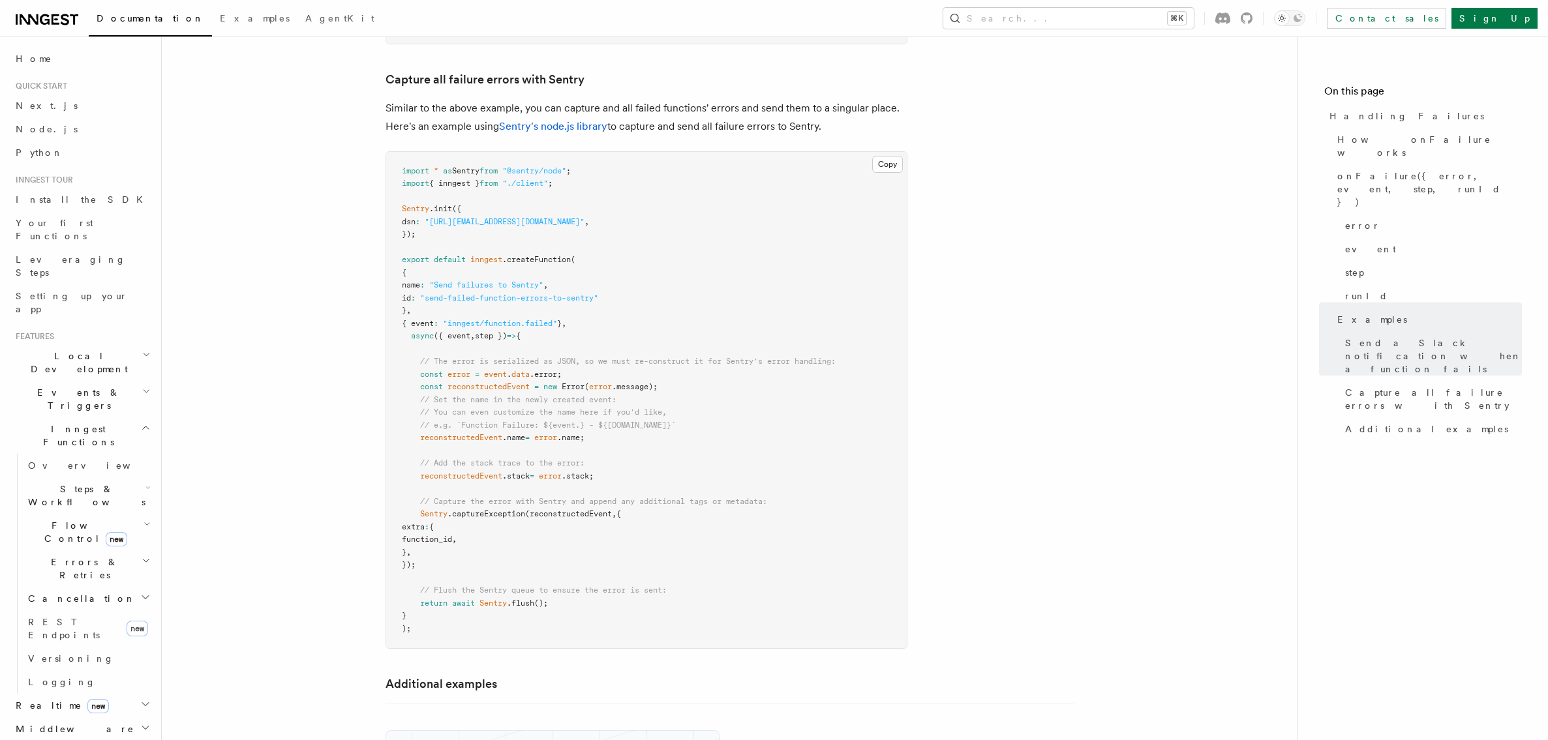
scroll to position [2136, 0]
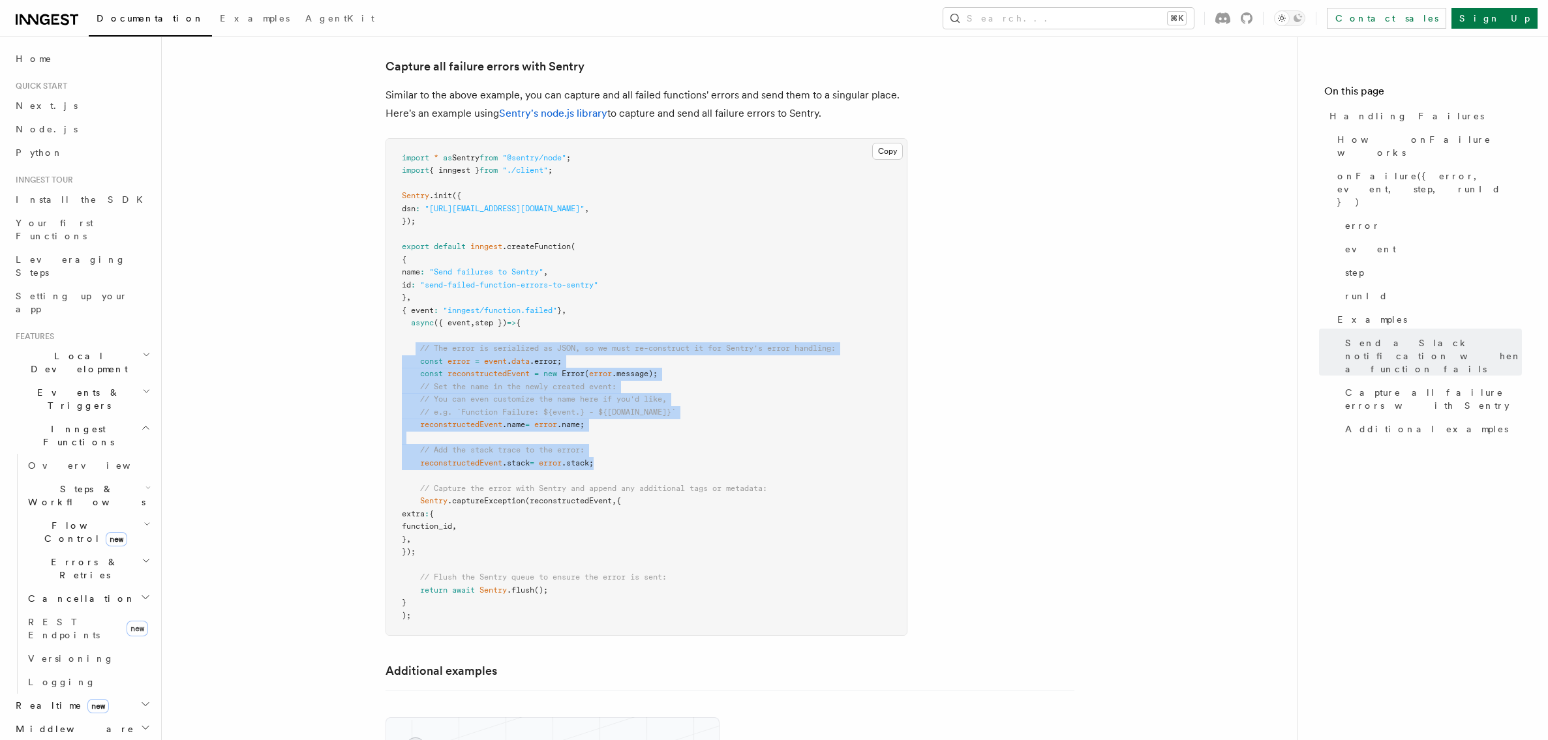
drag, startPoint x: 417, startPoint y: 327, endPoint x: 662, endPoint y: 440, distance: 269.9
click at [662, 440] on pre "import * as Sentry from "@sentry/node" ; import { inngest } from "./client" ; S…" at bounding box center [646, 387] width 520 height 497
copy code "// The error is serialized as JSON, so we must re-construct it for Sentry's err…"
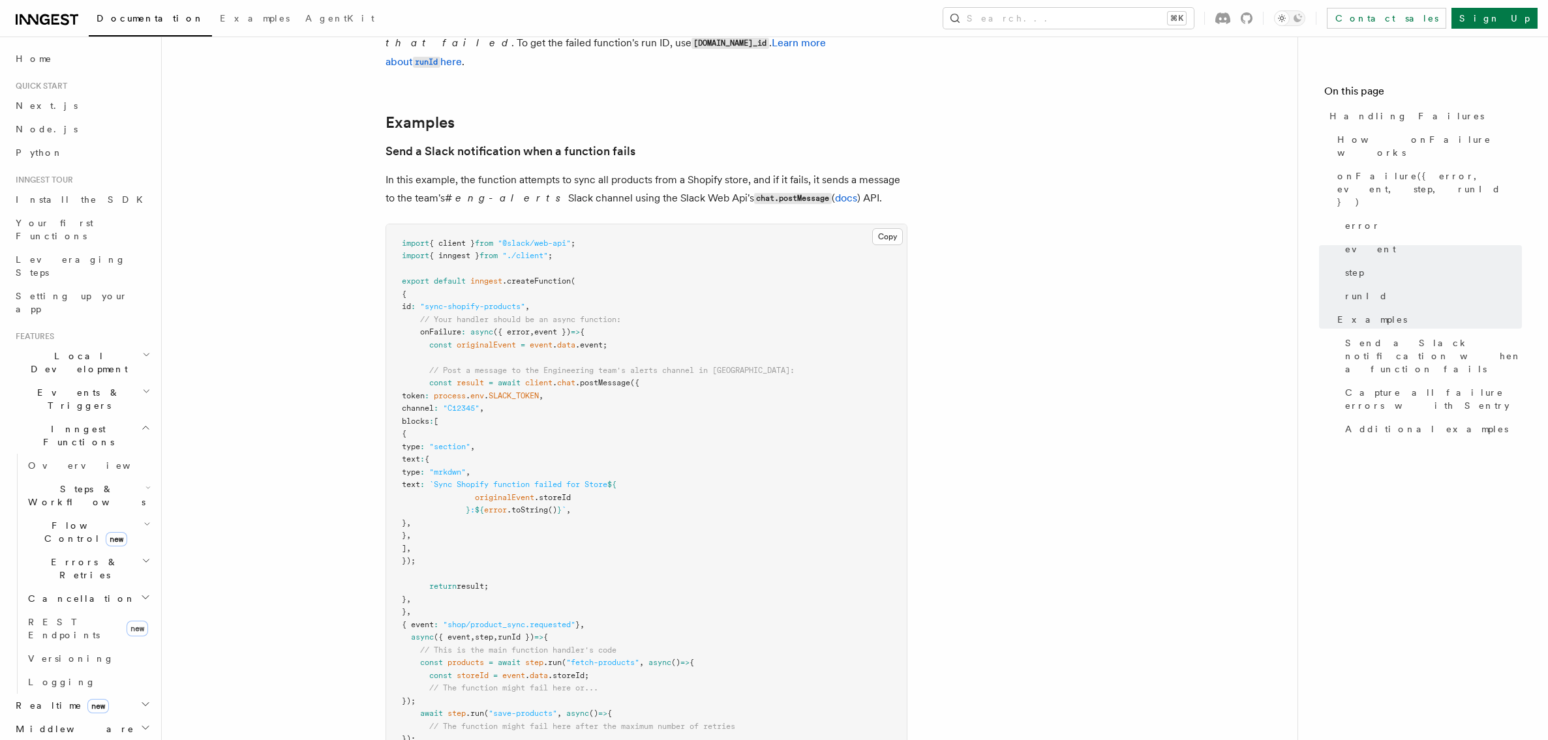
scroll to position [1384, 0]
drag, startPoint x: 505, startPoint y: 308, endPoint x: 624, endPoint y: 321, distance: 119.3
click at [624, 321] on pre "import { client } from "@slack/web-api" ; import { inngest } from "./client" ; …" at bounding box center [646, 502] width 520 height 560
copy code "{ error , event }) => { const originalEvent = event . data .event;"
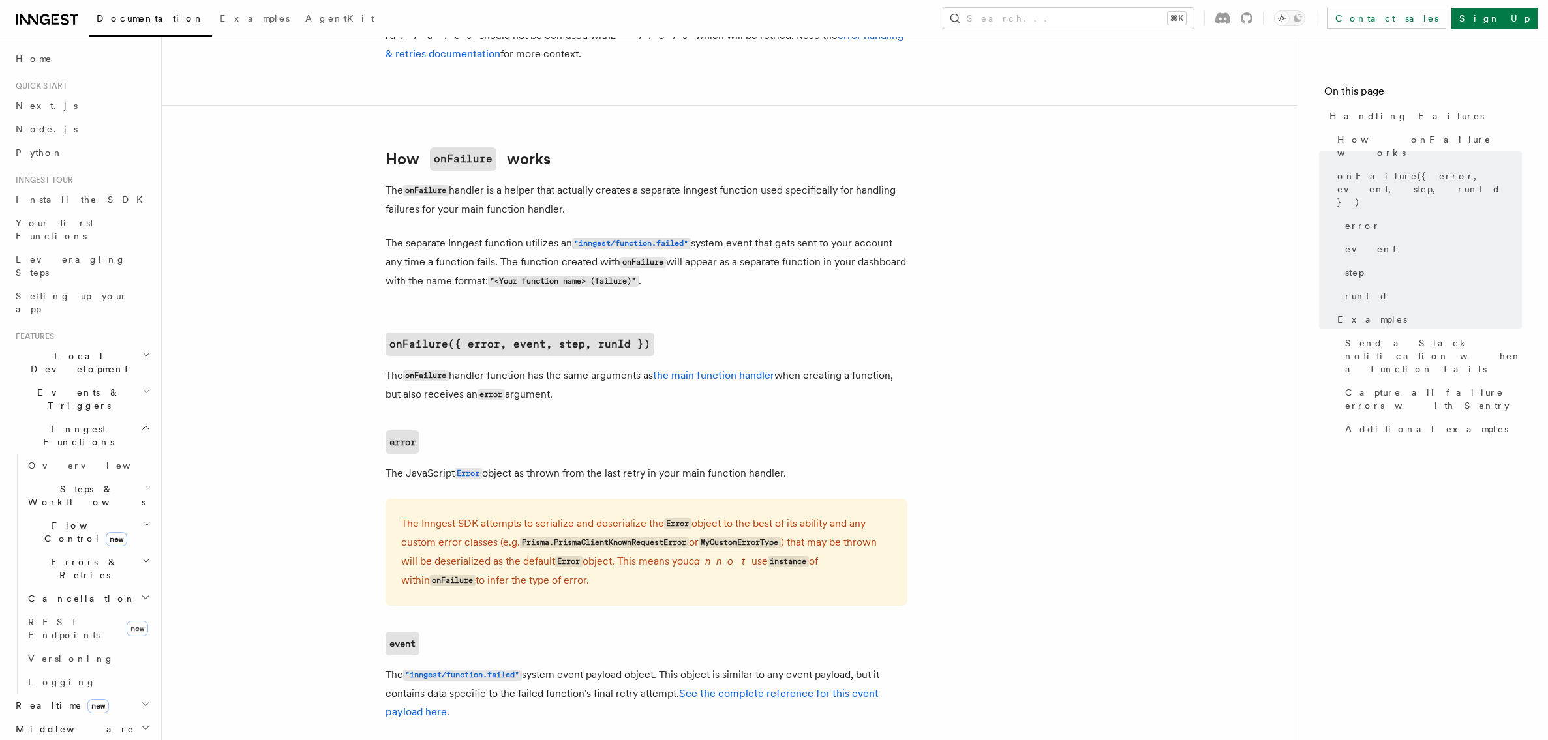
scroll to position [504, 0]
